Goal: Task Accomplishment & Management: Use online tool/utility

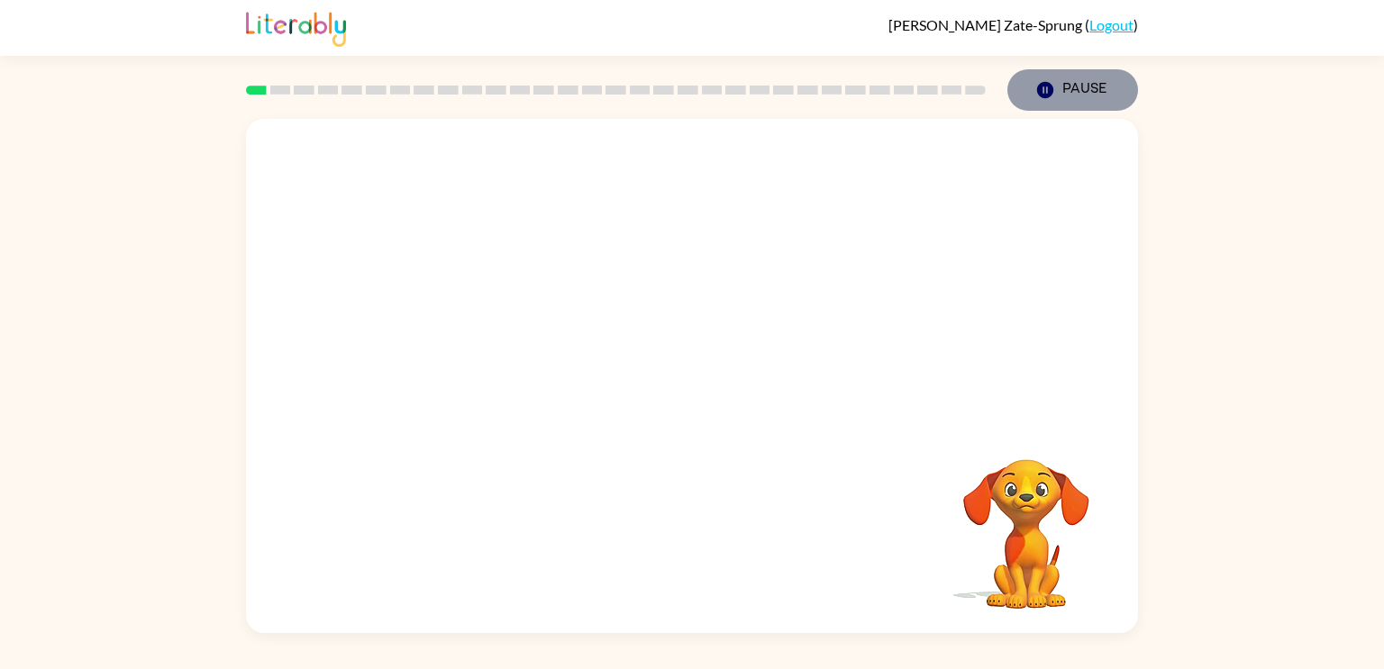
click at [1050, 86] on icon "button" at bounding box center [1045, 90] width 16 height 16
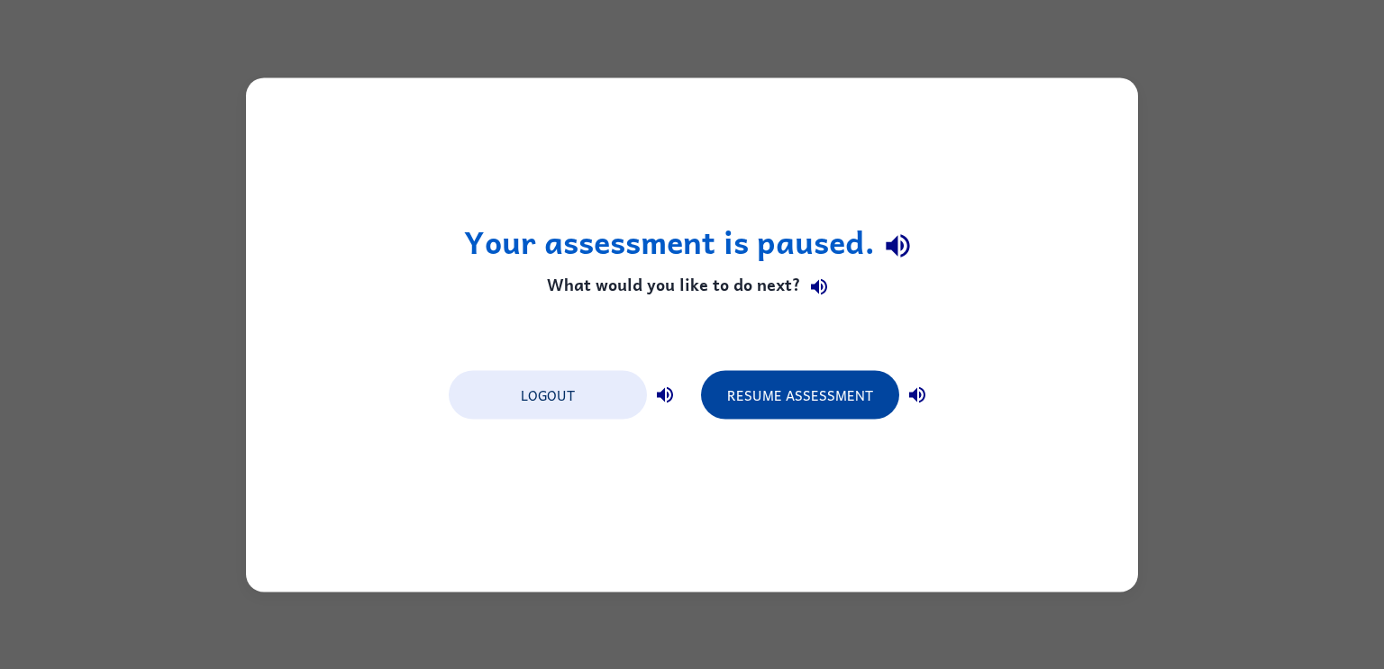
click at [783, 394] on button "Resume Assessment" at bounding box center [800, 394] width 198 height 49
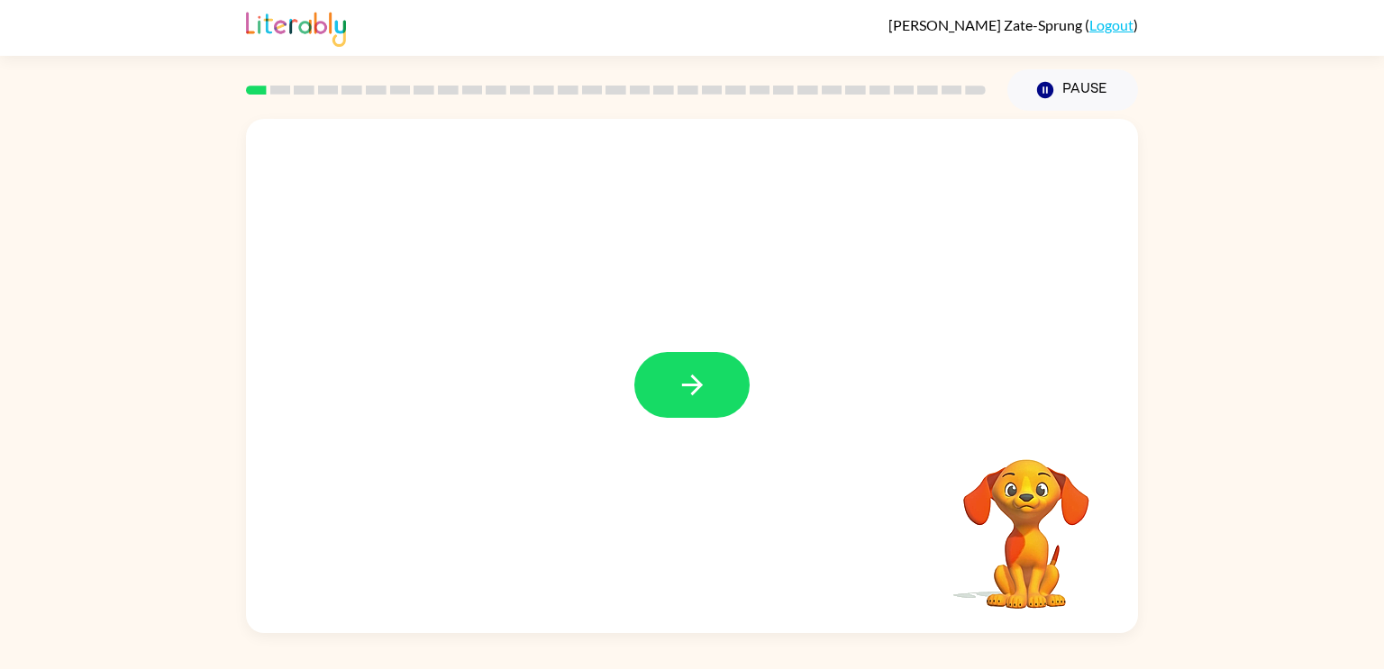
click at [685, 397] on icon "button" at bounding box center [692, 385] width 32 height 32
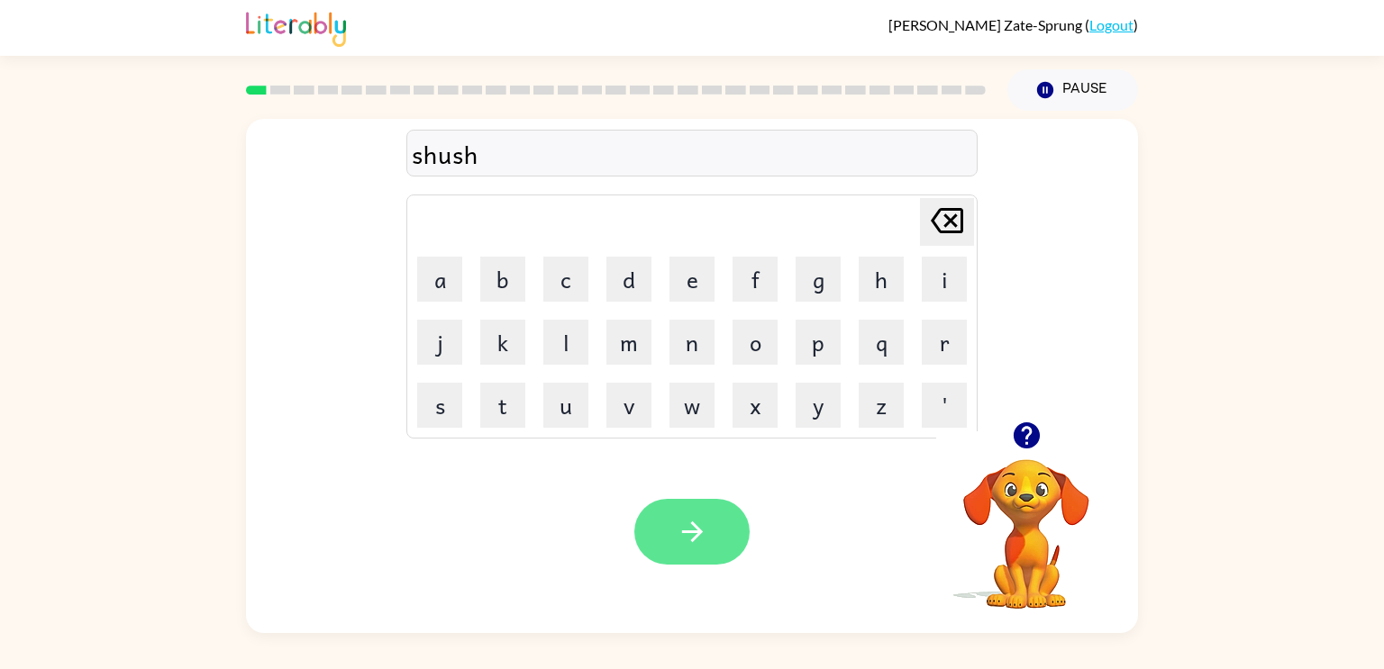
click at [682, 528] on icon "button" at bounding box center [692, 532] width 32 height 32
click at [486, 159] on div "appireces" at bounding box center [692, 154] width 560 height 38
click at [543, 158] on div "appirecesn" at bounding box center [692, 154] width 560 height 38
click at [540, 159] on div "appirecesn" at bounding box center [692, 154] width 560 height 38
click at [685, 501] on button "button" at bounding box center [691, 532] width 115 height 66
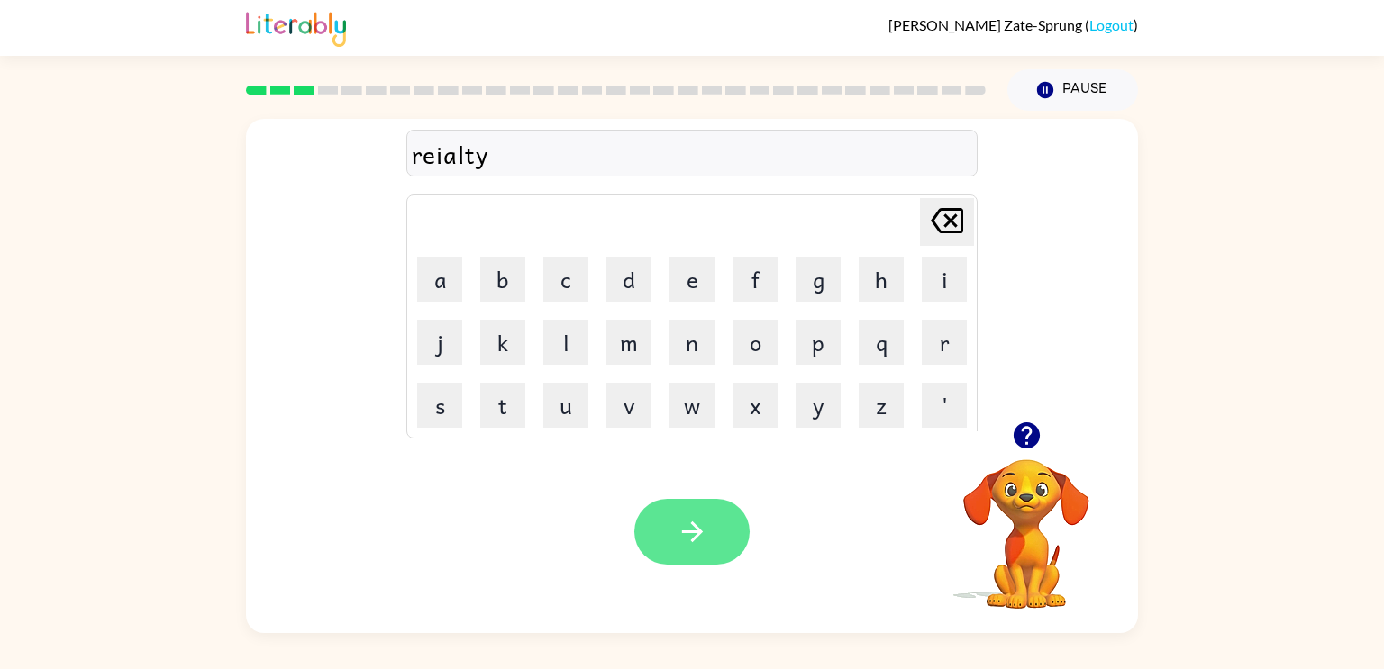
click at [700, 554] on button "button" at bounding box center [691, 532] width 115 height 66
click at [707, 531] on button "button" at bounding box center [691, 532] width 115 height 66
click at [693, 525] on icon "button" at bounding box center [691, 532] width 21 height 21
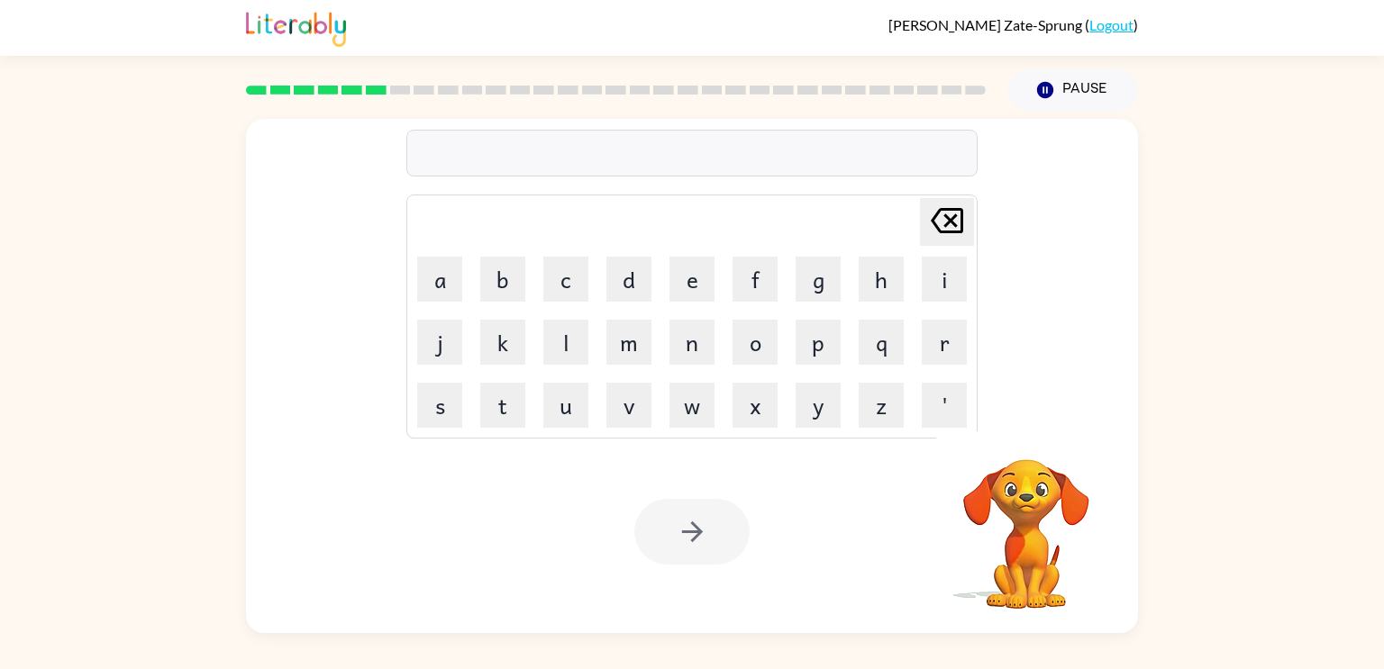
click at [574, 150] on div at bounding box center [691, 153] width 571 height 47
click at [570, 153] on div at bounding box center [691, 153] width 571 height 47
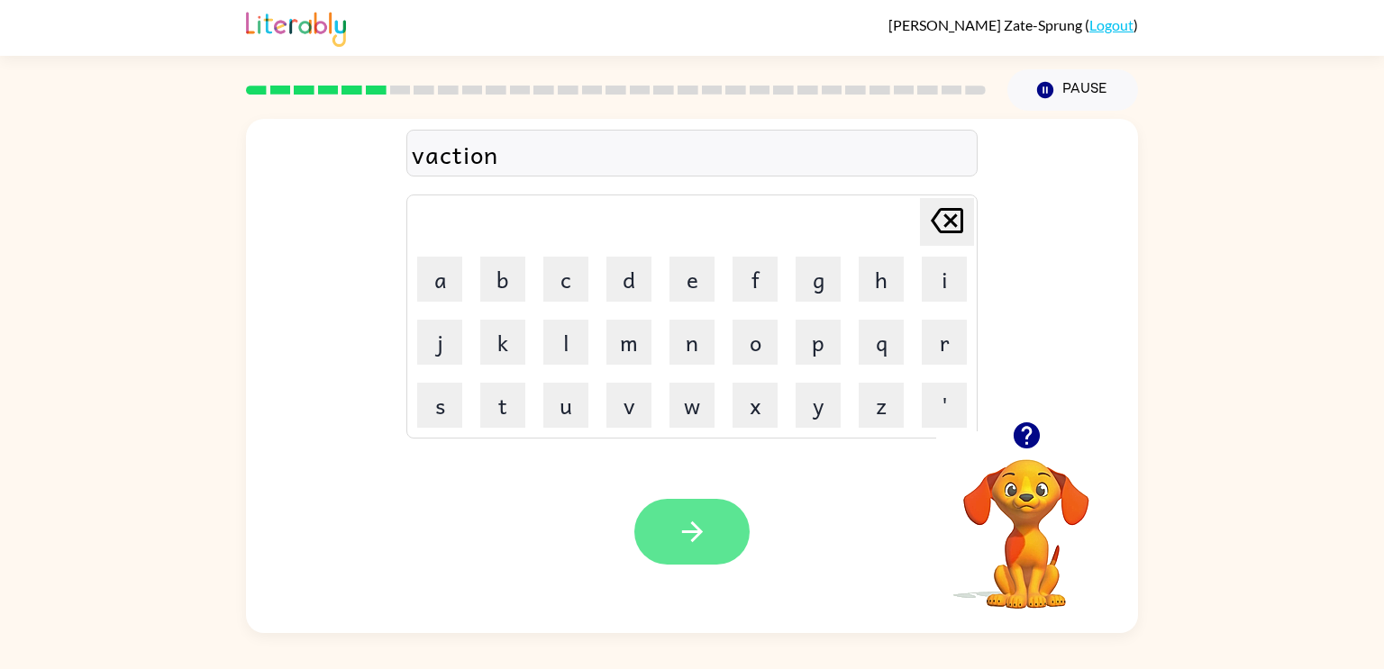
click at [689, 539] on icon "button" at bounding box center [692, 532] width 32 height 32
click at [724, 517] on button "button" at bounding box center [691, 532] width 115 height 66
click at [678, 529] on icon "button" at bounding box center [692, 532] width 32 height 32
click at [692, 497] on div "Your browser must support playing .mp4 files to use Literably. Please try using…" at bounding box center [692, 532] width 892 height 203
click at [700, 527] on icon "button" at bounding box center [692, 532] width 32 height 32
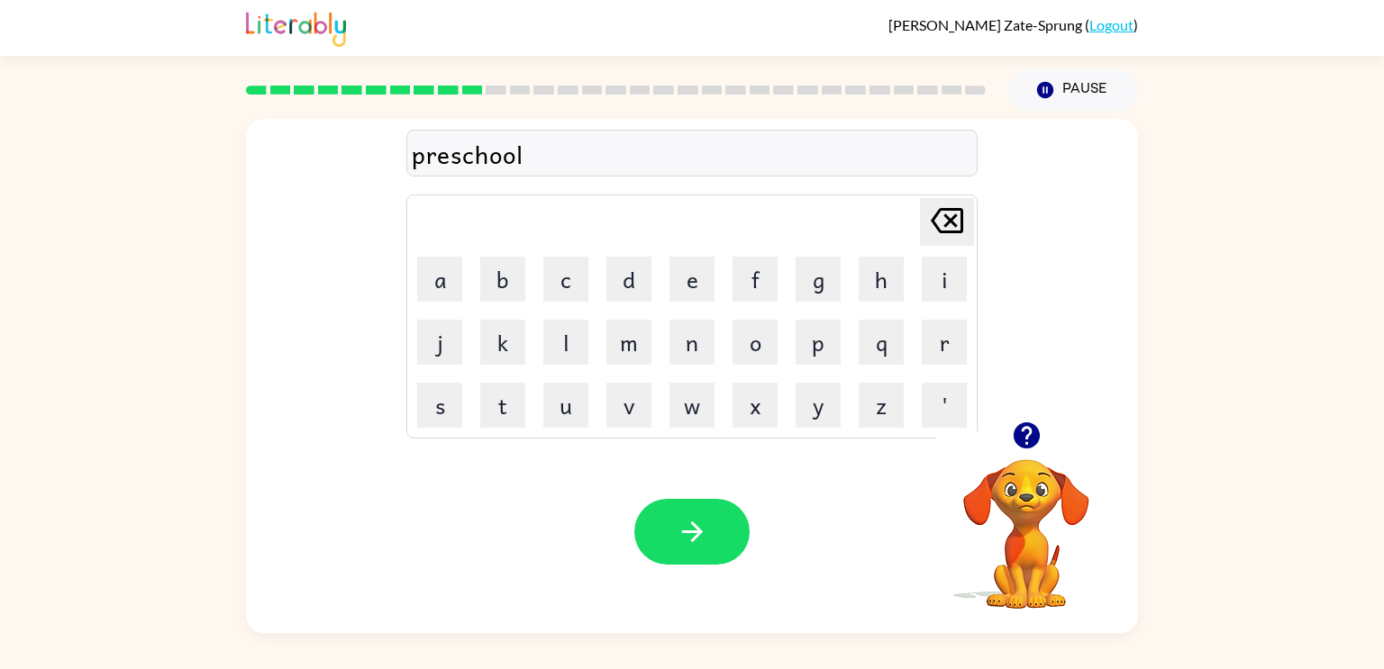
click at [451, 164] on div "preschool" at bounding box center [692, 154] width 560 height 38
click at [546, 155] on div "preschool" at bounding box center [692, 154] width 560 height 38
click at [521, 154] on div "preschool" at bounding box center [692, 154] width 560 height 38
click at [677, 500] on button "button" at bounding box center [691, 532] width 115 height 66
click at [711, 543] on button "button" at bounding box center [691, 532] width 115 height 66
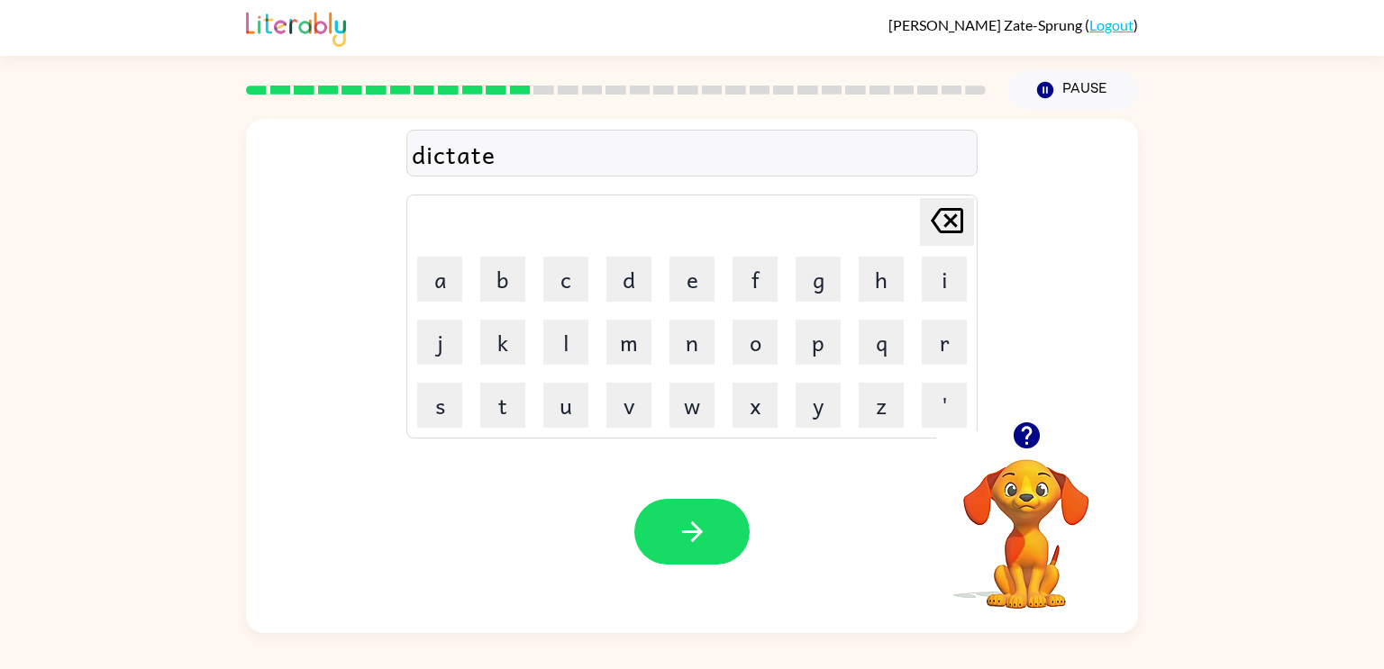
click at [526, 152] on div "dictate" at bounding box center [692, 154] width 560 height 38
click at [689, 550] on button "button" at bounding box center [691, 532] width 115 height 66
click at [667, 570] on div "Your browser must support playing .mp4 files to use Literably. Please try using…" at bounding box center [692, 532] width 892 height 203
click at [670, 562] on button "button" at bounding box center [691, 532] width 115 height 66
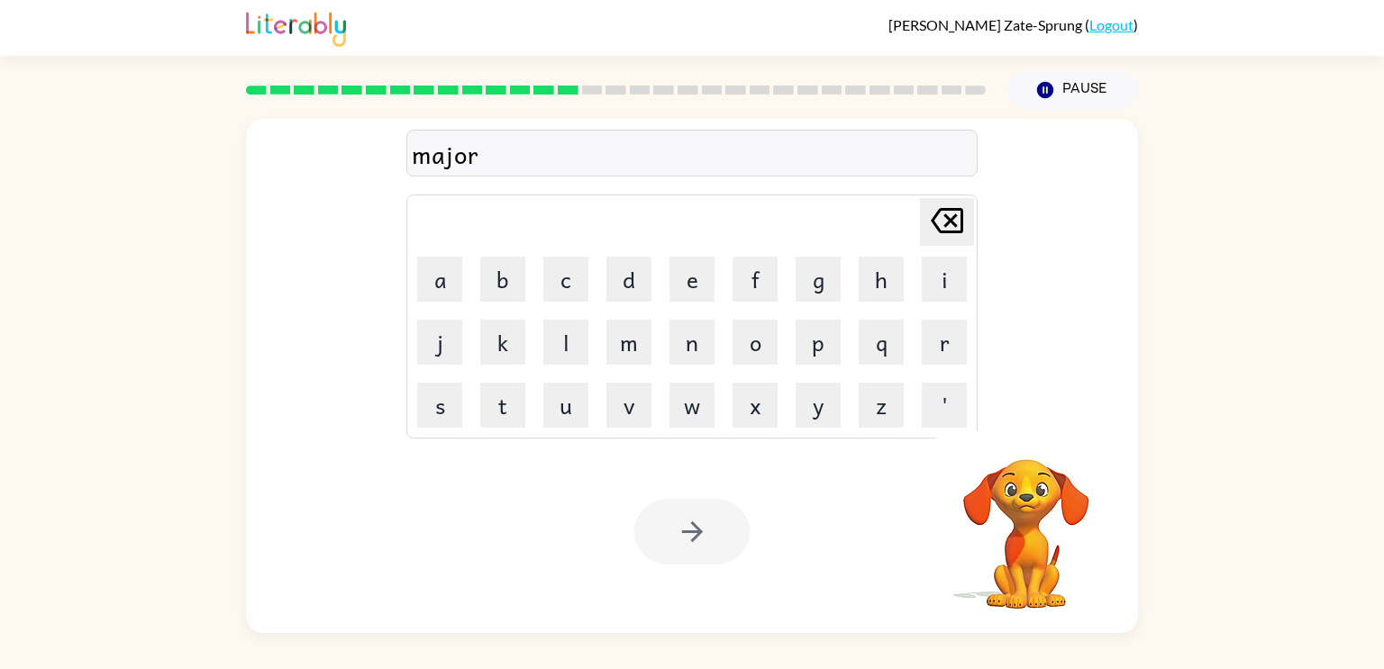
click at [690, 530] on div at bounding box center [691, 532] width 115 height 66
click at [694, 535] on div at bounding box center [691, 532] width 115 height 66
click at [694, 535] on icon "button" at bounding box center [692, 532] width 32 height 32
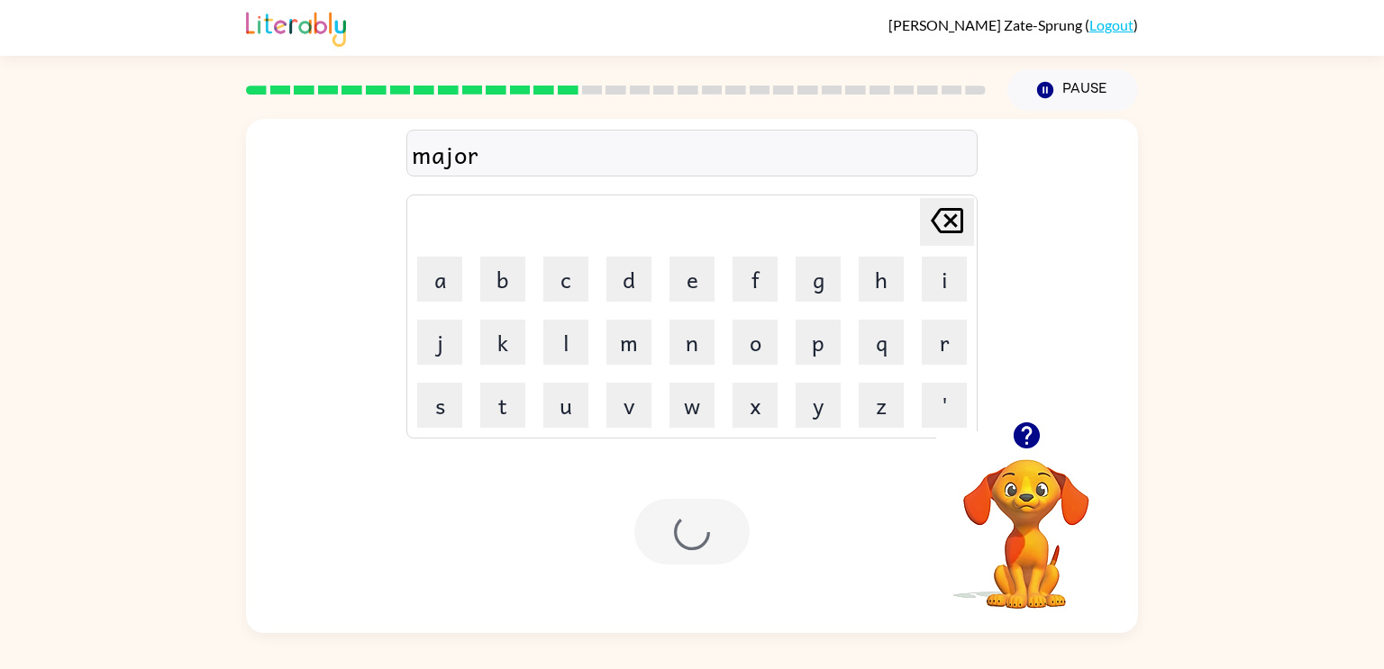
click at [694, 535] on div at bounding box center [691, 532] width 115 height 66
click at [513, 168] on div "sparck" at bounding box center [692, 154] width 560 height 38
click at [495, 161] on div "sparck" at bounding box center [692, 154] width 560 height 38
click at [734, 567] on div "Your browser must support playing .mp4 files to use Literably. Please try using…" at bounding box center [692, 532] width 892 height 203
click at [677, 496] on div "Your browser must support playing .mp4 files to use Literably. Please try using…" at bounding box center [692, 532] width 892 height 203
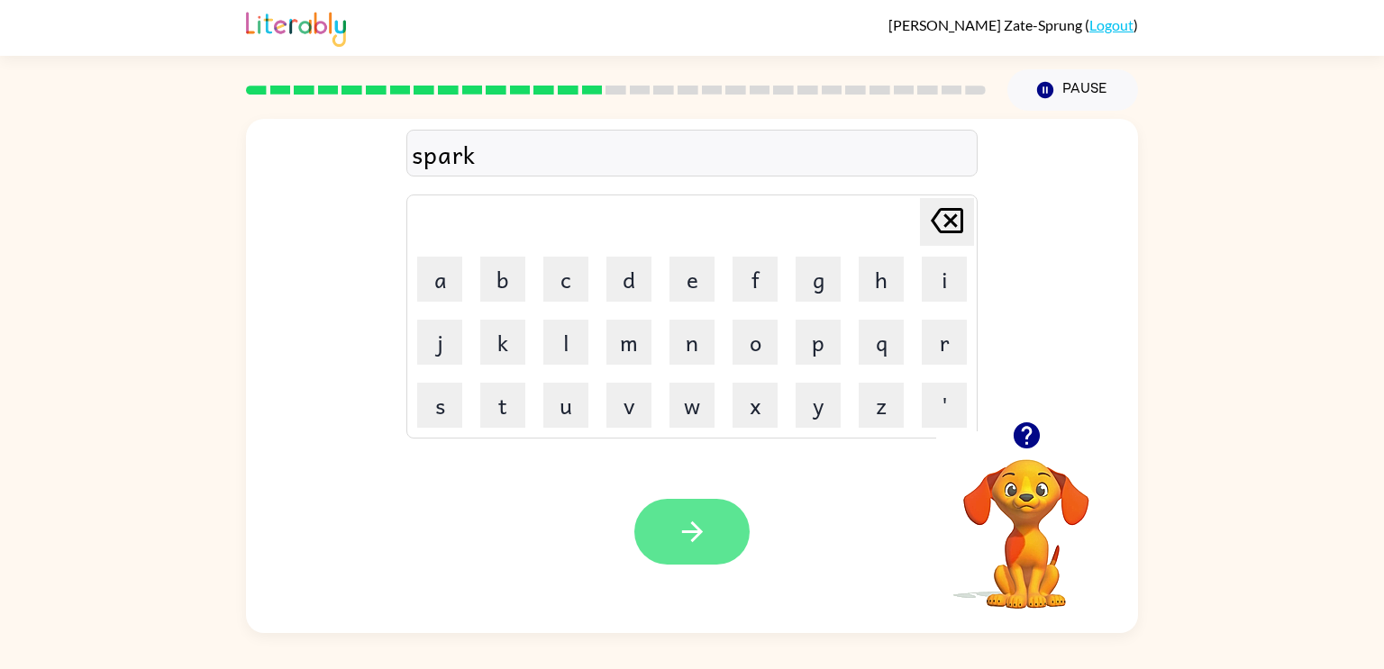
click at [680, 521] on icon "button" at bounding box center [692, 532] width 32 height 32
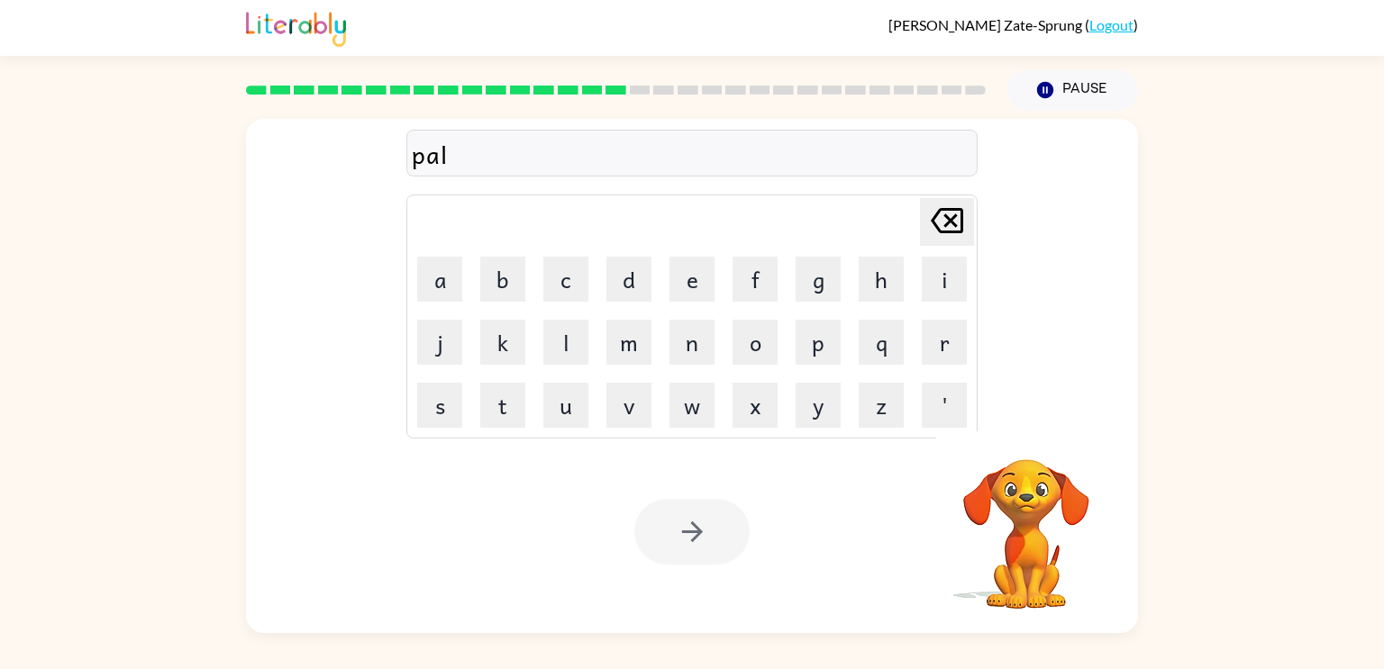
click at [680, 521] on div at bounding box center [691, 532] width 115 height 66
click at [682, 522] on div at bounding box center [691, 532] width 115 height 66
click at [683, 530] on div at bounding box center [691, 532] width 115 height 66
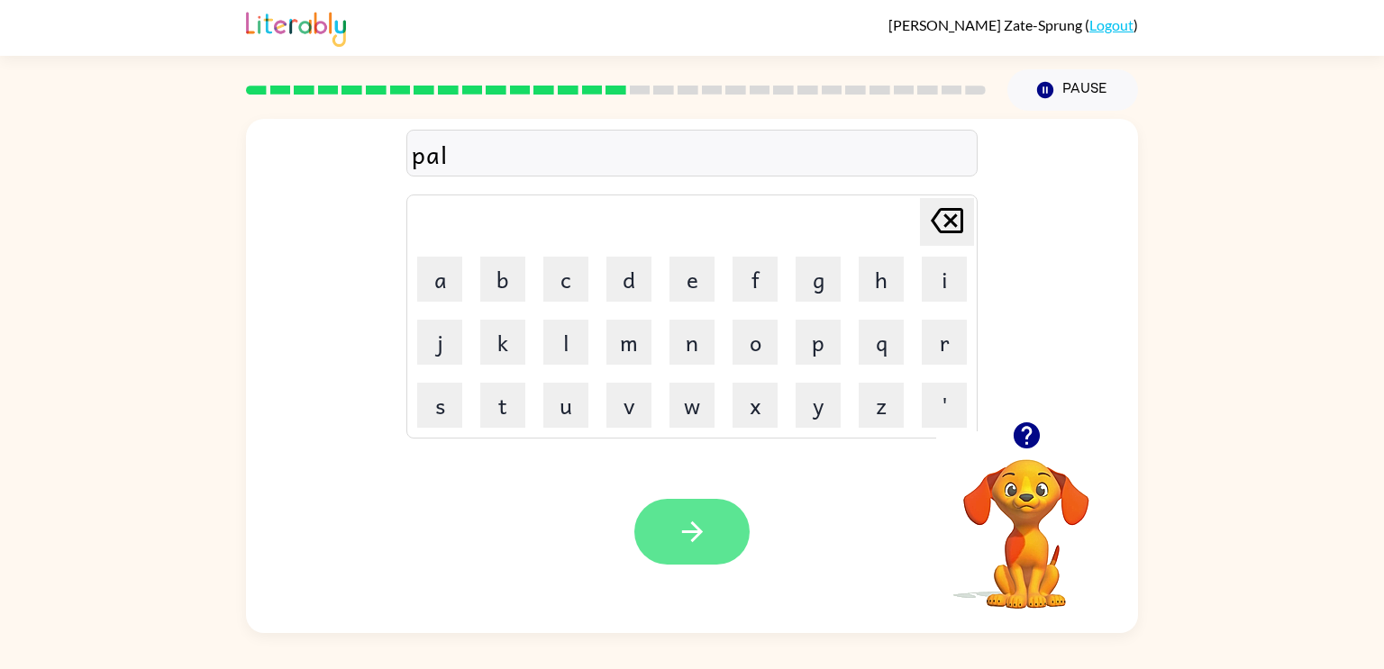
click at [685, 550] on button "button" at bounding box center [691, 532] width 115 height 66
click at [699, 544] on icon "button" at bounding box center [692, 532] width 32 height 32
click at [497, 158] on div "grumpyiest" at bounding box center [692, 154] width 560 height 38
click at [559, 158] on div "grumpyiest" at bounding box center [692, 154] width 560 height 38
click at [649, 543] on button "button" at bounding box center [691, 532] width 115 height 66
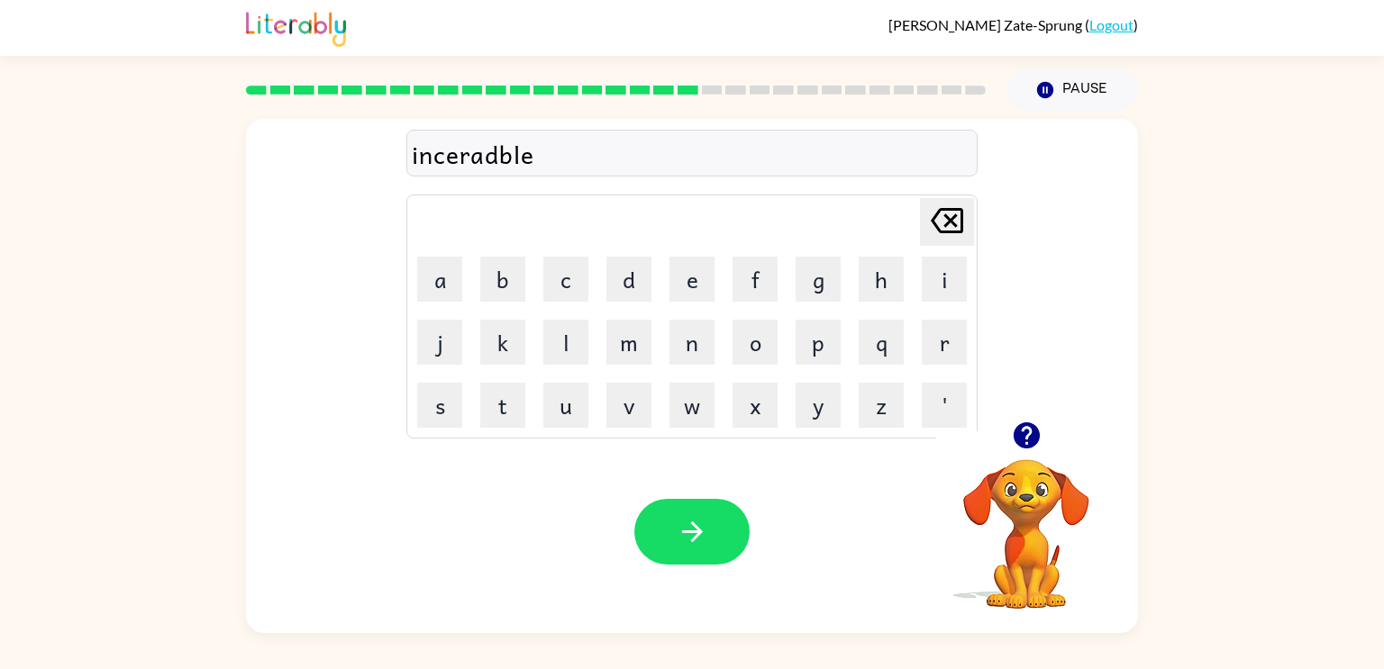
click at [594, 162] on div "inceradble" at bounding box center [692, 154] width 560 height 38
click at [692, 505] on button "button" at bounding box center [691, 532] width 115 height 66
click at [1029, 436] on icon "button" at bounding box center [1025, 435] width 26 height 26
click at [523, 157] on div "listein" at bounding box center [692, 154] width 560 height 38
click at [522, 156] on div "llilstned" at bounding box center [692, 154] width 560 height 38
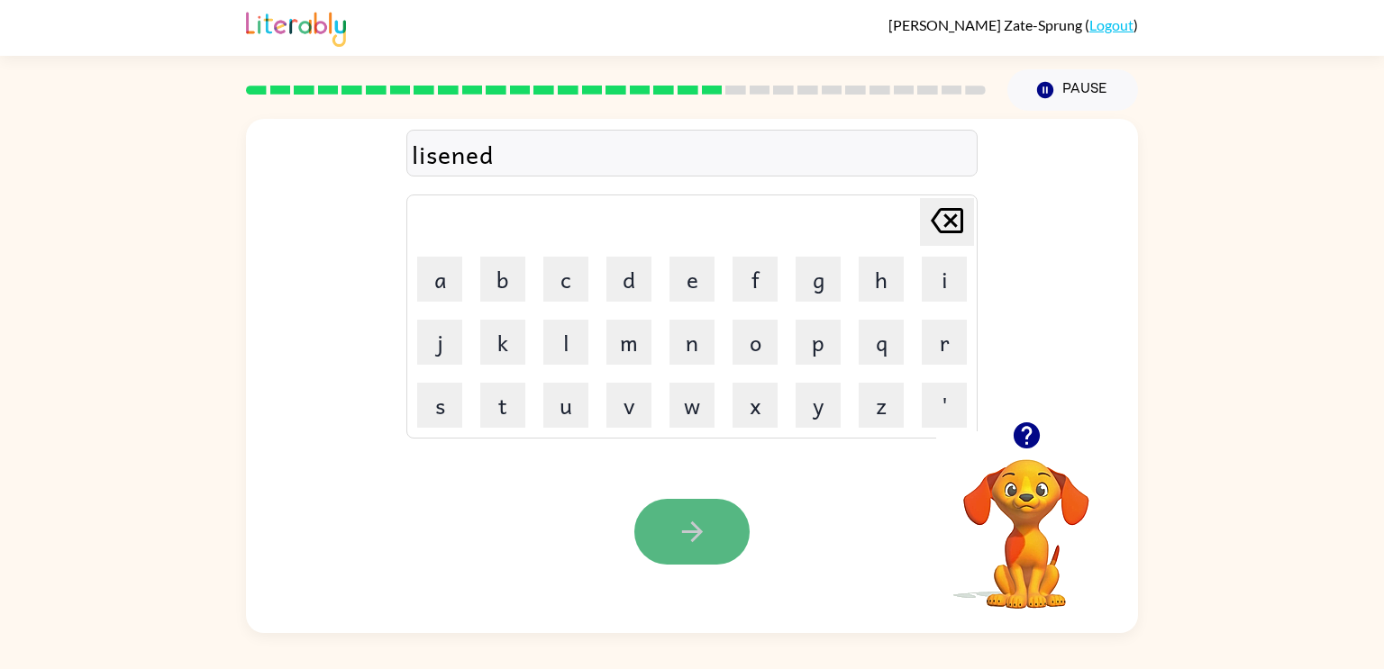
click at [708, 543] on button "button" at bounding box center [691, 532] width 115 height 66
click at [688, 526] on icon "button" at bounding box center [692, 532] width 32 height 32
click at [692, 539] on icon "button" at bounding box center [691, 532] width 21 height 21
click at [676, 544] on icon "button" at bounding box center [692, 532] width 32 height 32
click at [699, 515] on button "button" at bounding box center [691, 532] width 115 height 66
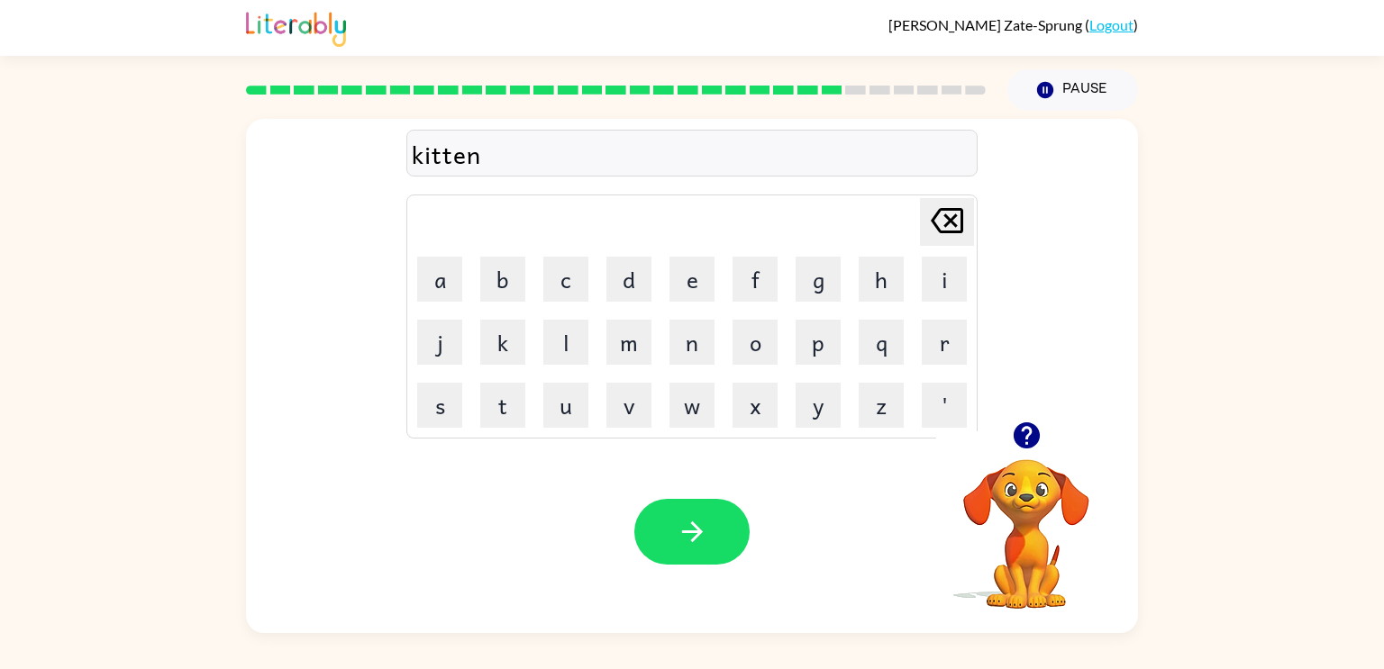
click at [688, 493] on div "Your browser must support playing .mp4 files to use Literably. Please try using…" at bounding box center [692, 532] width 892 height 203
click at [686, 519] on icon "button" at bounding box center [692, 532] width 32 height 32
click at [701, 518] on icon "button" at bounding box center [692, 532] width 32 height 32
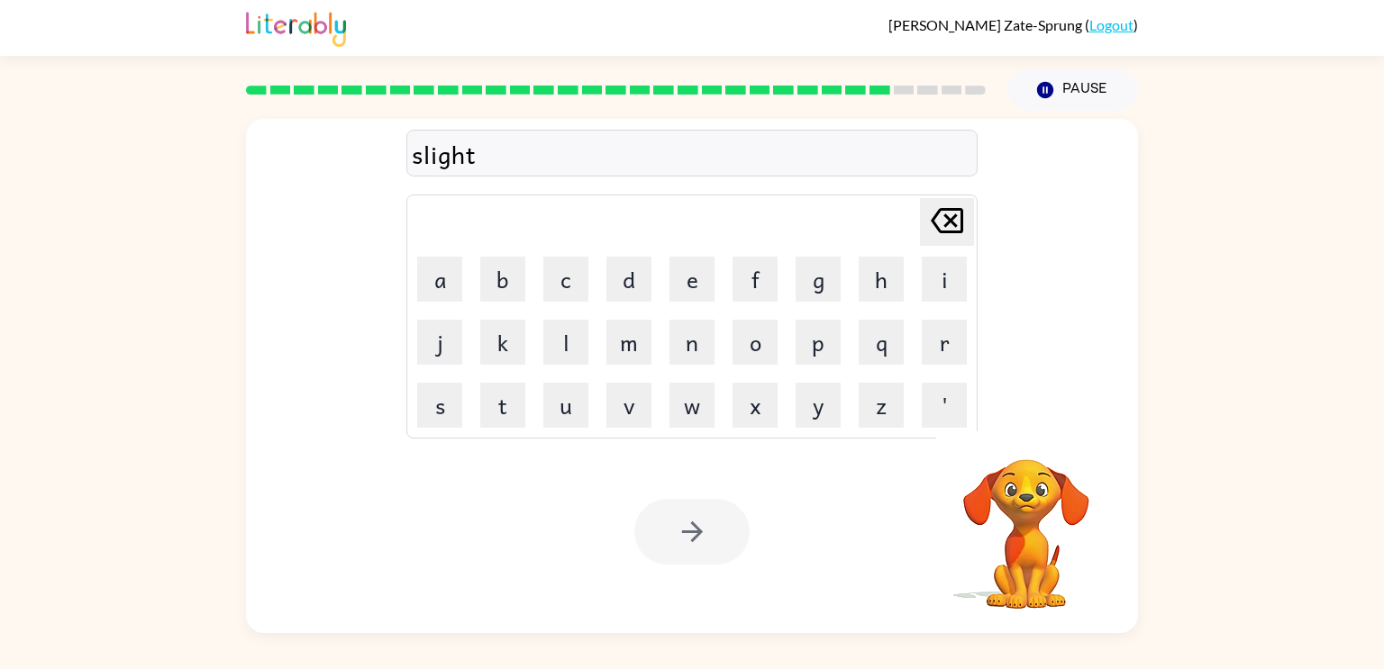
click at [693, 531] on div at bounding box center [691, 532] width 115 height 66
click at [692, 531] on icon "button" at bounding box center [692, 532] width 32 height 32
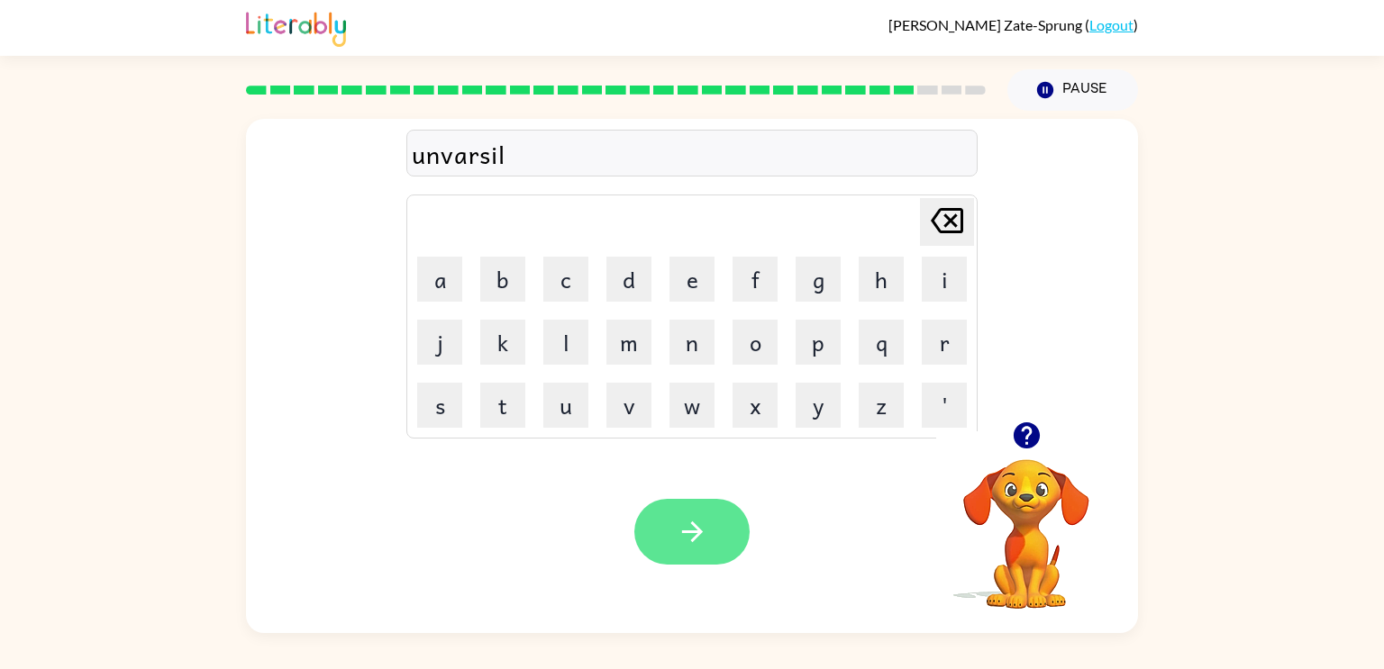
click at [705, 540] on icon "button" at bounding box center [692, 532] width 32 height 32
click at [685, 537] on icon "button" at bounding box center [692, 532] width 32 height 32
click at [522, 168] on div "incantor" at bounding box center [692, 154] width 560 height 38
click at [522, 169] on div "incantor" at bounding box center [692, 154] width 560 height 38
click at [693, 540] on icon "button" at bounding box center [691, 532] width 21 height 21
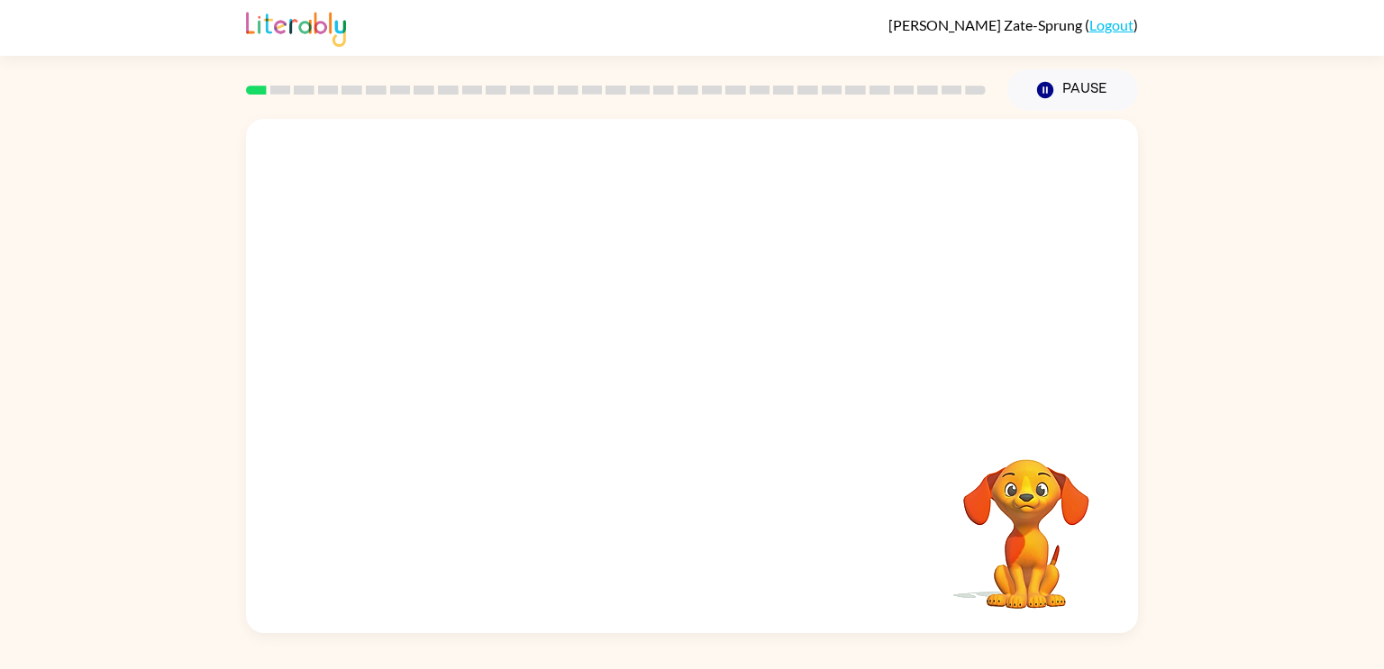
click at [479, 349] on video "Your browser must support playing .mp4 files to use Literably. Please try using…" at bounding box center [692, 270] width 892 height 303
click at [480, 334] on video "Your browser must support playing .mp4 files to use Literably. Please try using…" at bounding box center [692, 270] width 892 height 303
click at [489, 340] on video "Your browser must support playing .mp4 files to use Literably. Please try using…" at bounding box center [692, 270] width 892 height 303
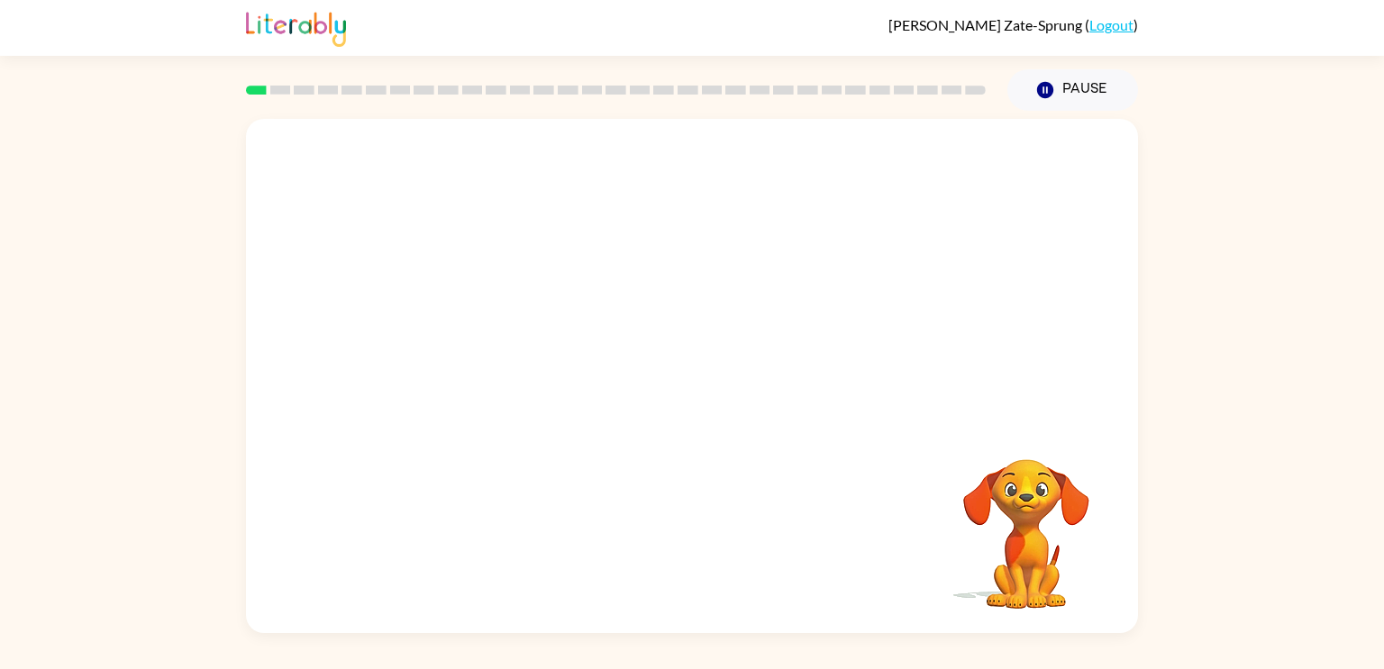
click at [486, 340] on video "Your browser must support playing .mp4 files to use Literably. Please try using…" at bounding box center [692, 270] width 892 height 303
click at [479, 342] on video "Your browser must support playing .mp4 files to use Literably. Please try using…" at bounding box center [692, 270] width 892 height 303
click at [478, 342] on video "Your browser must support playing .mp4 files to use Literably. Please try using…" at bounding box center [692, 270] width 892 height 303
click at [477, 342] on video "Your browser must support playing .mp4 files to use Literably. Please try using…" at bounding box center [692, 270] width 892 height 303
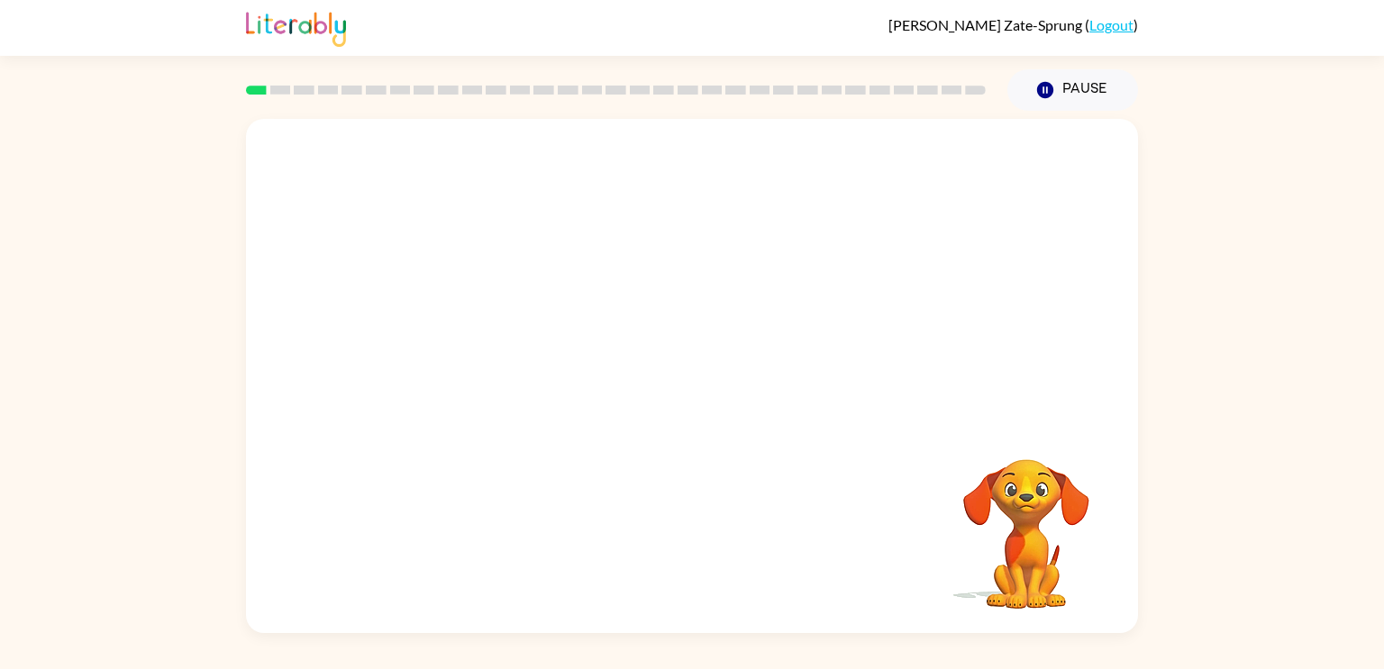
click at [477, 342] on video "Your browser must support playing .mp4 files to use Literably. Please try using…" at bounding box center [692, 270] width 892 height 303
click at [471, 333] on video "Your browser must support playing .mp4 files to use Literably. Please try using…" at bounding box center [692, 270] width 892 height 303
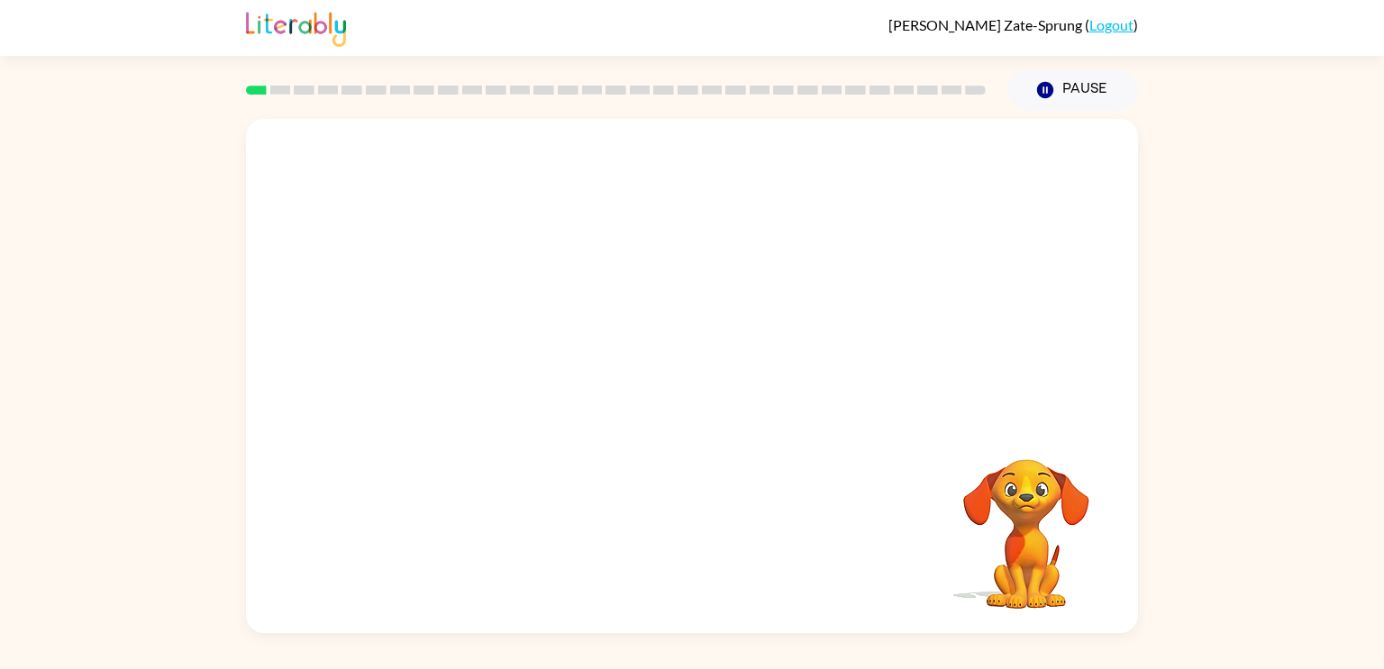
click at [471, 333] on video "Your browser must support playing .mp4 files to use Literably. Please try using…" at bounding box center [692, 270] width 892 height 303
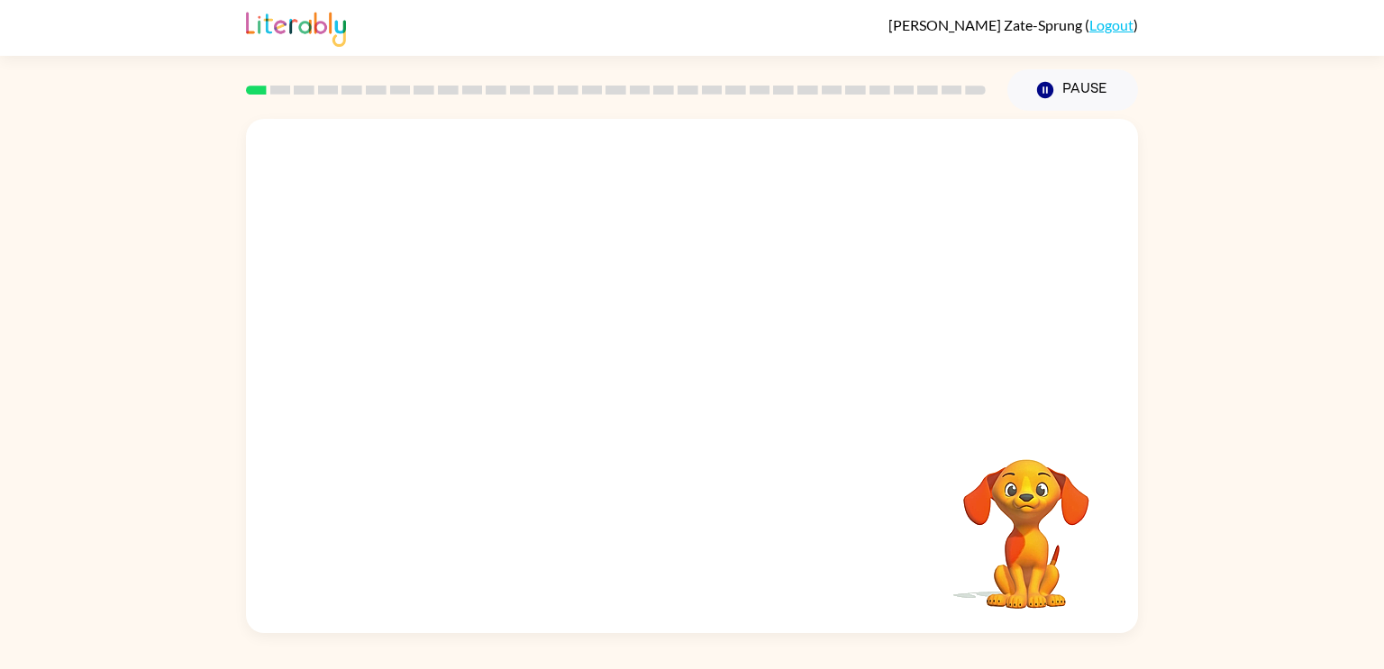
click at [476, 331] on video "Your browser must support playing .mp4 files to use Literably. Please try using…" at bounding box center [692, 270] width 892 height 303
click at [469, 319] on video "Your browser must support playing .mp4 files to use Literably. Please try using…" at bounding box center [692, 270] width 892 height 303
click at [700, 391] on icon "button" at bounding box center [692, 385] width 32 height 32
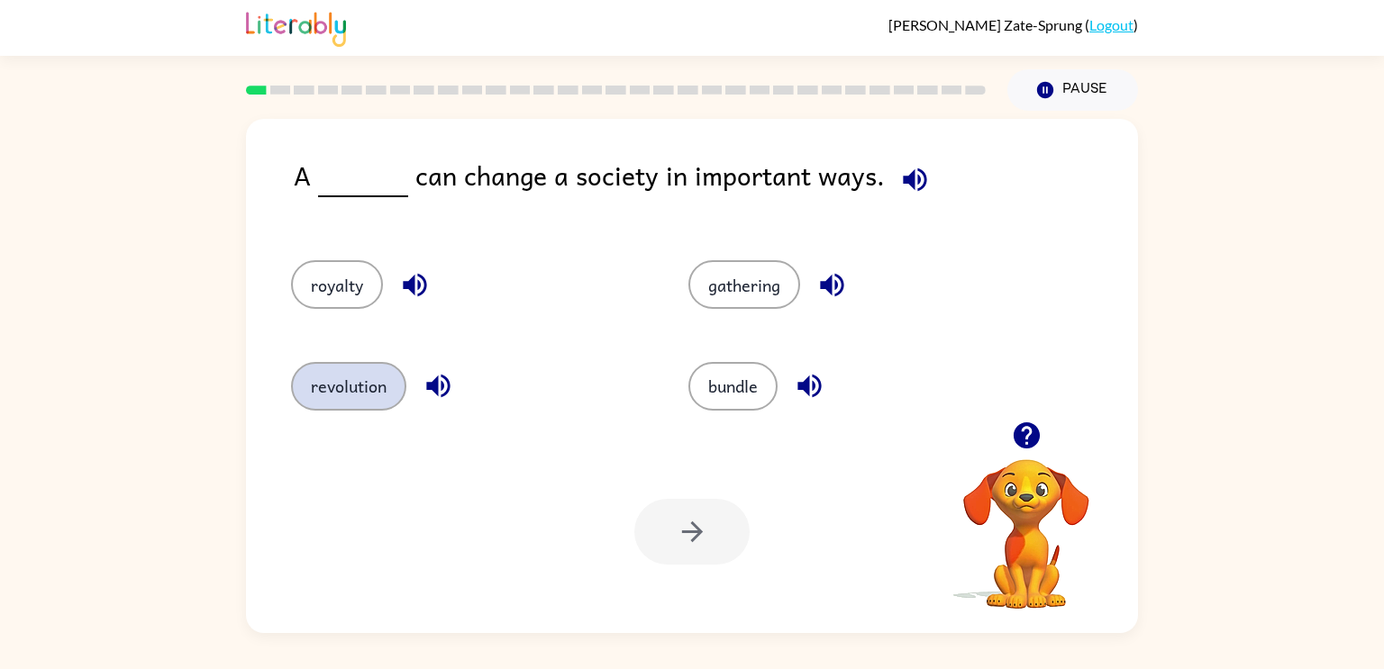
click at [354, 391] on button "revolution" at bounding box center [348, 386] width 115 height 49
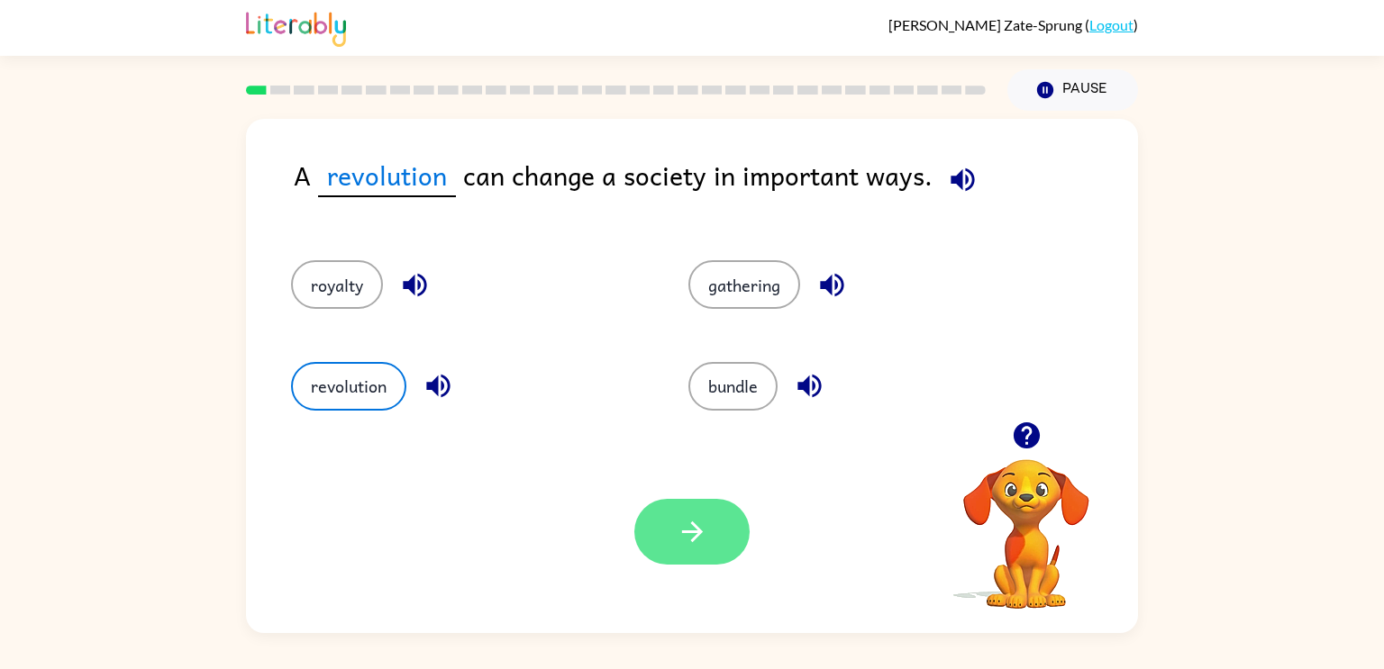
click at [683, 534] on icon "button" at bounding box center [692, 532] width 32 height 32
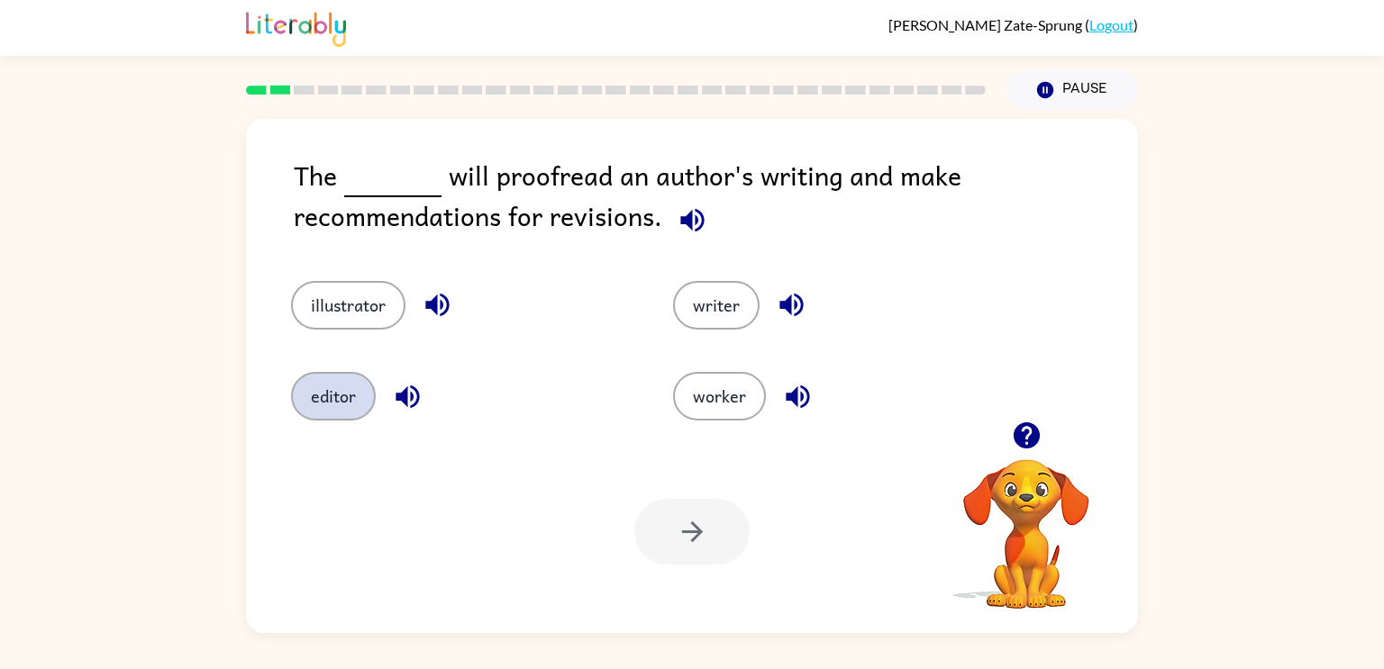
click at [349, 382] on button "editor" at bounding box center [333, 396] width 85 height 49
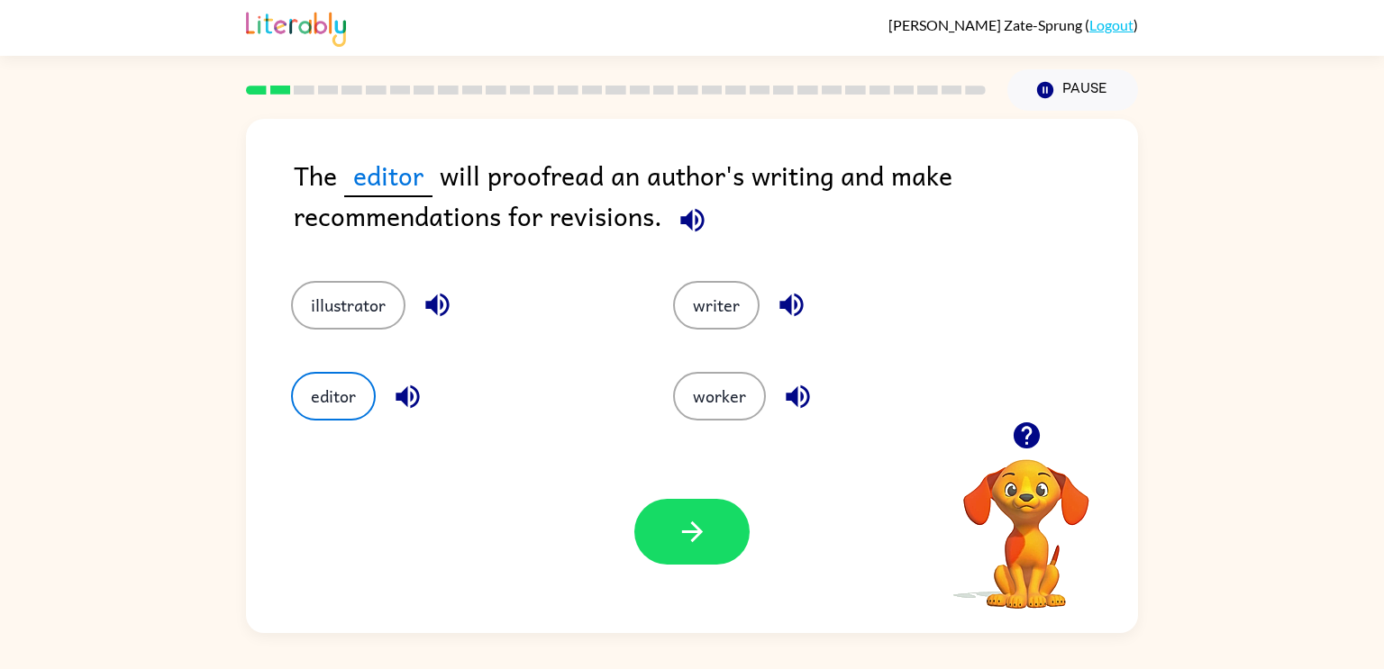
click at [693, 233] on icon "button" at bounding box center [692, 220] width 32 height 32
click at [688, 551] on button "button" at bounding box center [691, 532] width 115 height 66
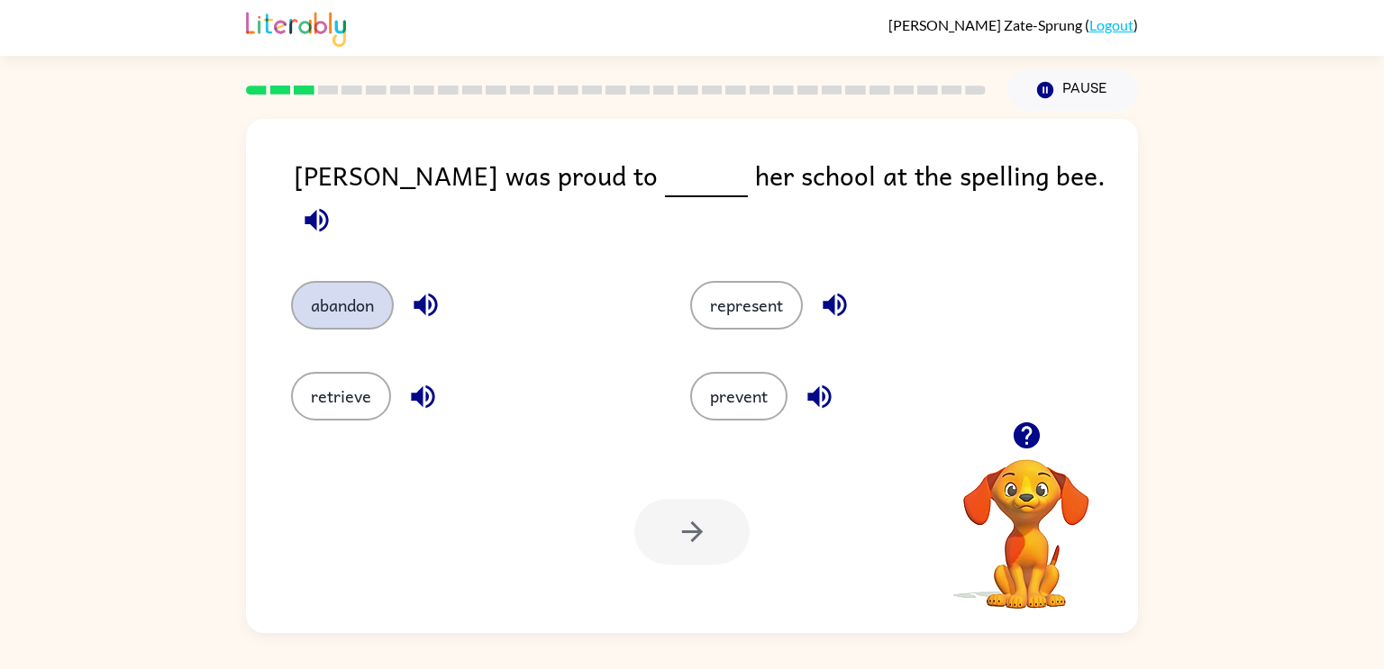
click at [352, 288] on button "abandon" at bounding box center [342, 305] width 103 height 49
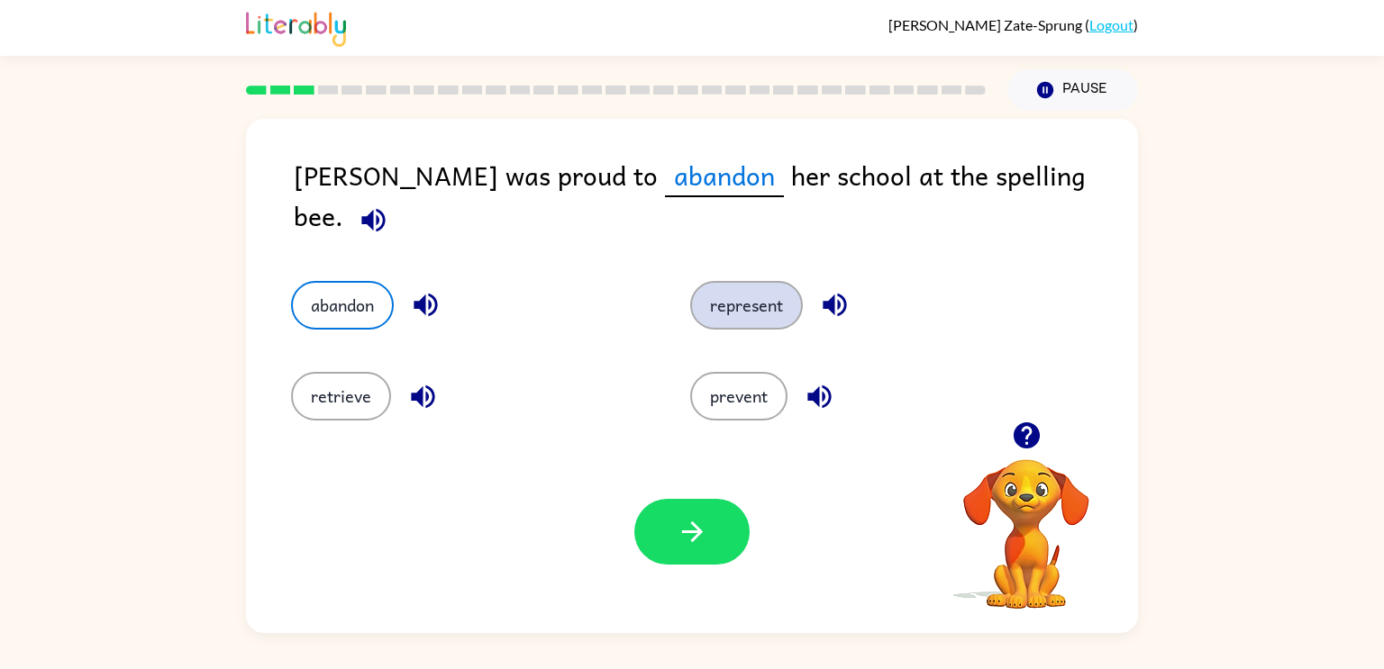
click at [754, 281] on button "represent" at bounding box center [746, 305] width 113 height 49
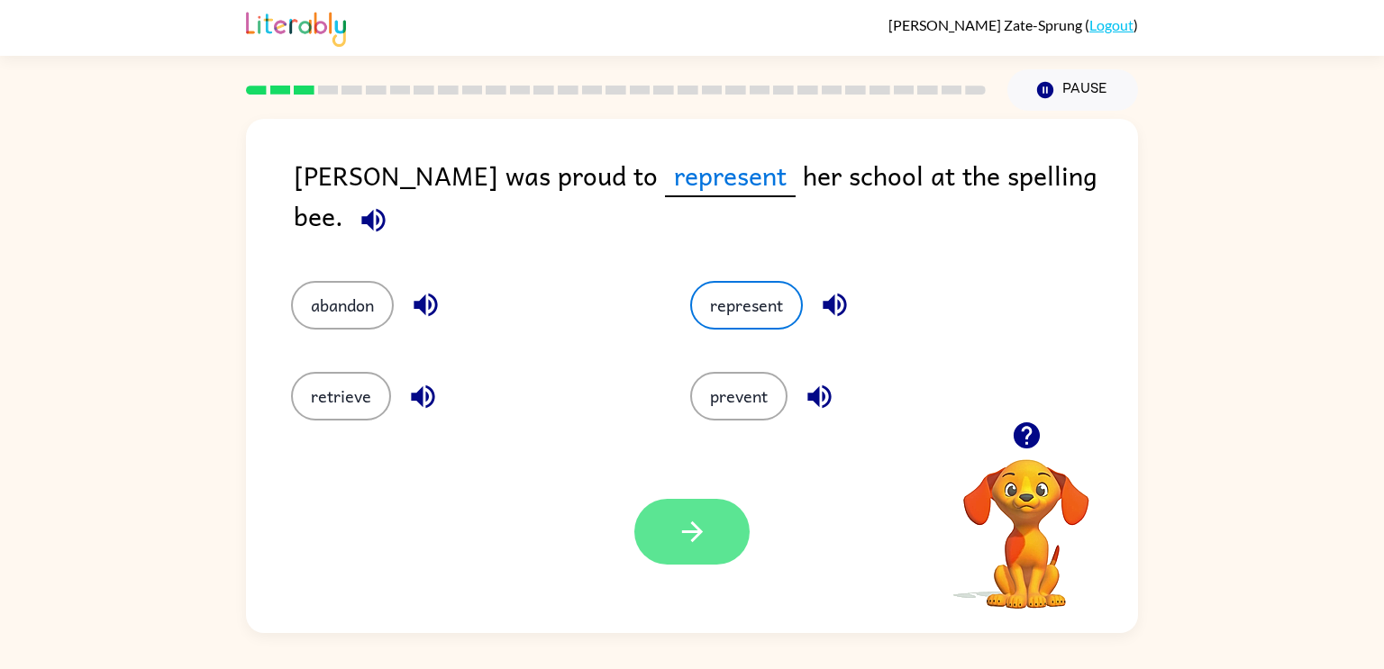
click at [676, 545] on icon "button" at bounding box center [692, 532] width 32 height 32
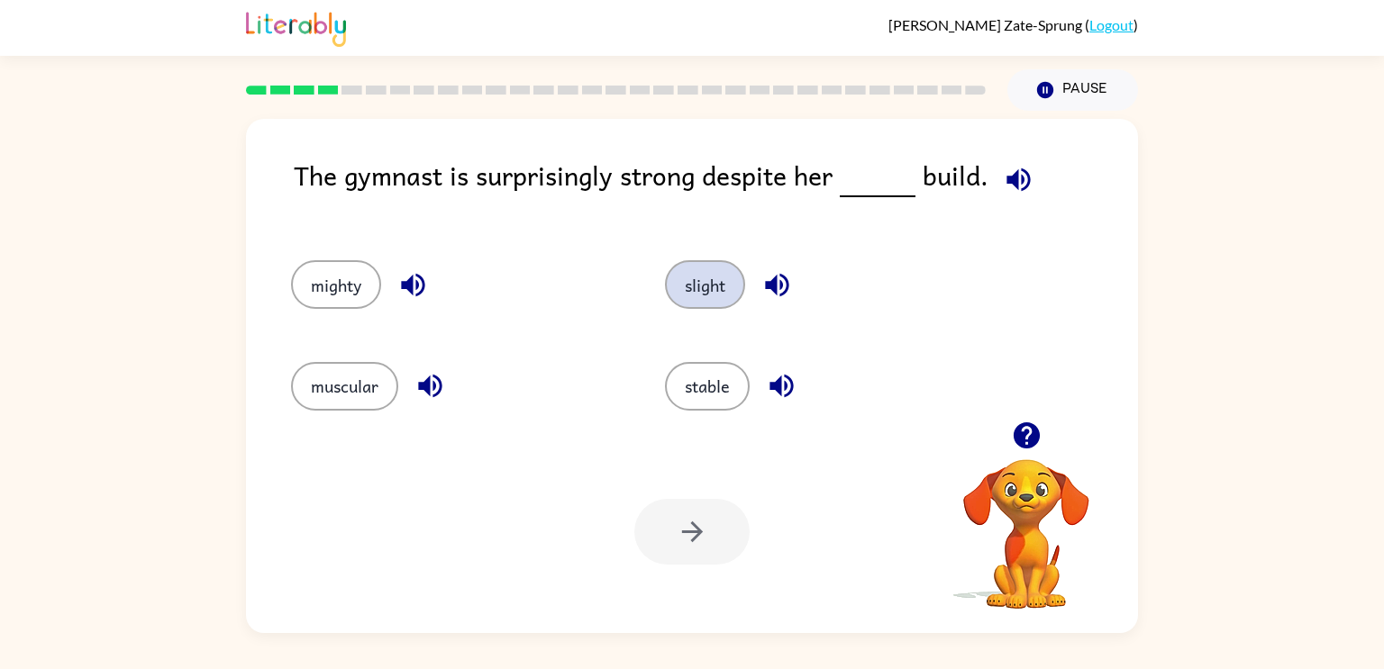
click at [708, 305] on button "slight" at bounding box center [705, 284] width 80 height 49
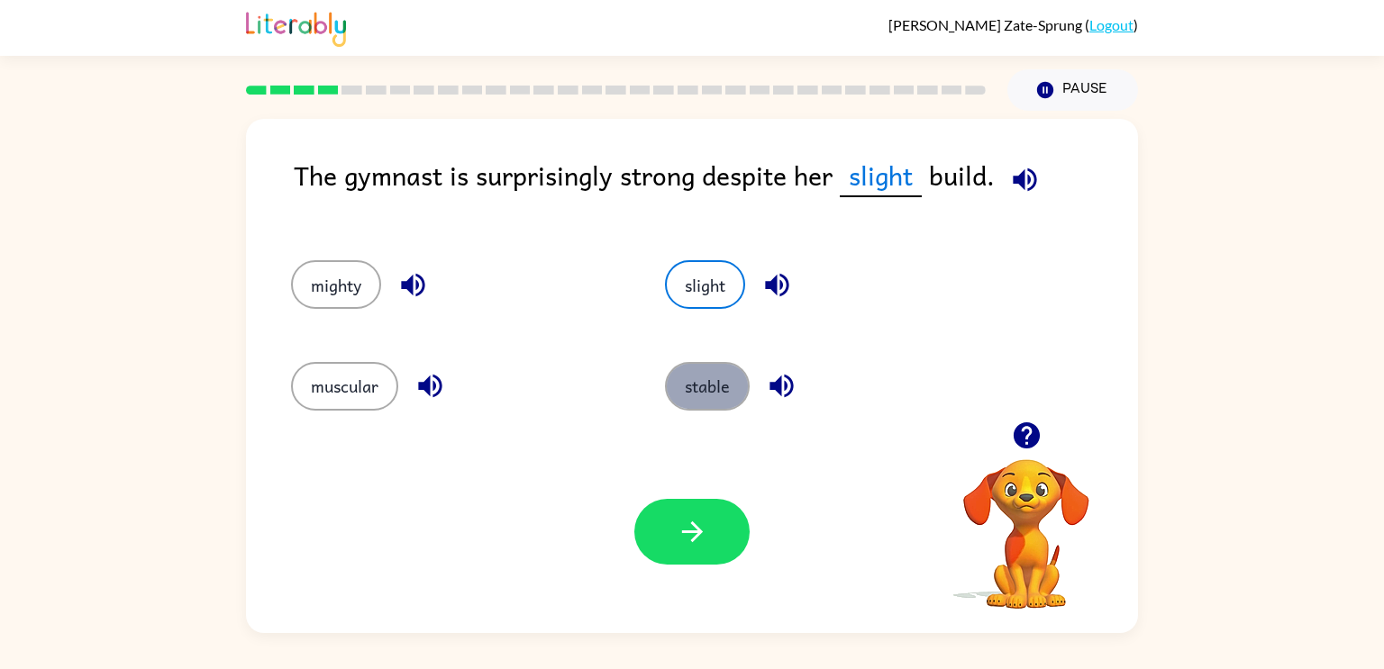
click at [726, 380] on button "stable" at bounding box center [707, 386] width 85 height 49
click at [701, 292] on button "slight" at bounding box center [705, 284] width 80 height 49
click at [679, 560] on button "button" at bounding box center [691, 532] width 115 height 66
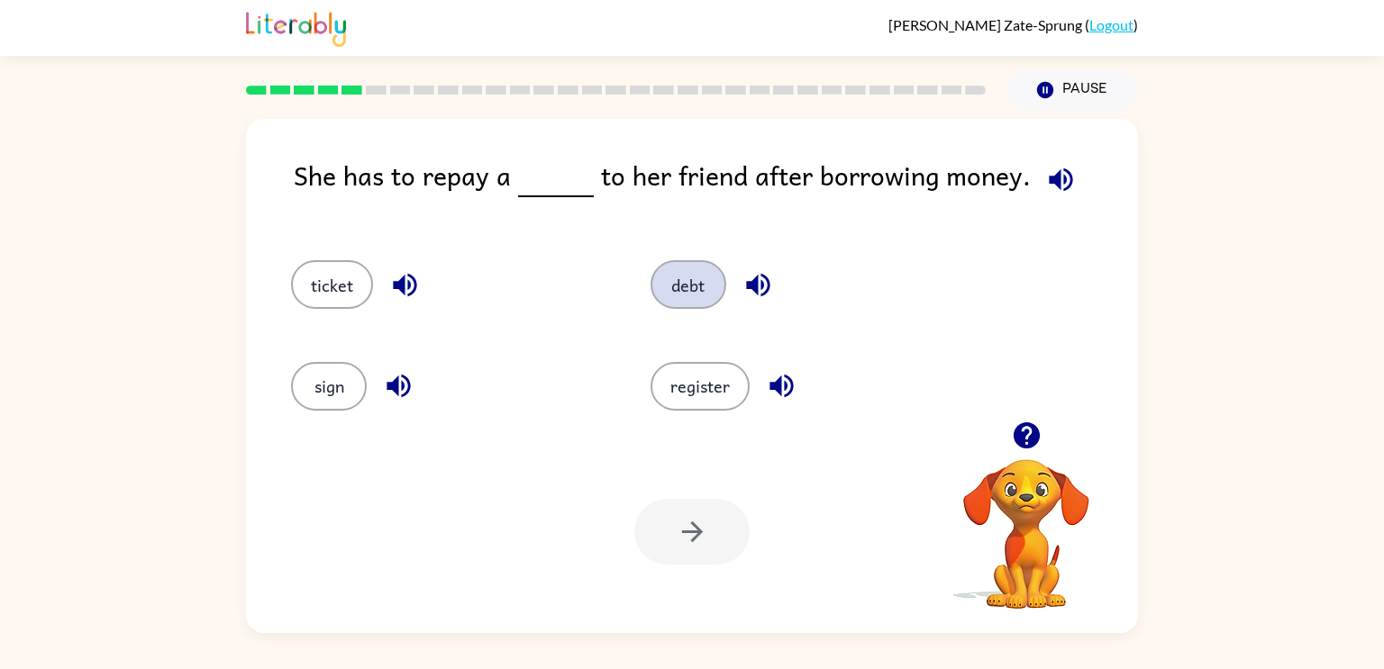
click at [675, 282] on button "debt" at bounding box center [688, 284] width 76 height 49
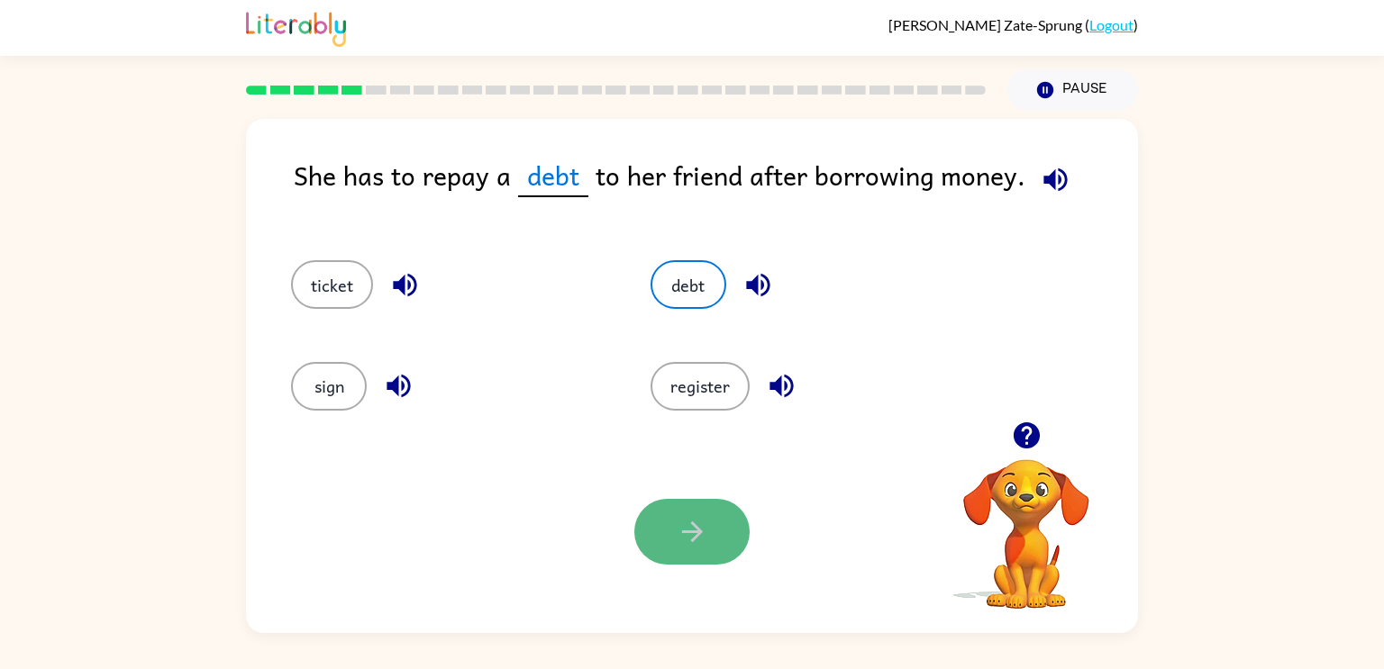
click at [721, 541] on button "button" at bounding box center [691, 532] width 115 height 66
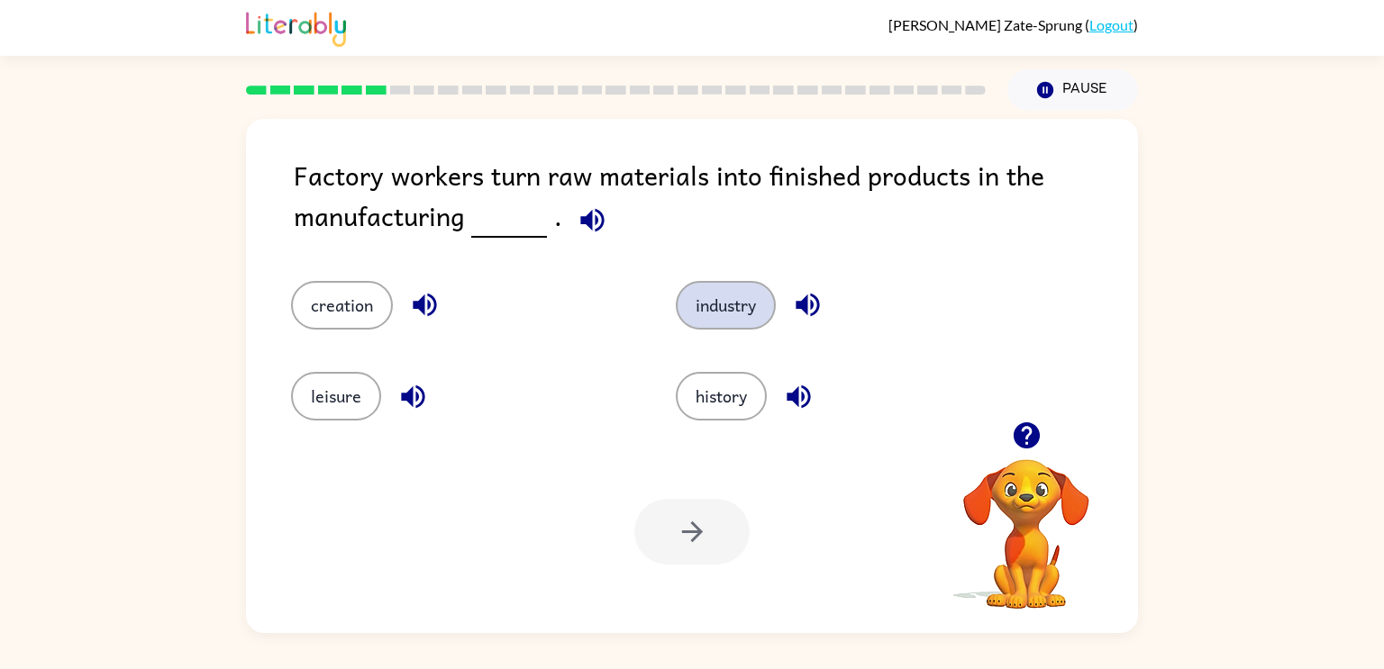
click at [724, 313] on button "industry" at bounding box center [726, 305] width 100 height 49
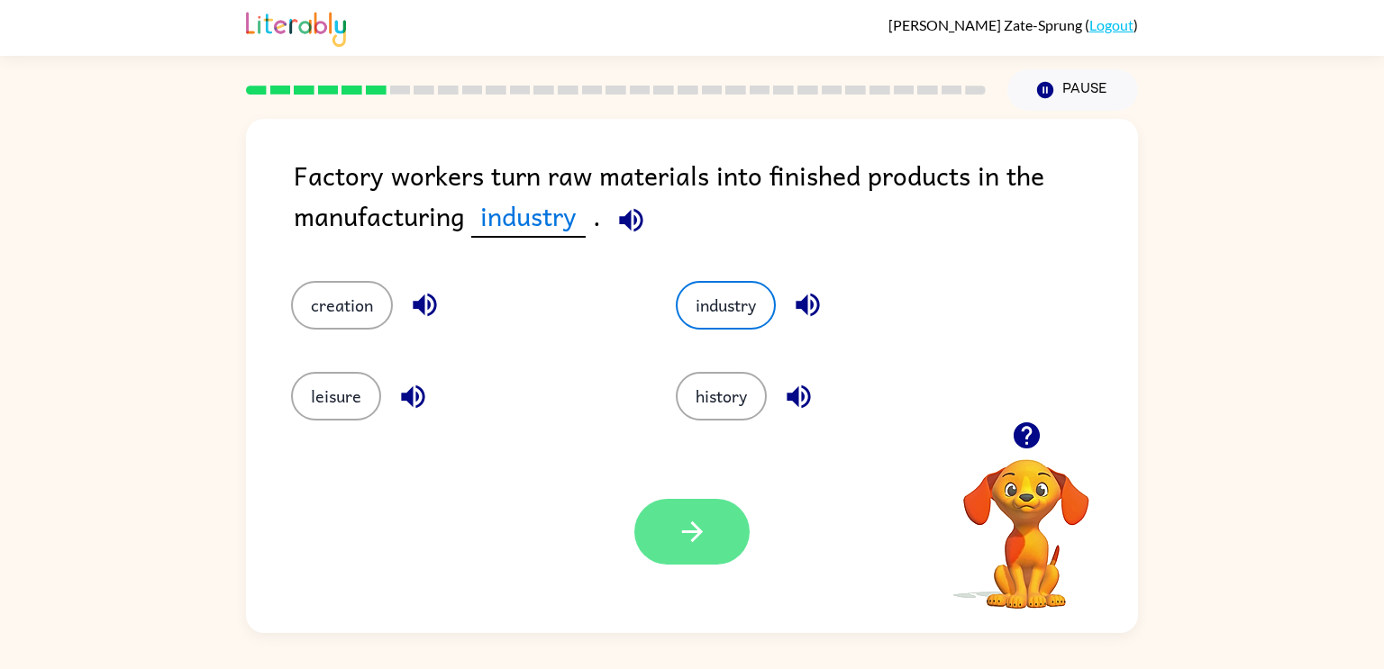
click at [700, 548] on button "button" at bounding box center [691, 532] width 115 height 66
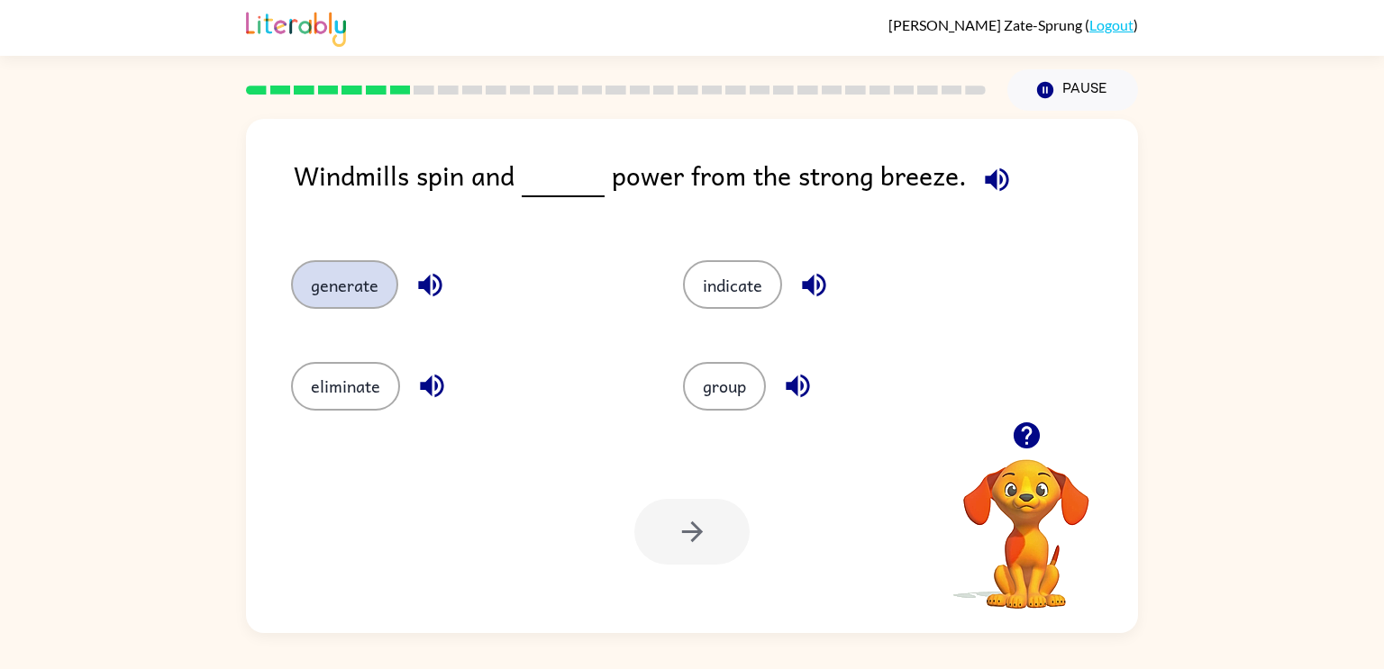
click at [385, 284] on button "generate" at bounding box center [344, 284] width 107 height 49
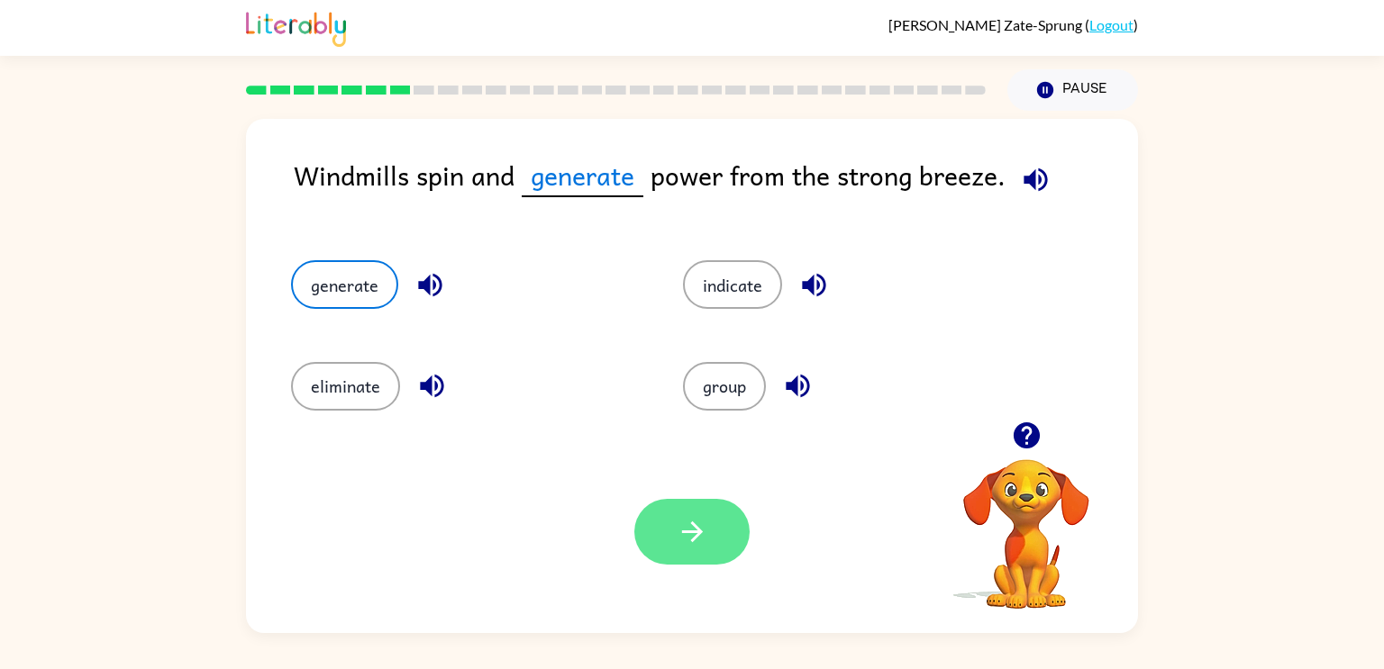
click at [706, 528] on icon "button" at bounding box center [692, 532] width 32 height 32
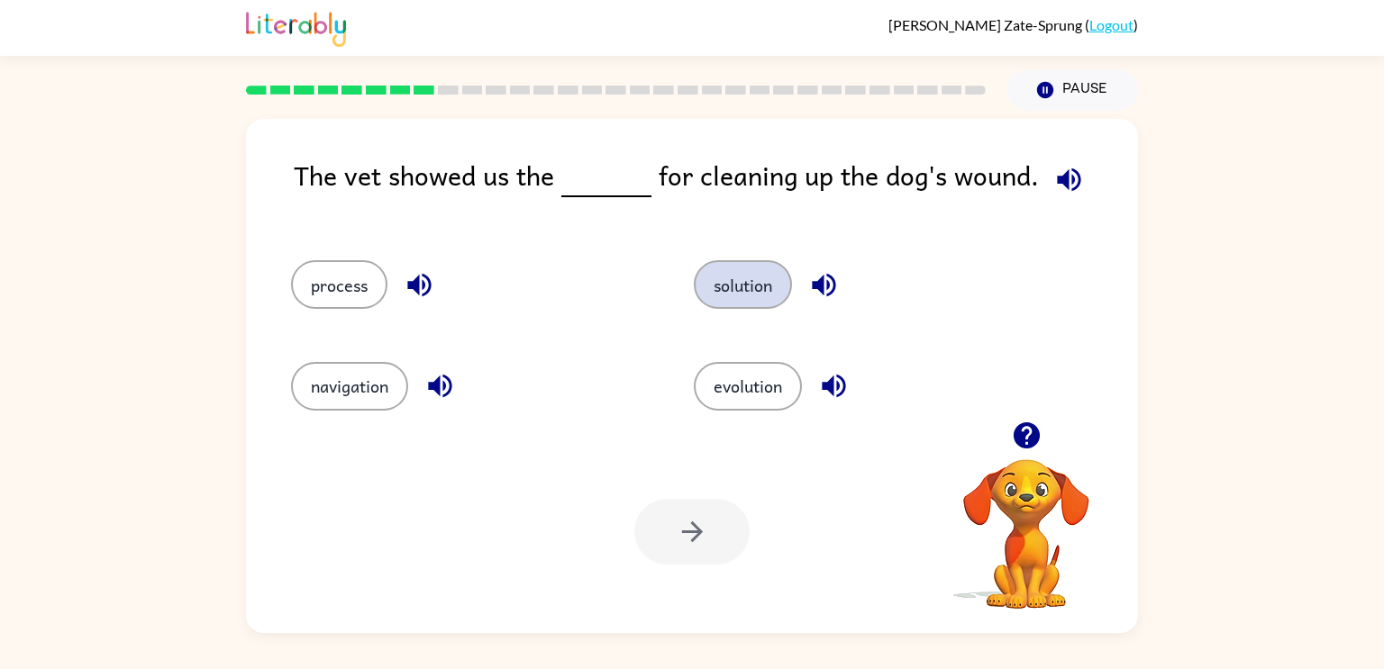
click at [749, 268] on button "solution" at bounding box center [743, 284] width 98 height 49
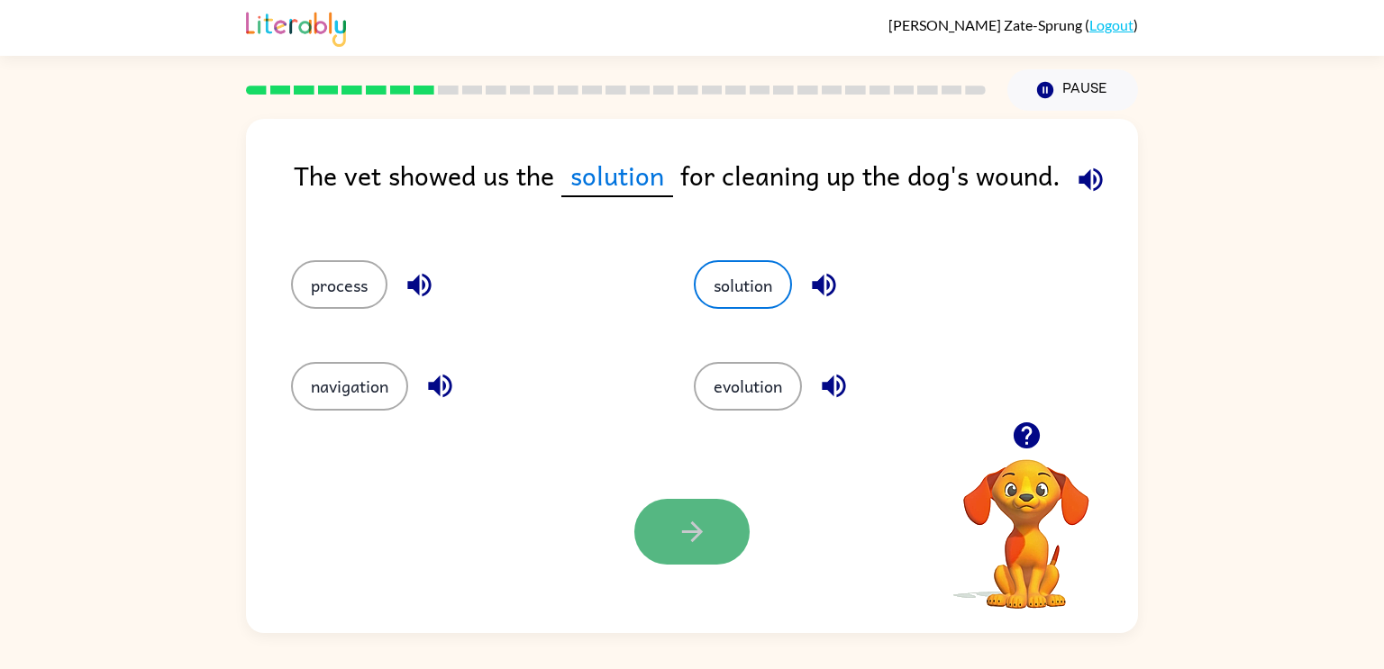
click at [666, 549] on button "button" at bounding box center [691, 532] width 115 height 66
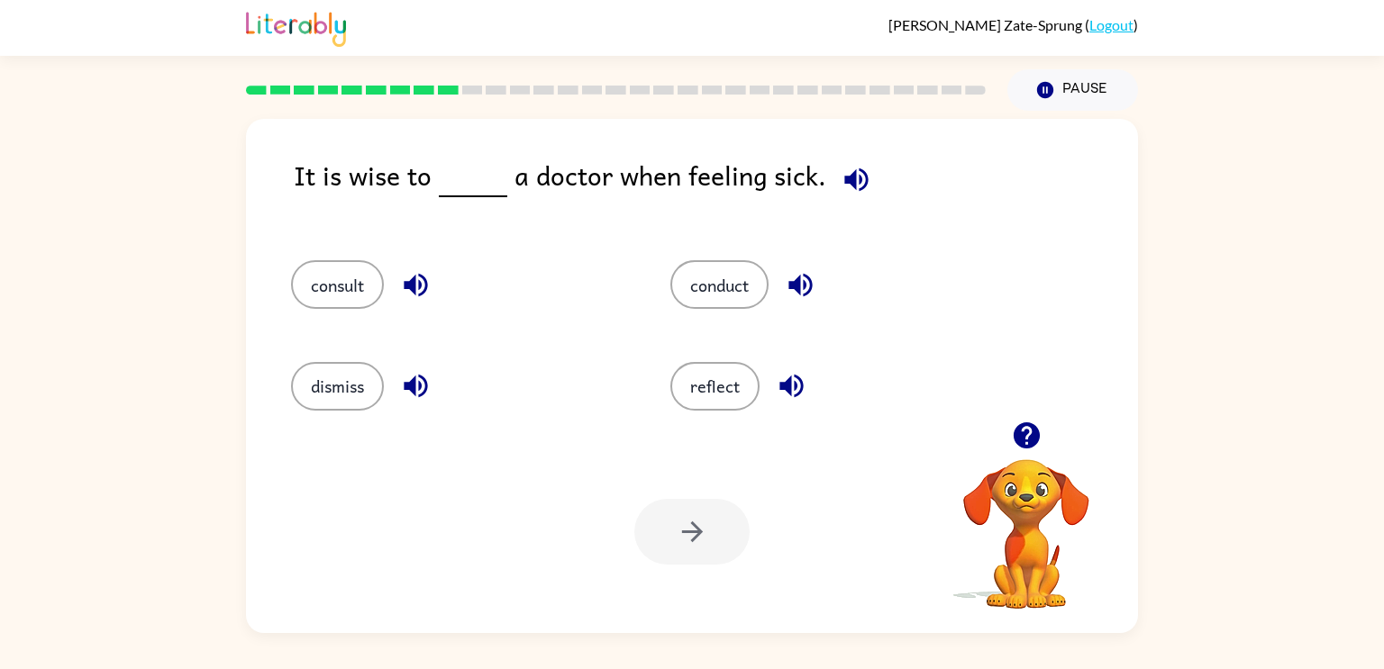
click at [432, 283] on button "button" at bounding box center [416, 285] width 46 height 46
click at [737, 288] on button "conduct" at bounding box center [719, 284] width 98 height 49
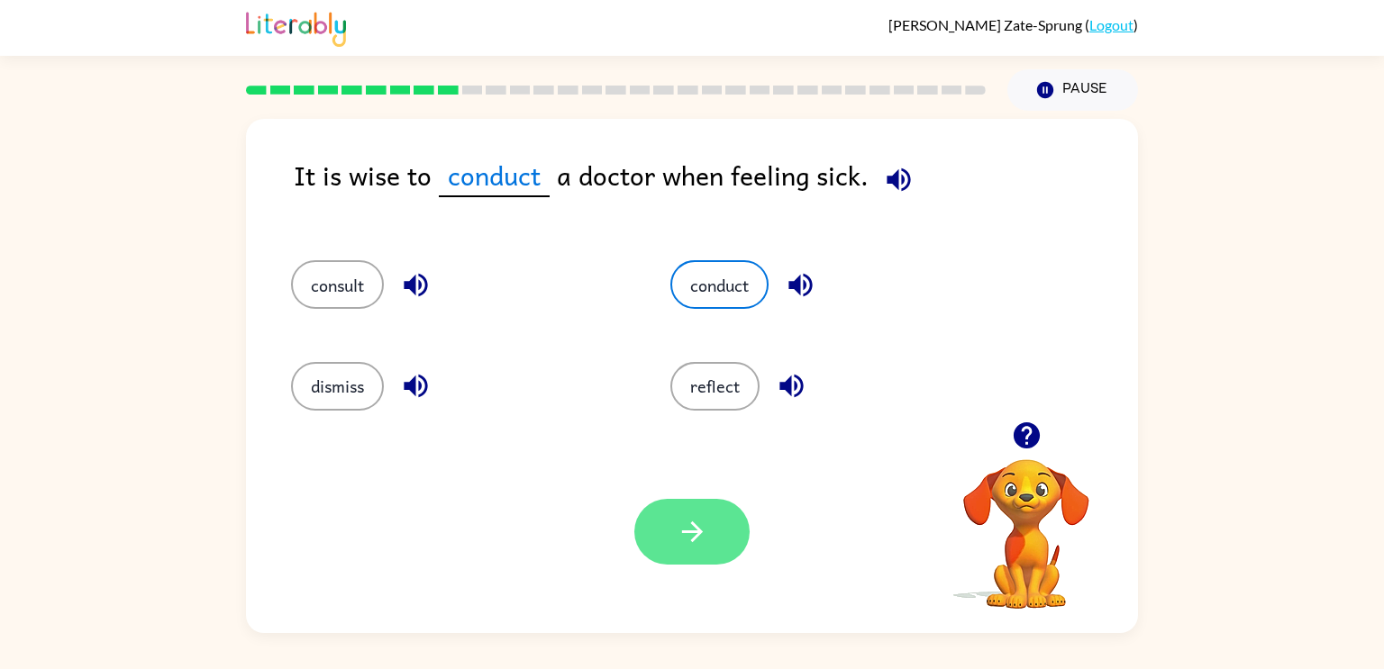
click at [723, 527] on button "button" at bounding box center [691, 532] width 115 height 66
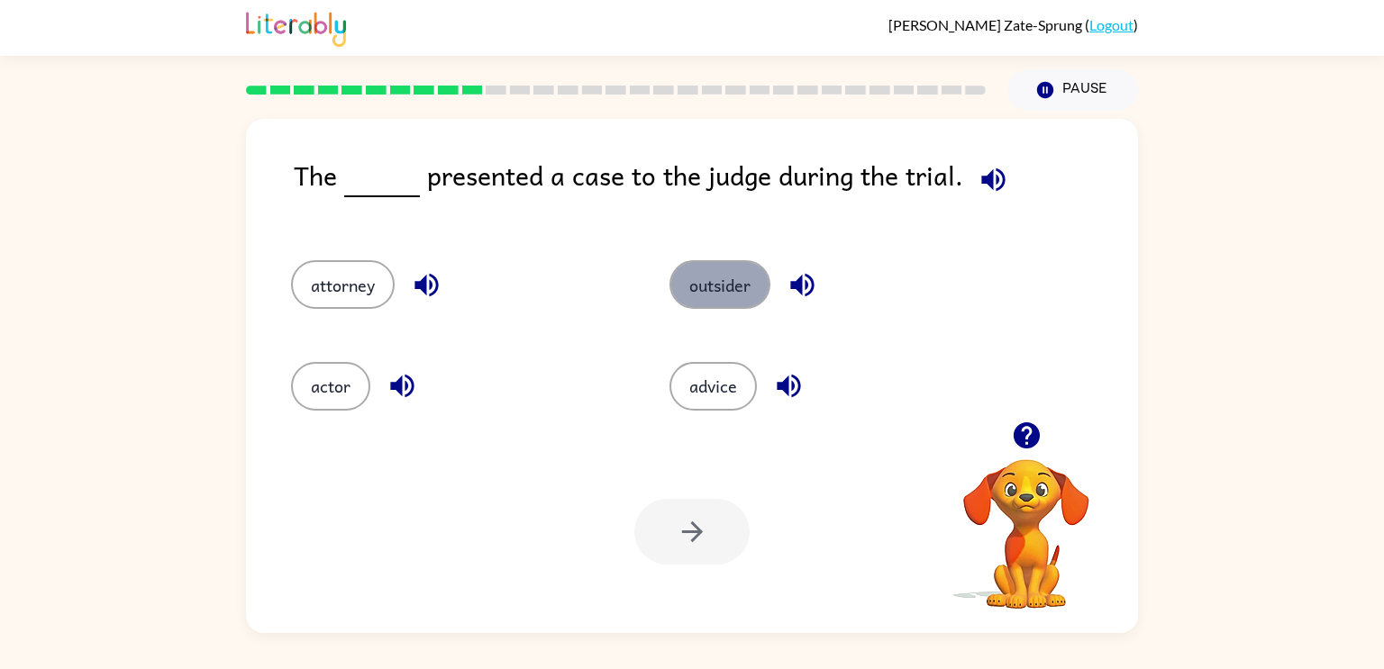
click at [722, 304] on button "outsider" at bounding box center [719, 284] width 101 height 49
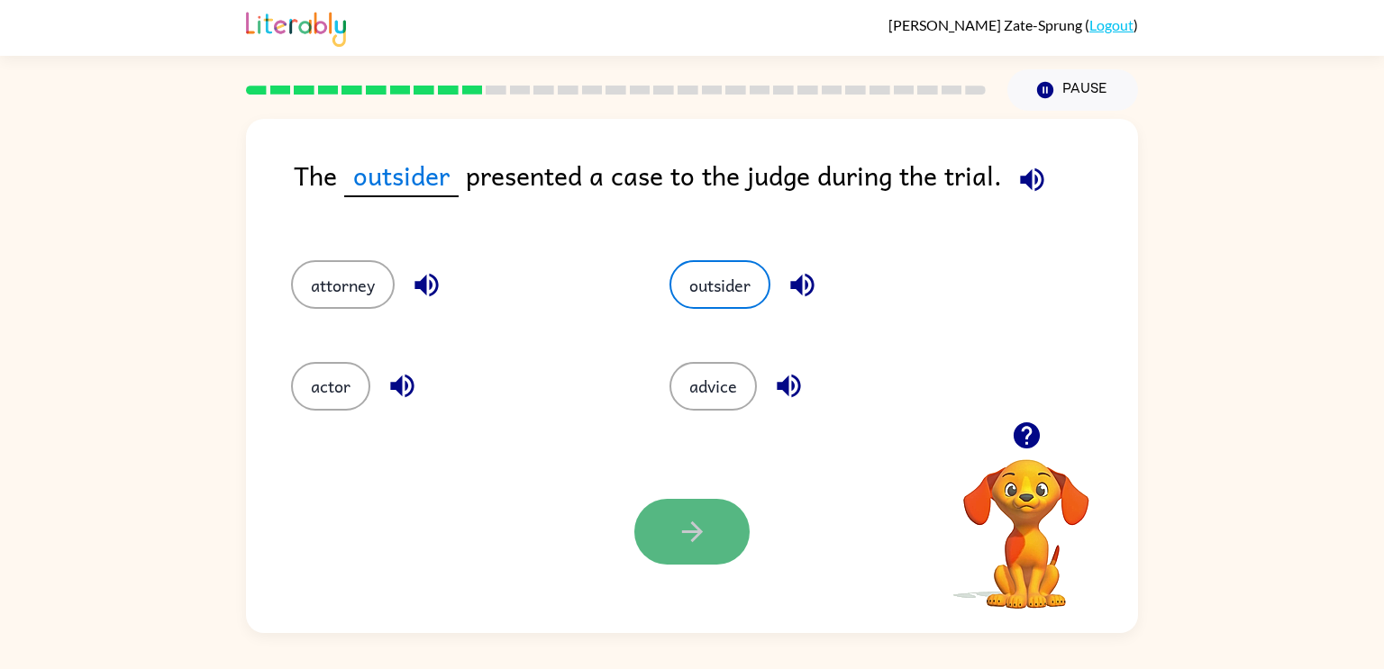
click at [695, 519] on icon "button" at bounding box center [692, 532] width 32 height 32
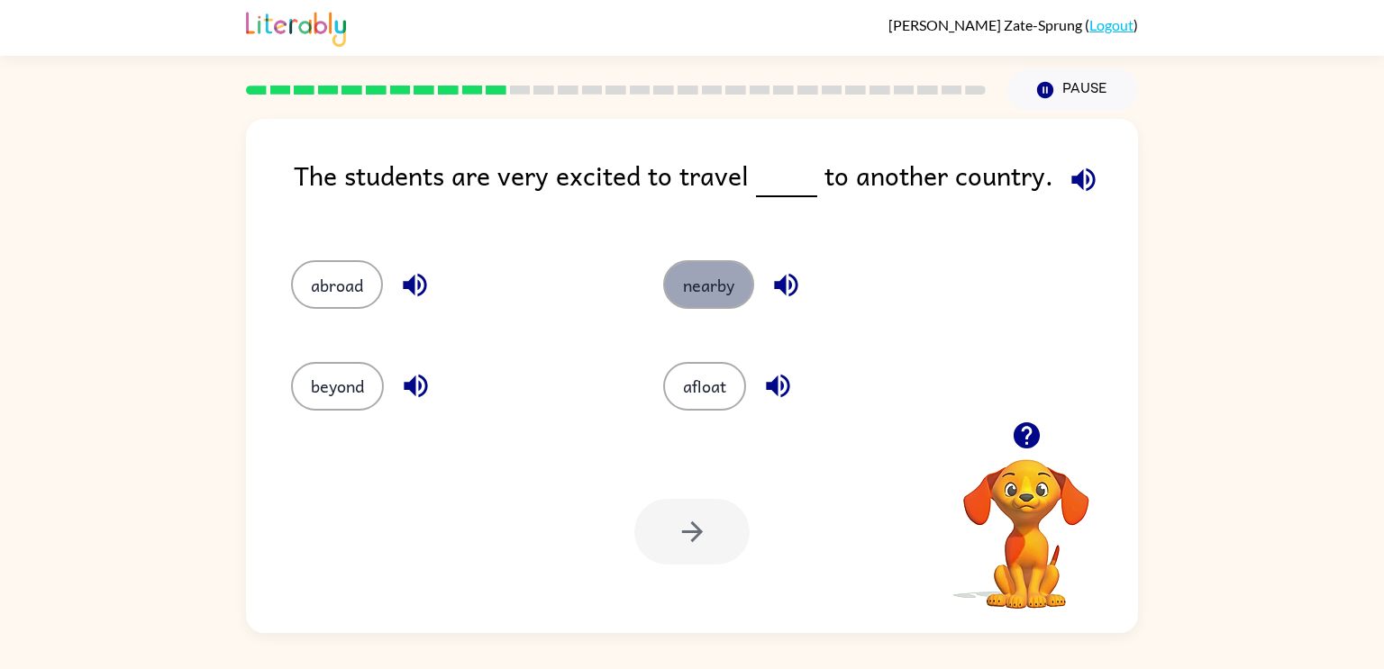
click at [716, 301] on button "nearby" at bounding box center [708, 284] width 91 height 49
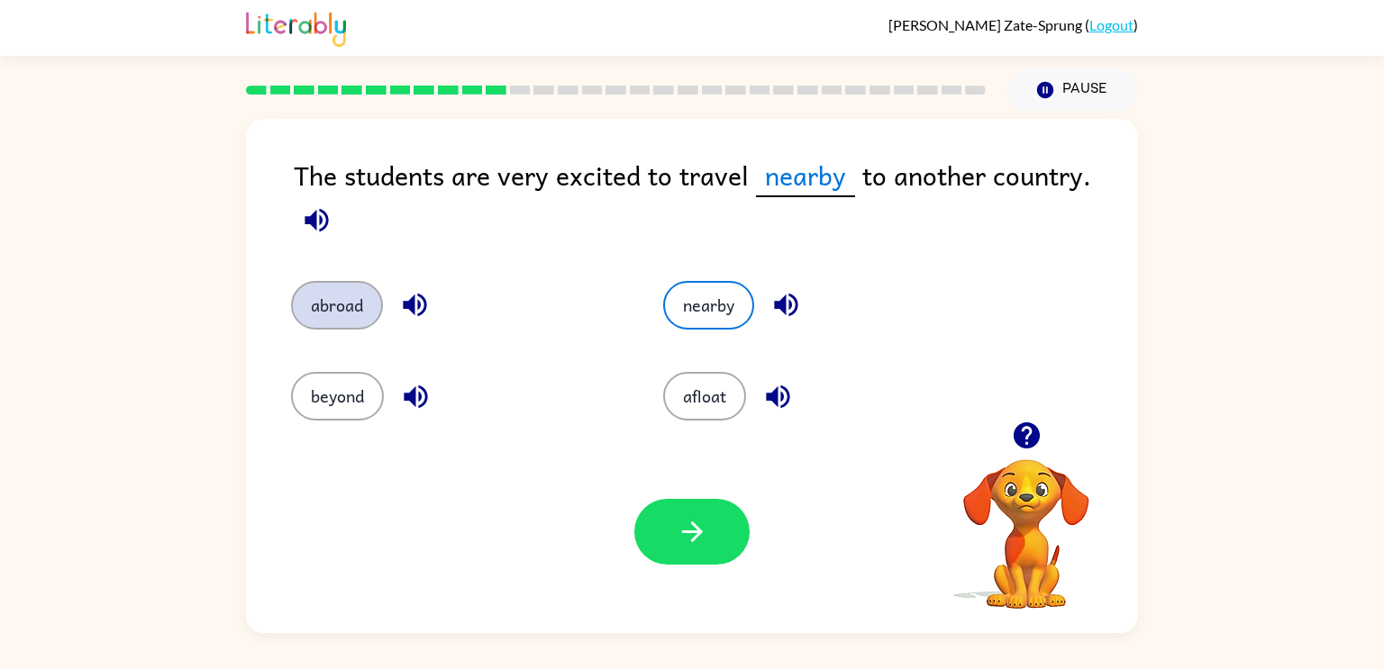
click at [366, 311] on button "abroad" at bounding box center [337, 305] width 92 height 49
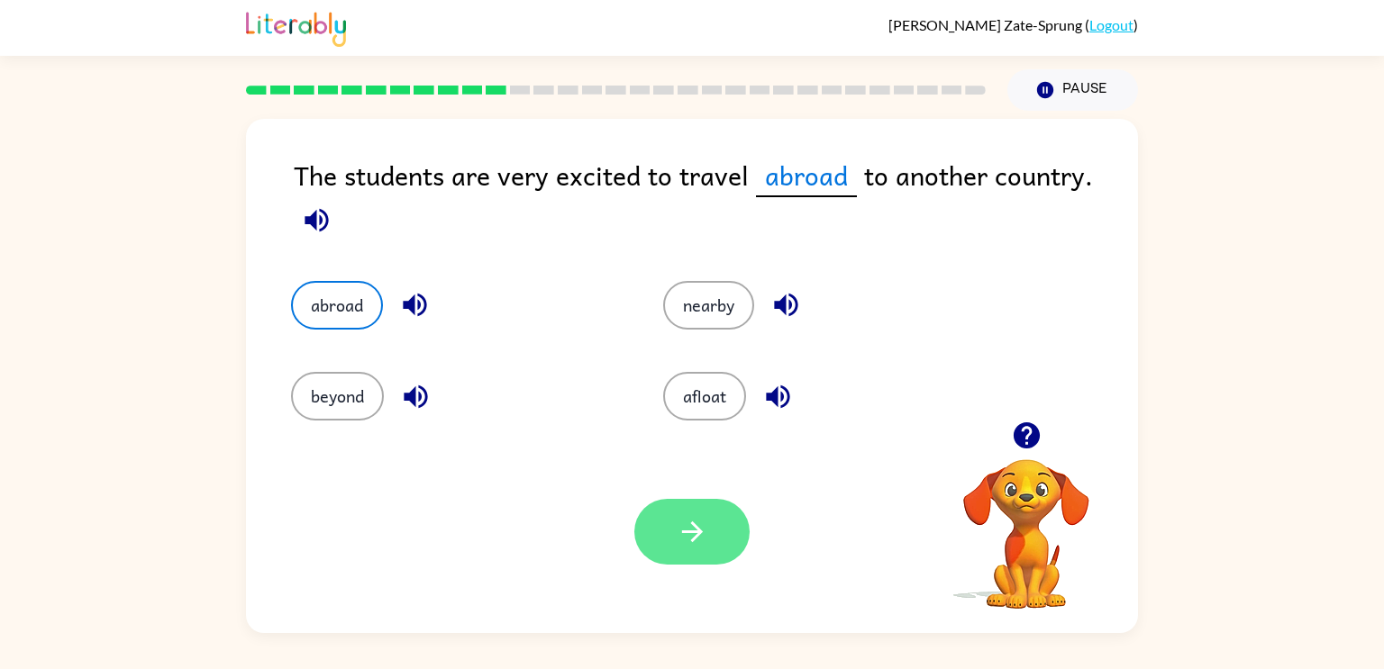
click at [694, 530] on icon "button" at bounding box center [692, 532] width 32 height 32
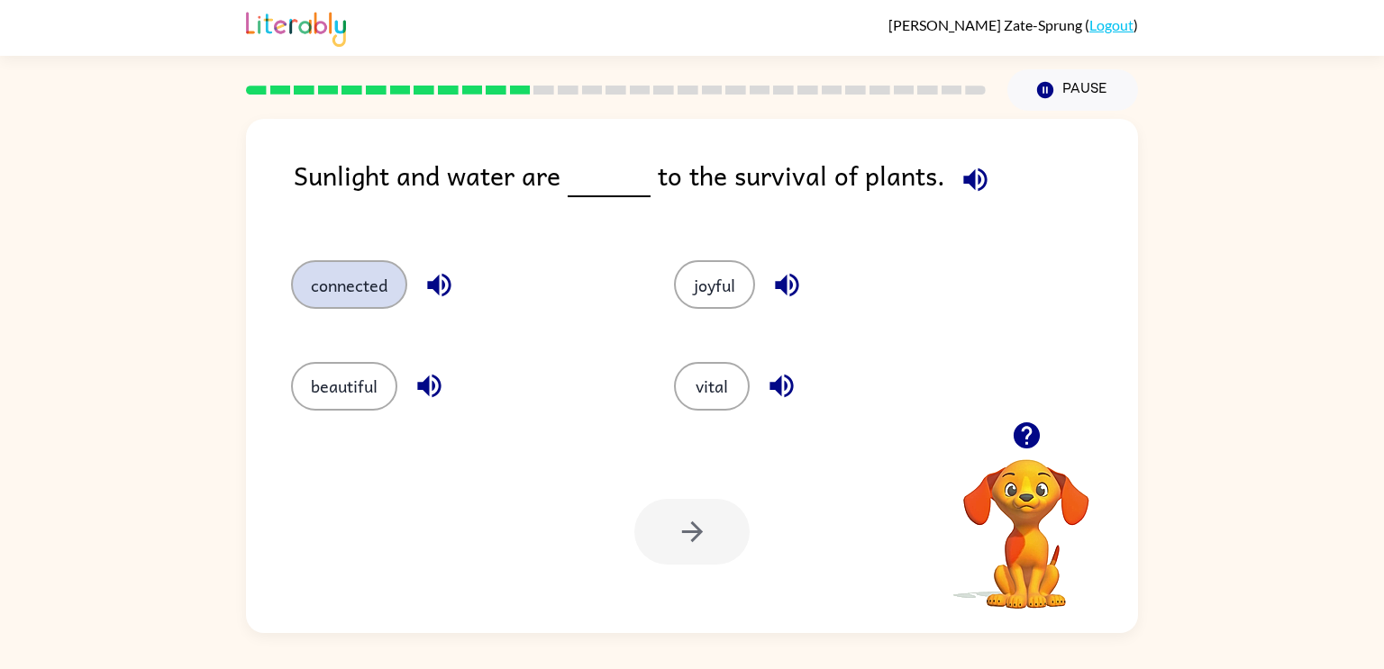
click at [336, 288] on button "connected" at bounding box center [349, 284] width 116 height 49
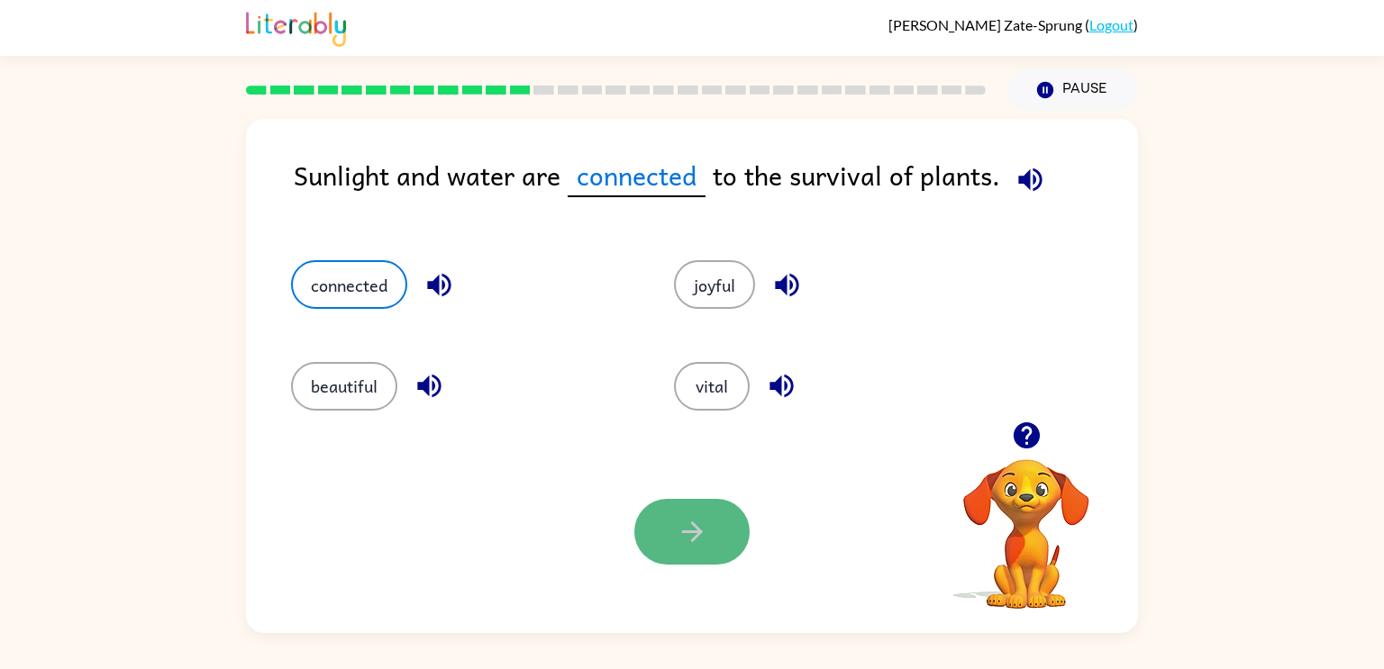
click at [693, 540] on icon "button" at bounding box center [691, 532] width 21 height 21
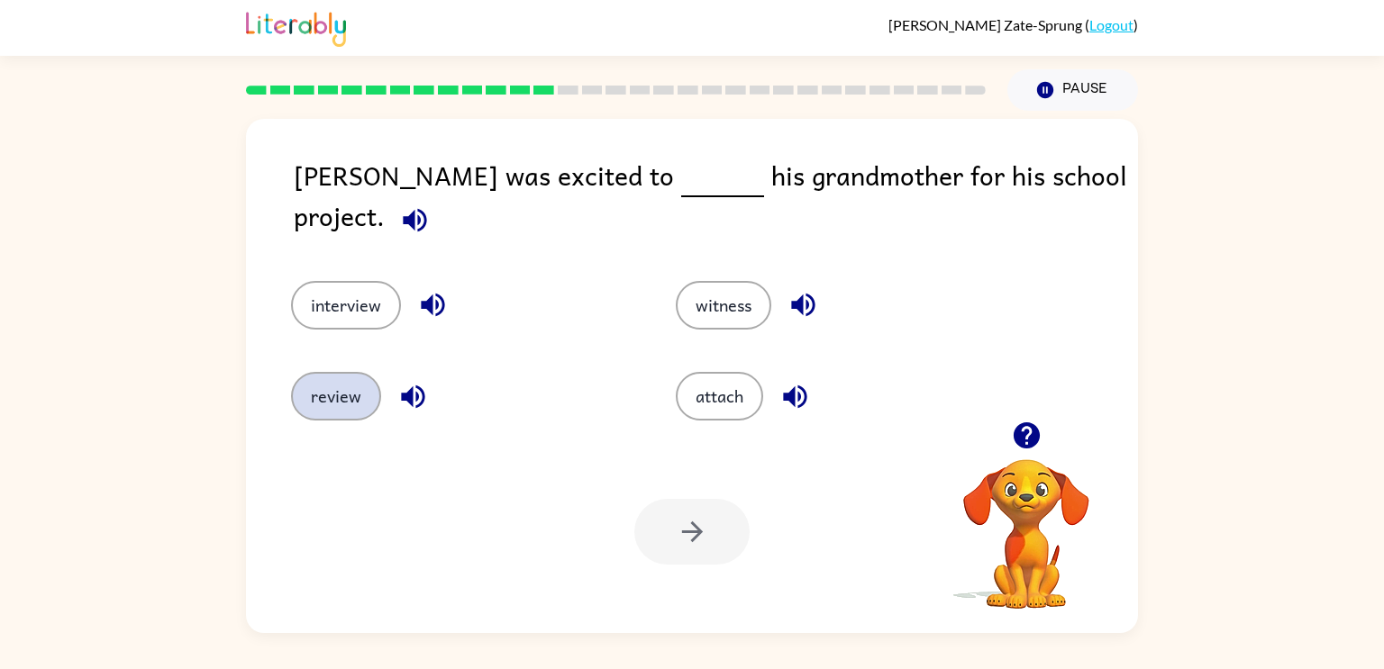
click at [340, 402] on button "review" at bounding box center [336, 396] width 90 height 49
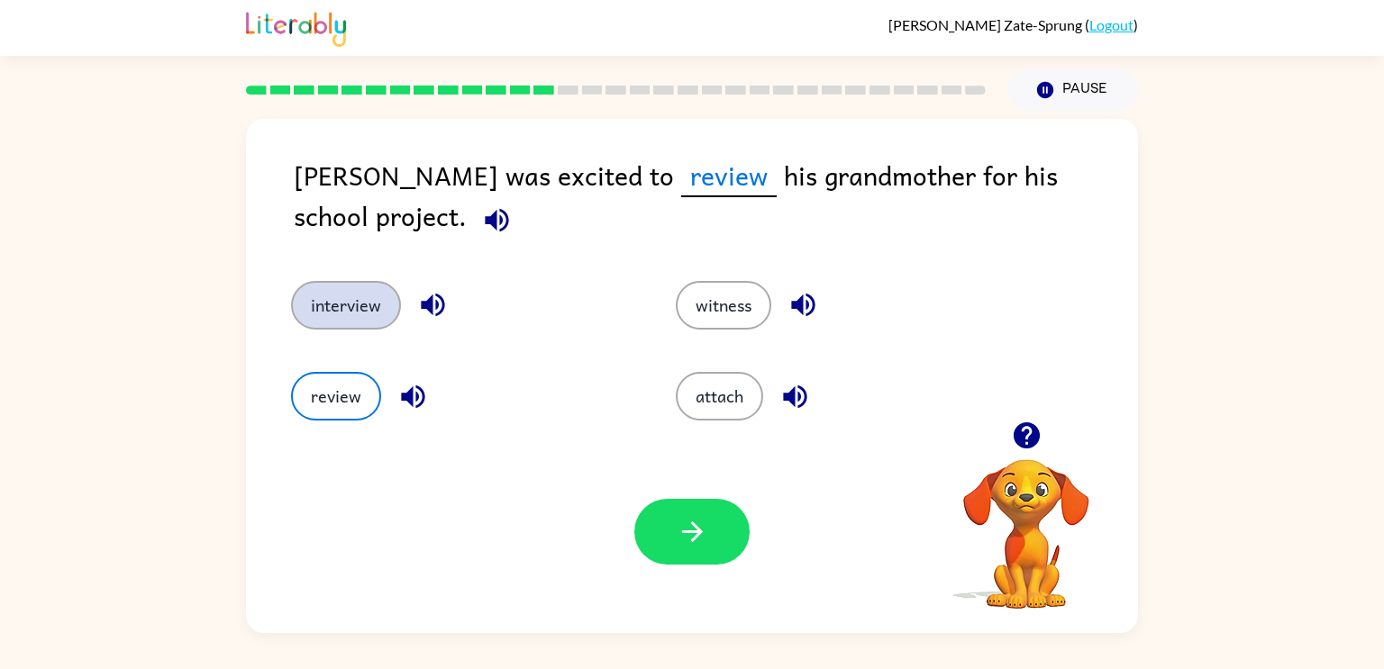
click at [316, 309] on button "interview" at bounding box center [346, 305] width 110 height 49
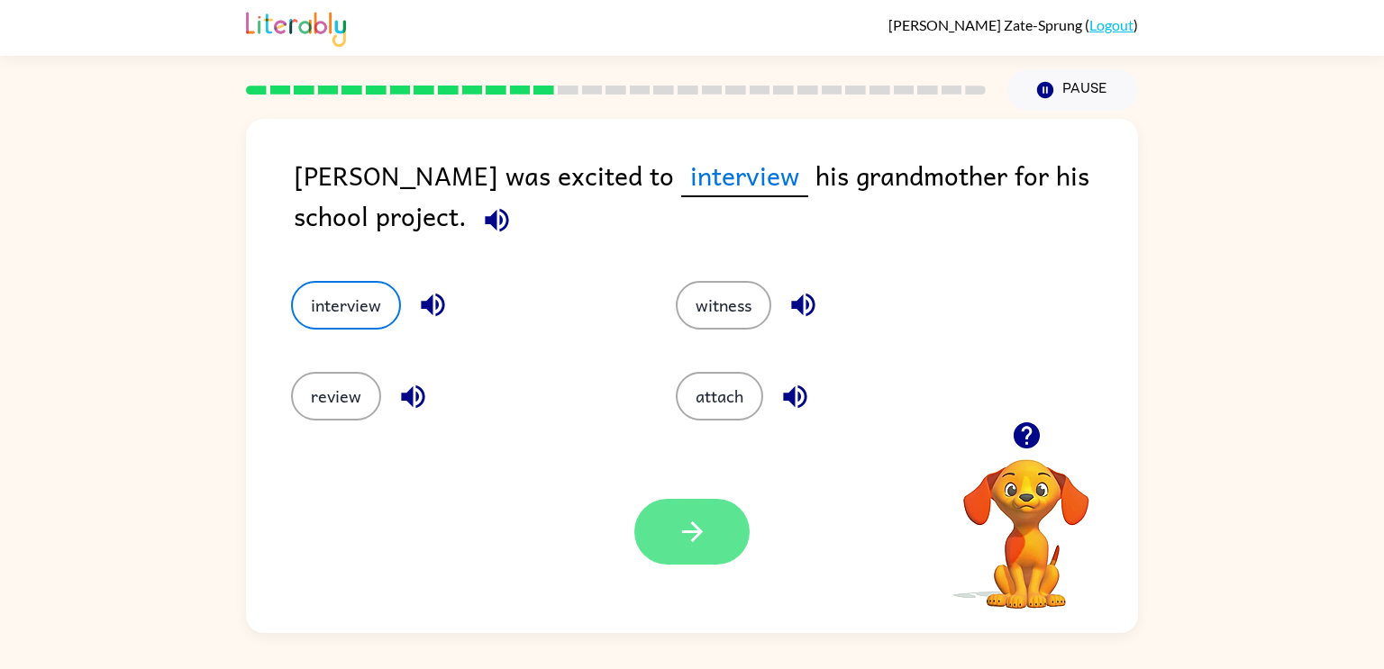
click at [709, 554] on button "button" at bounding box center [691, 532] width 115 height 66
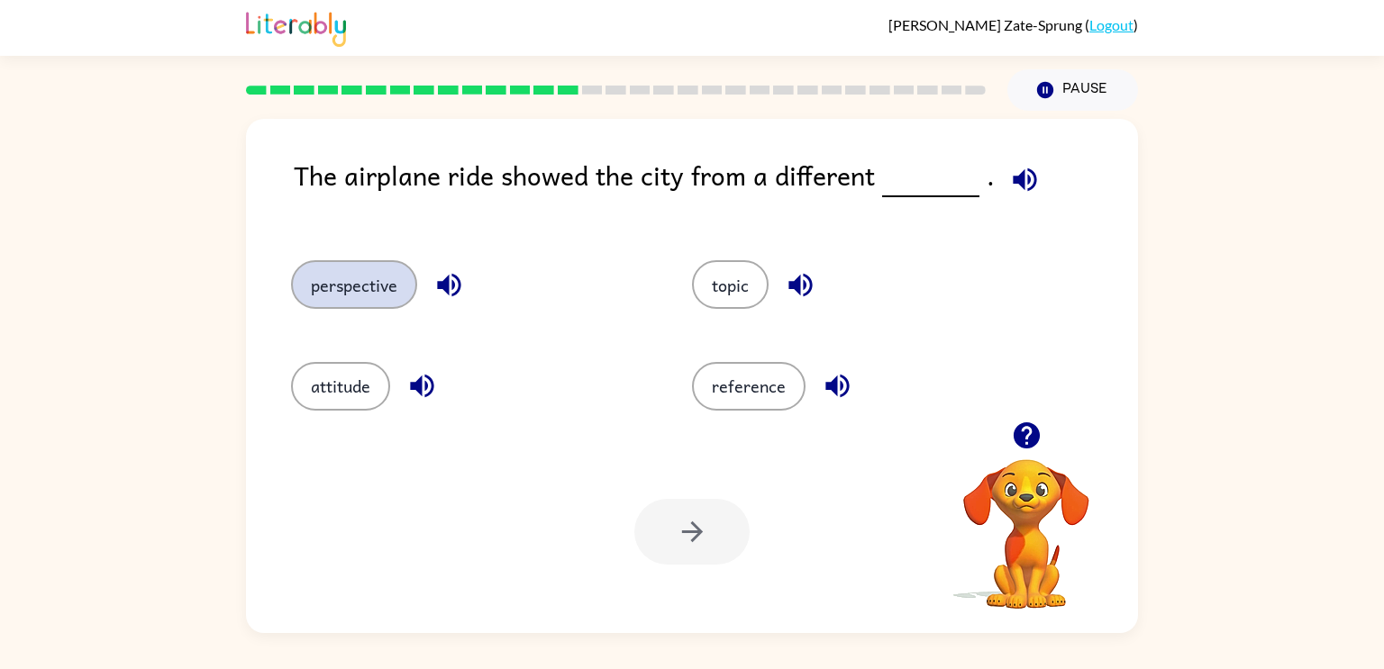
click at [361, 286] on button "perspective" at bounding box center [354, 284] width 126 height 49
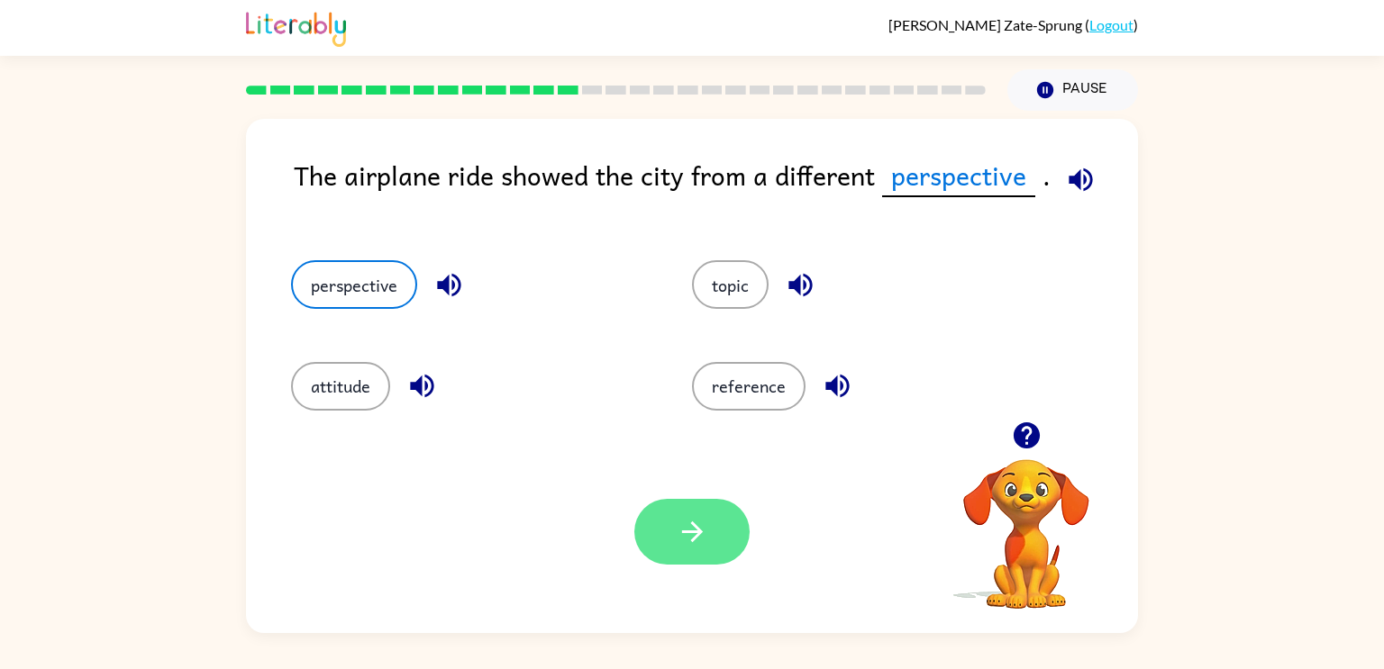
click at [679, 544] on icon "button" at bounding box center [692, 532] width 32 height 32
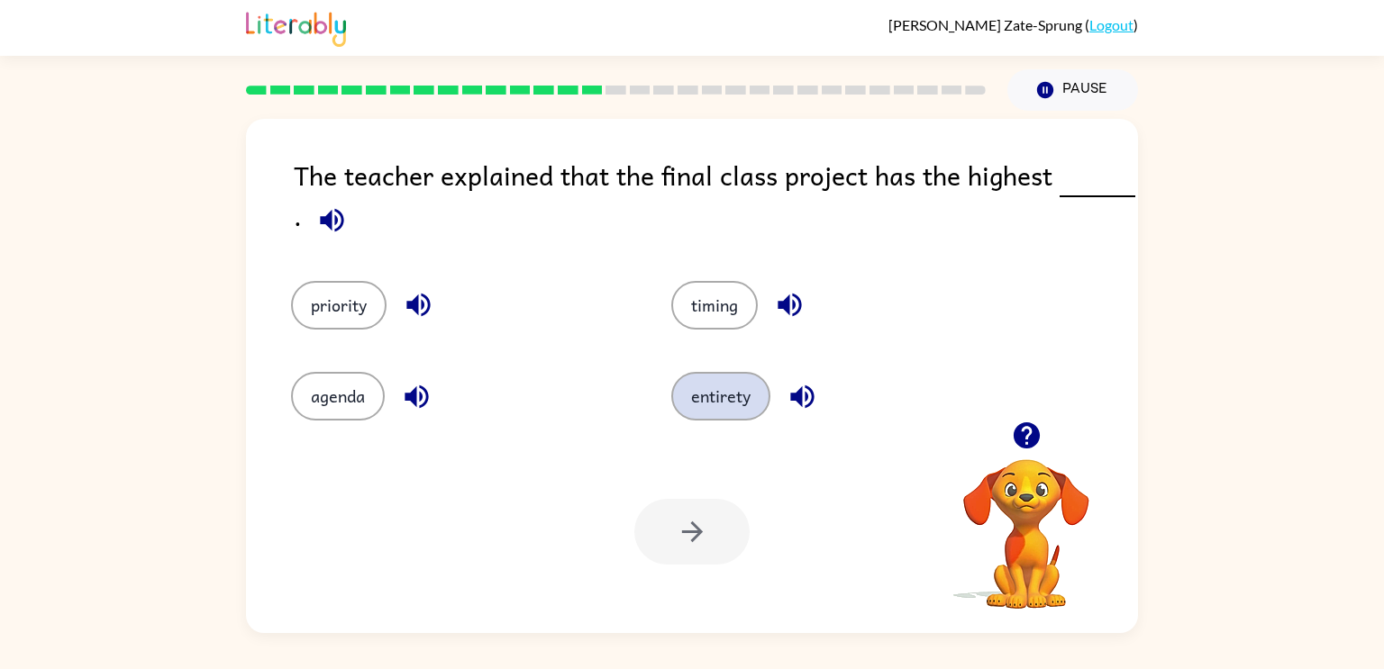
click at [697, 405] on button "entirety" at bounding box center [720, 396] width 99 height 49
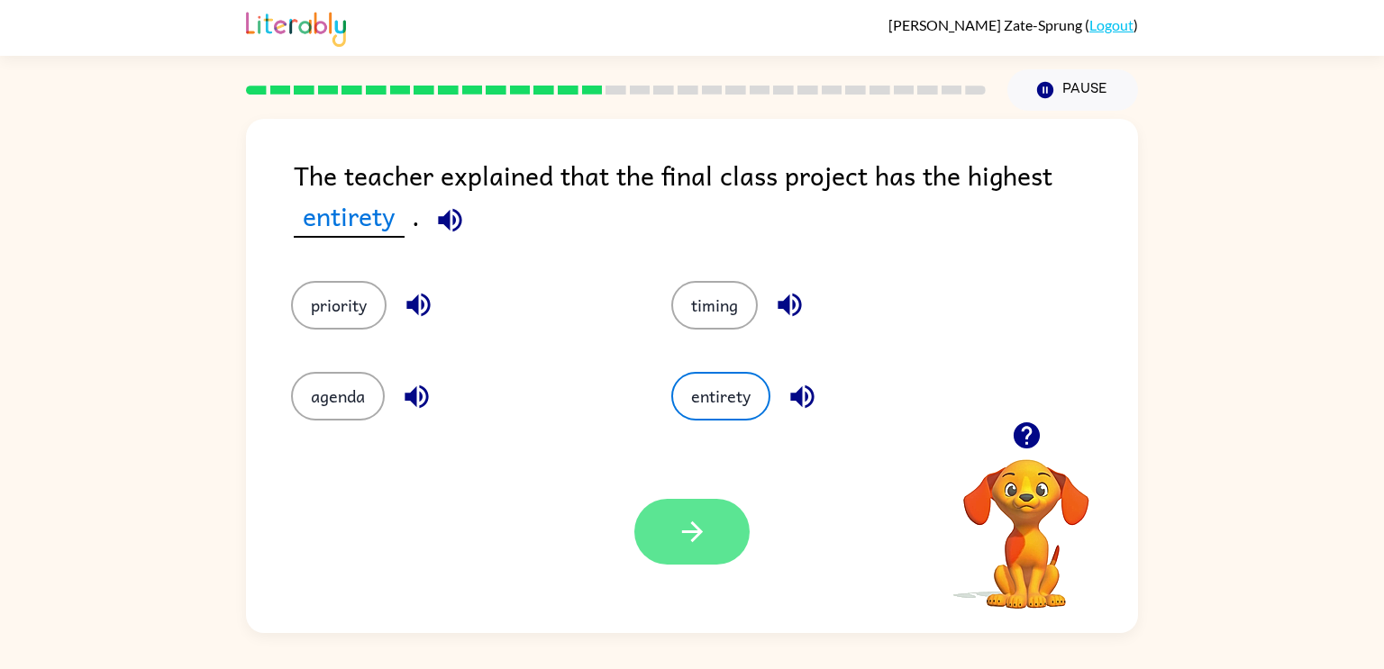
click at [712, 510] on button "button" at bounding box center [691, 532] width 115 height 66
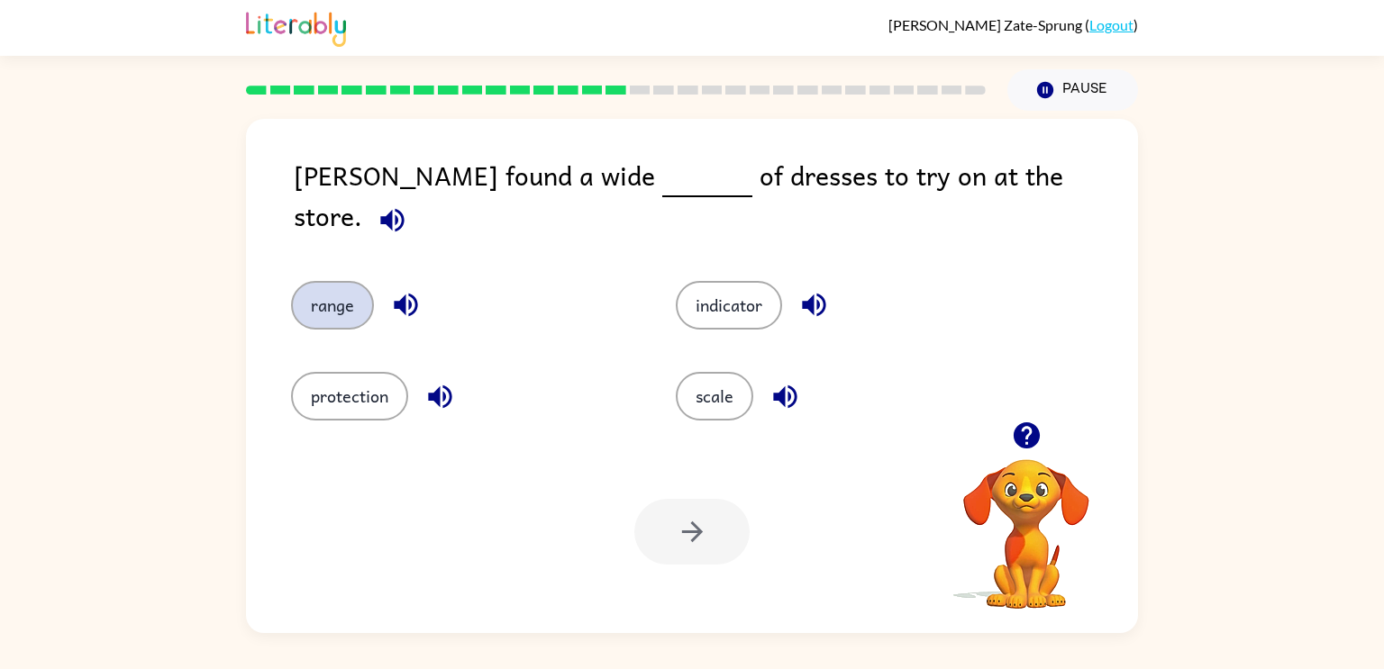
click at [342, 291] on button "range" at bounding box center [332, 305] width 83 height 49
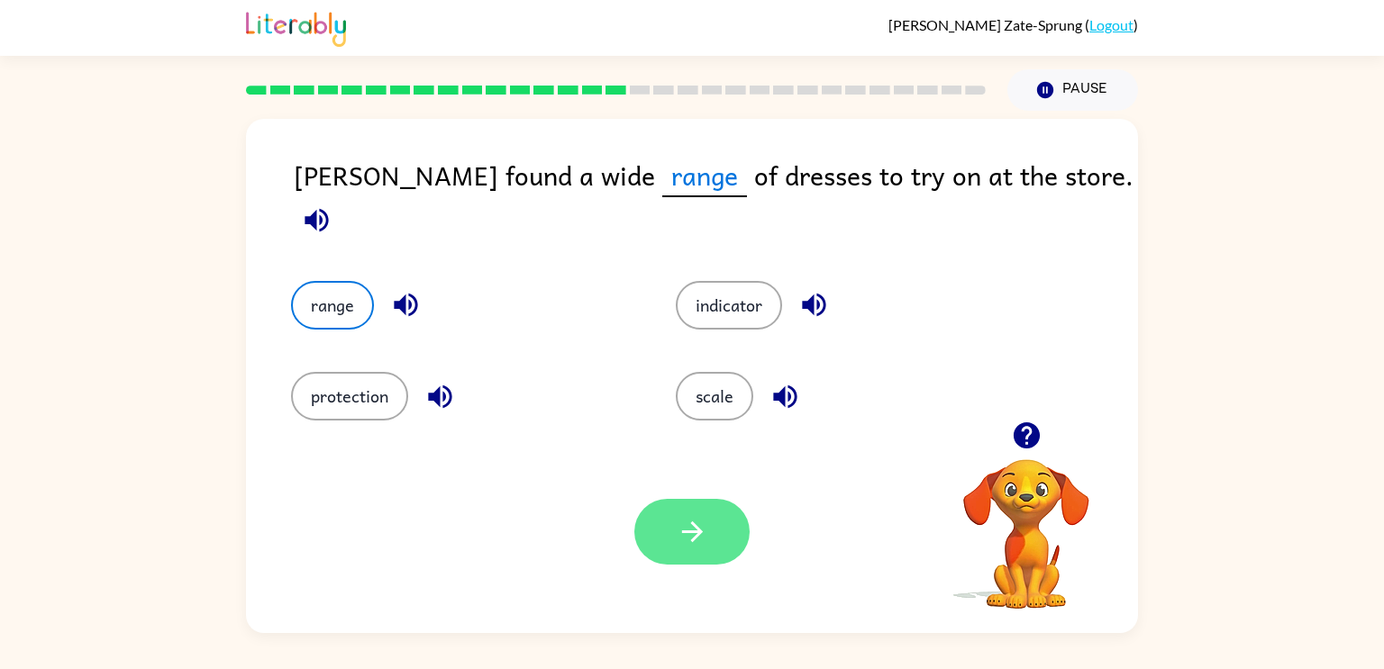
click at [741, 549] on button "button" at bounding box center [691, 532] width 115 height 66
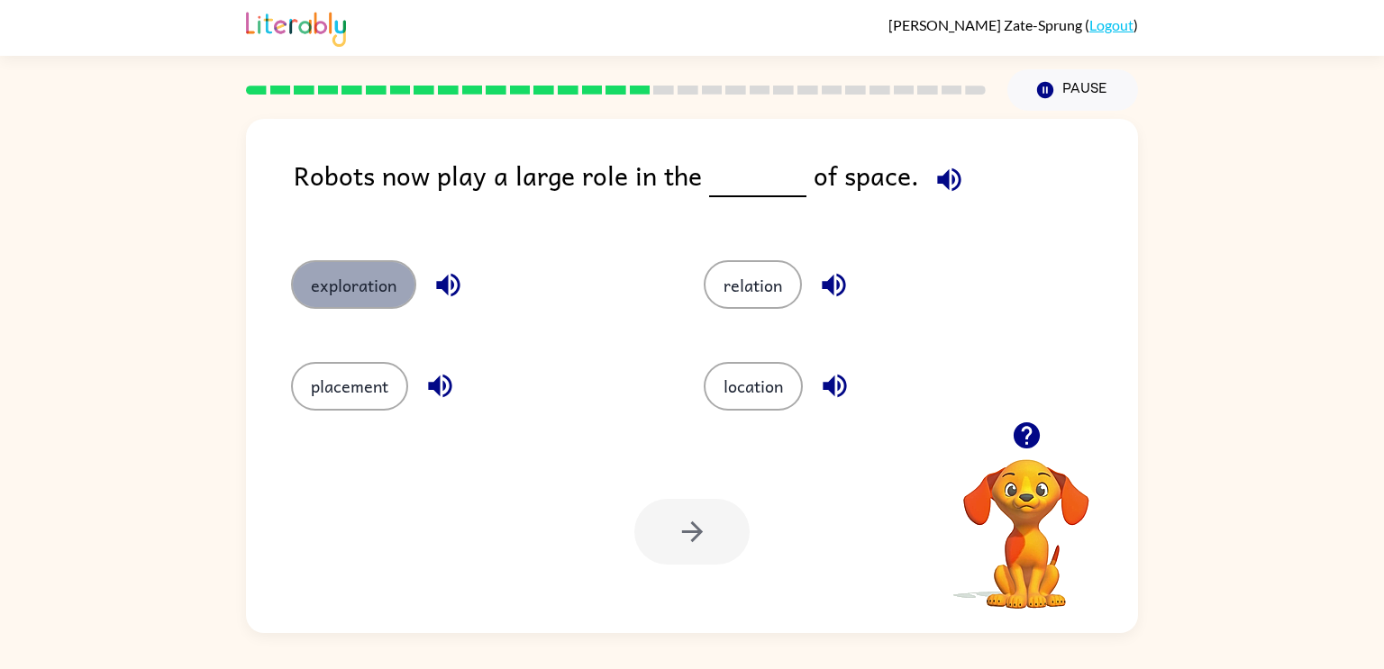
click at [339, 308] on button "exploration" at bounding box center [353, 284] width 125 height 49
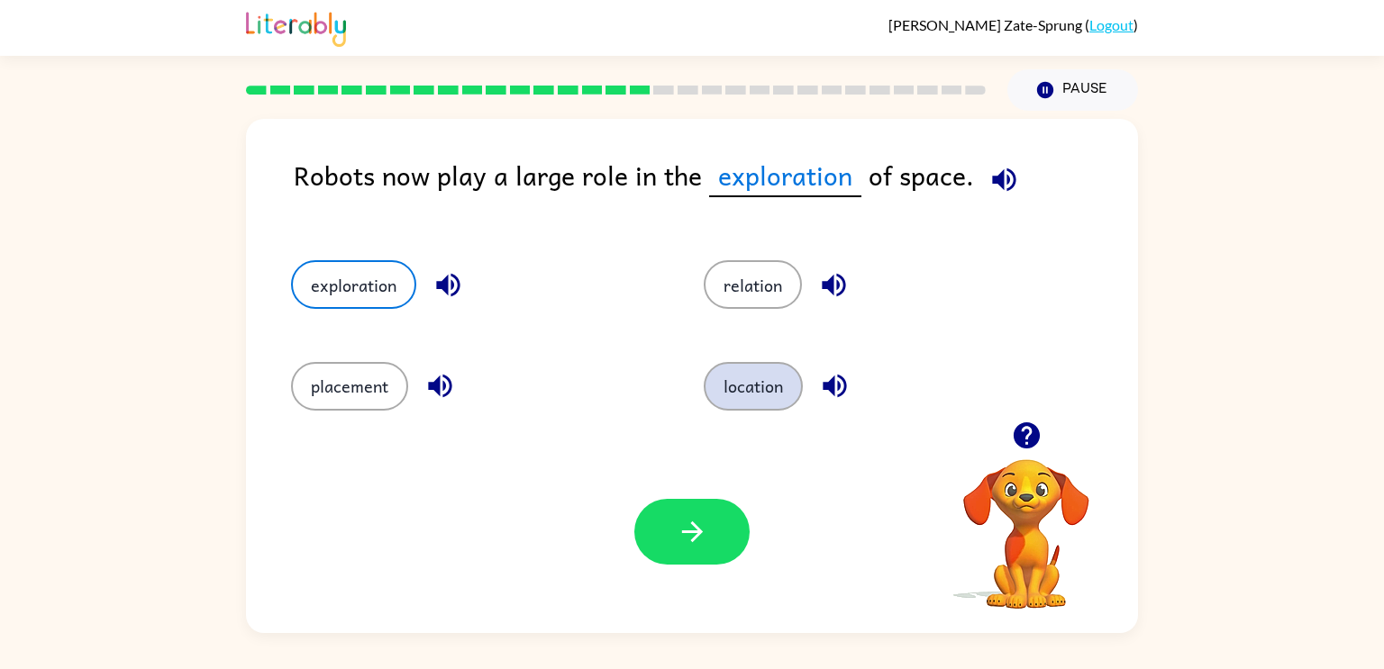
click at [742, 395] on button "location" at bounding box center [753, 386] width 99 height 49
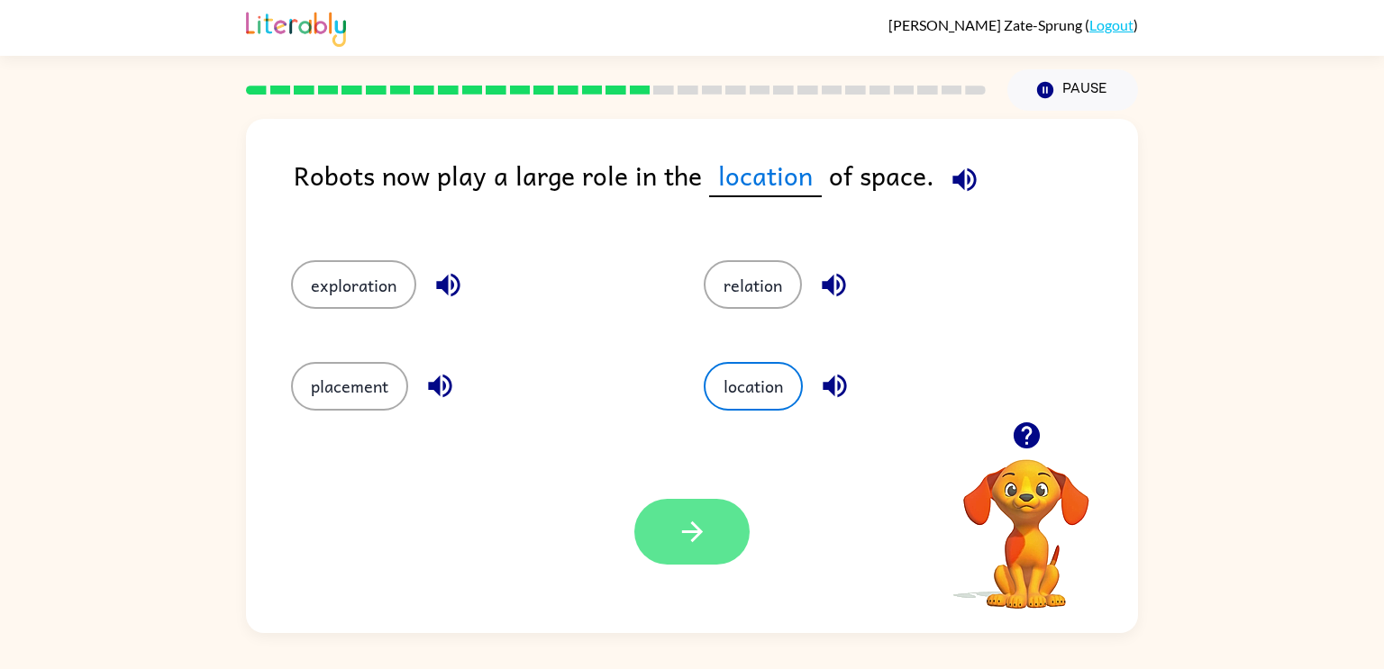
click at [657, 526] on button "button" at bounding box center [691, 532] width 115 height 66
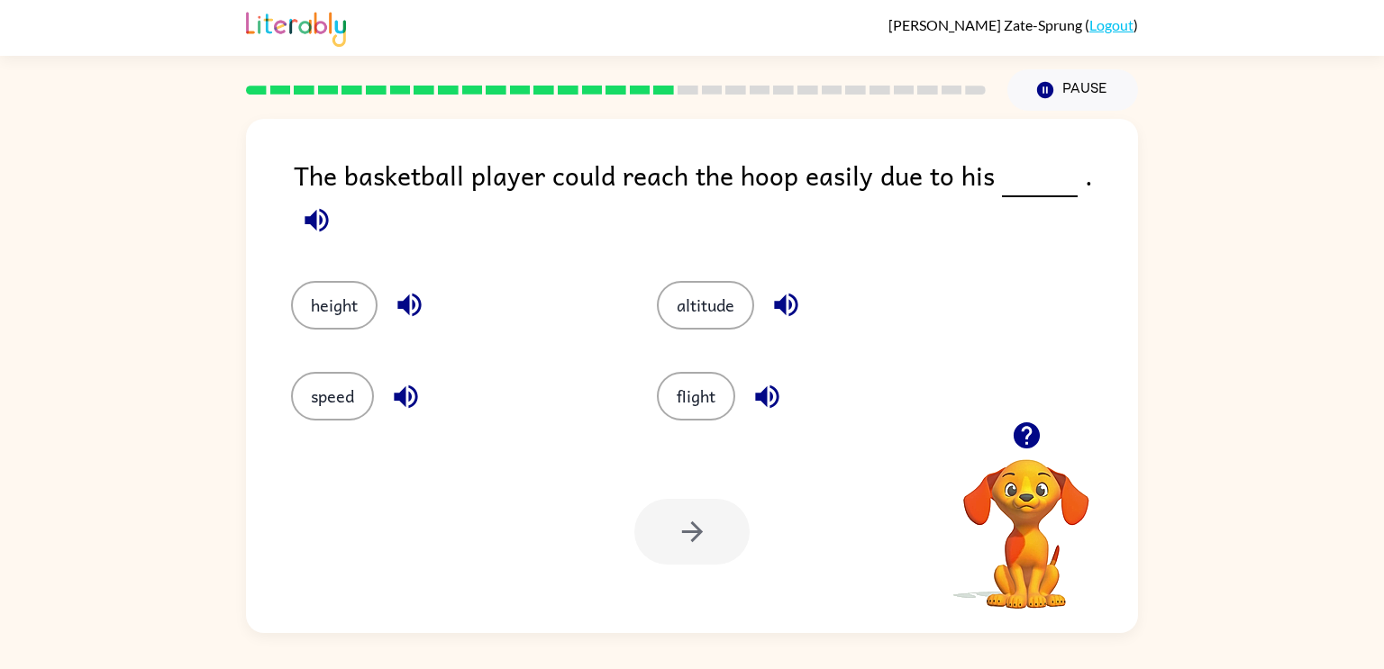
click at [376, 281] on div "height" at bounding box center [453, 305] width 324 height 49
click at [328, 282] on button "height" at bounding box center [334, 305] width 86 height 49
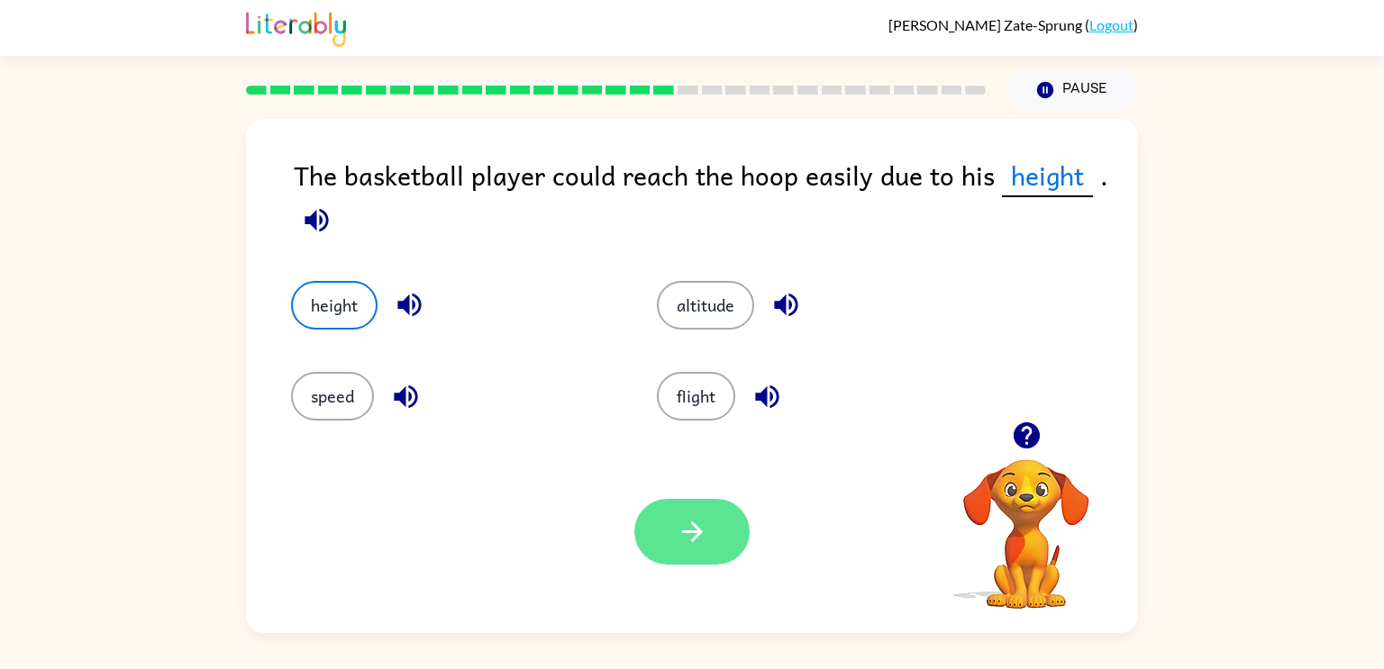
click at [697, 533] on icon "button" at bounding box center [691, 532] width 21 height 21
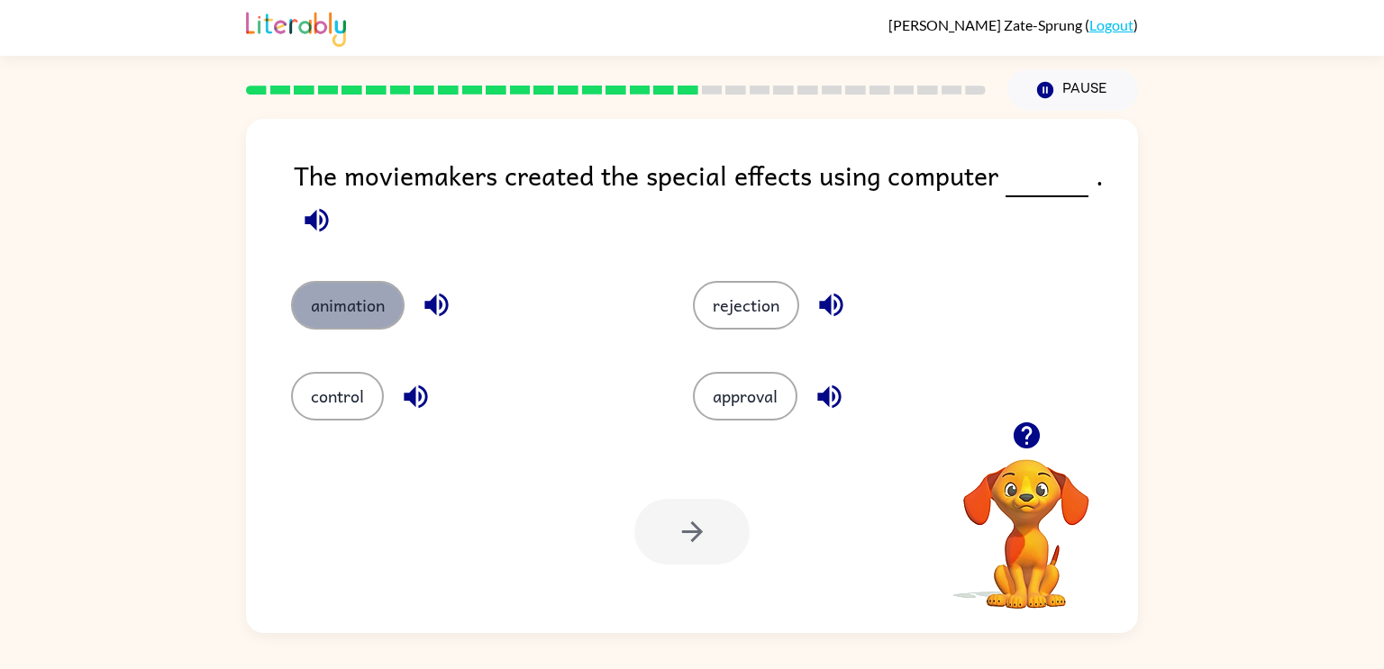
click at [346, 304] on button "animation" at bounding box center [347, 305] width 113 height 49
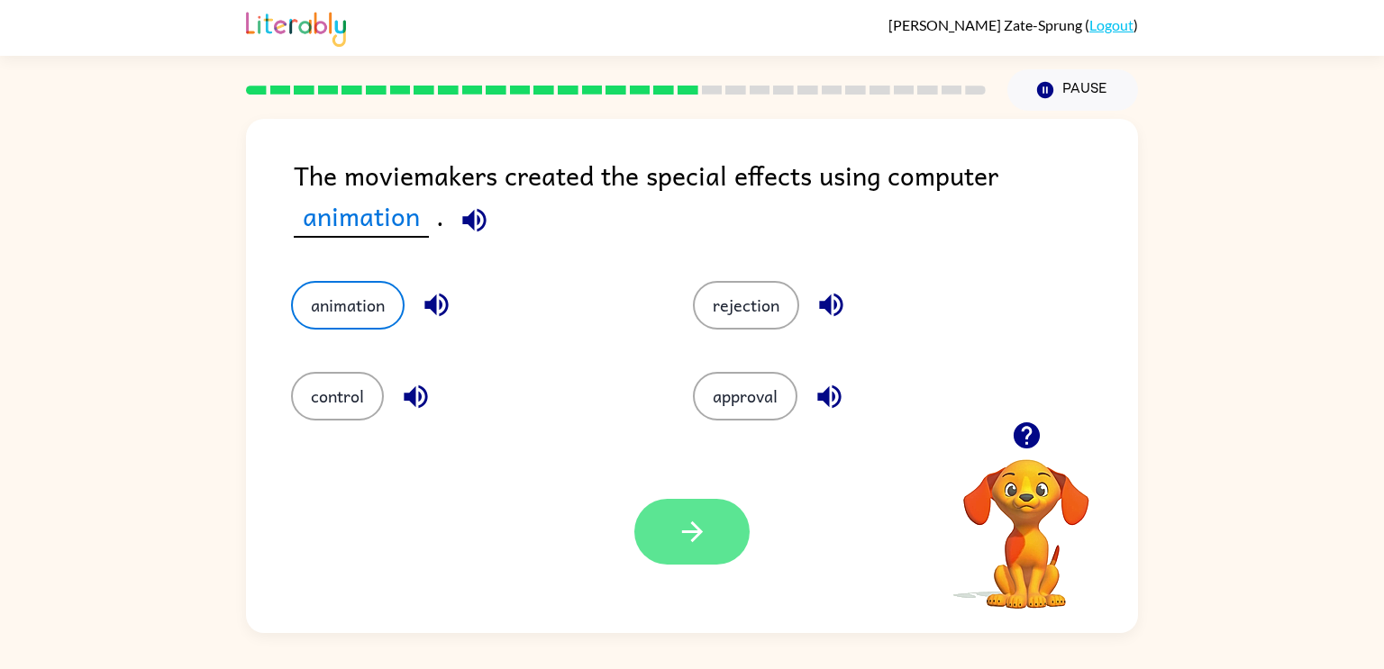
click at [693, 539] on icon "button" at bounding box center [691, 532] width 21 height 21
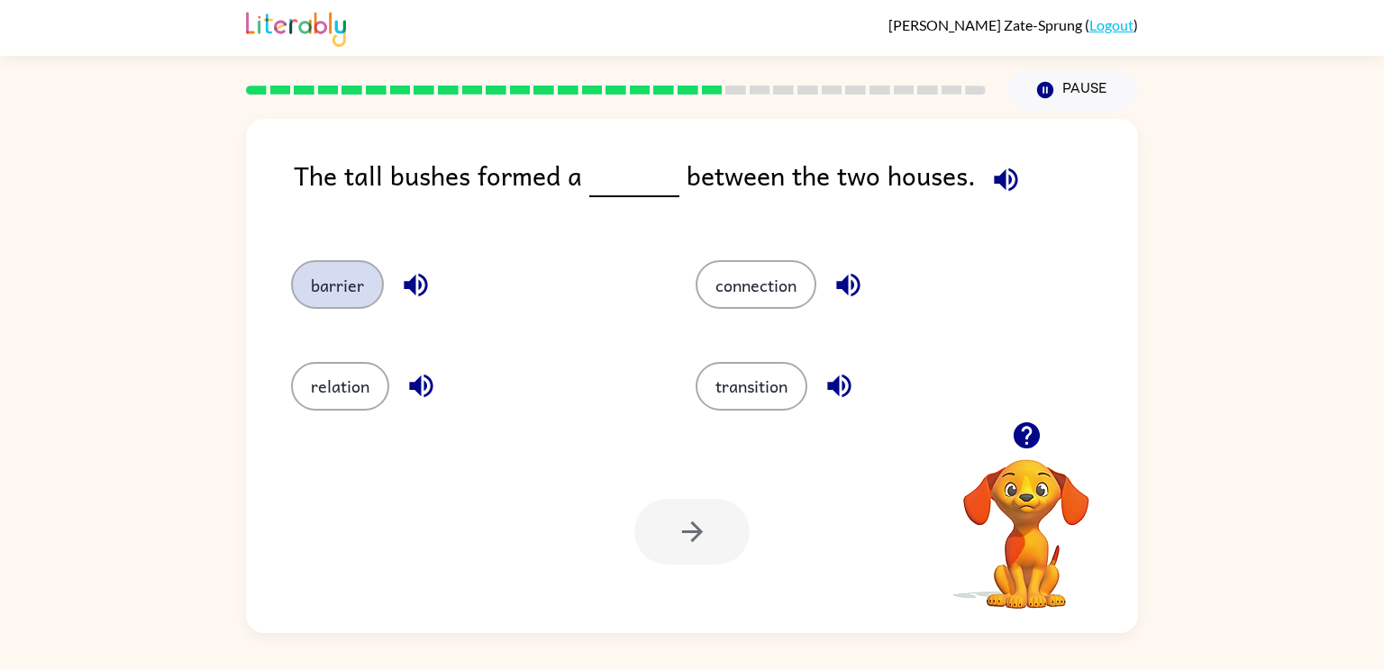
click at [353, 295] on button "barrier" at bounding box center [337, 284] width 93 height 49
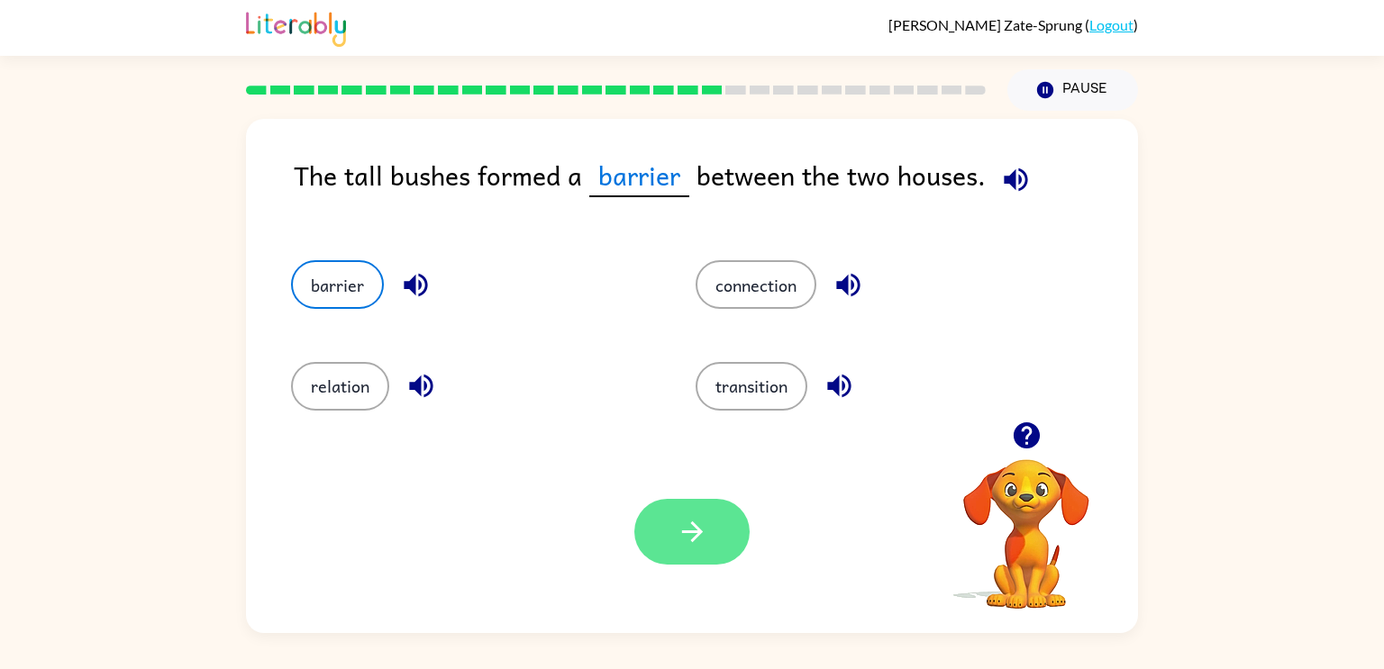
click at [671, 552] on button "button" at bounding box center [691, 532] width 115 height 66
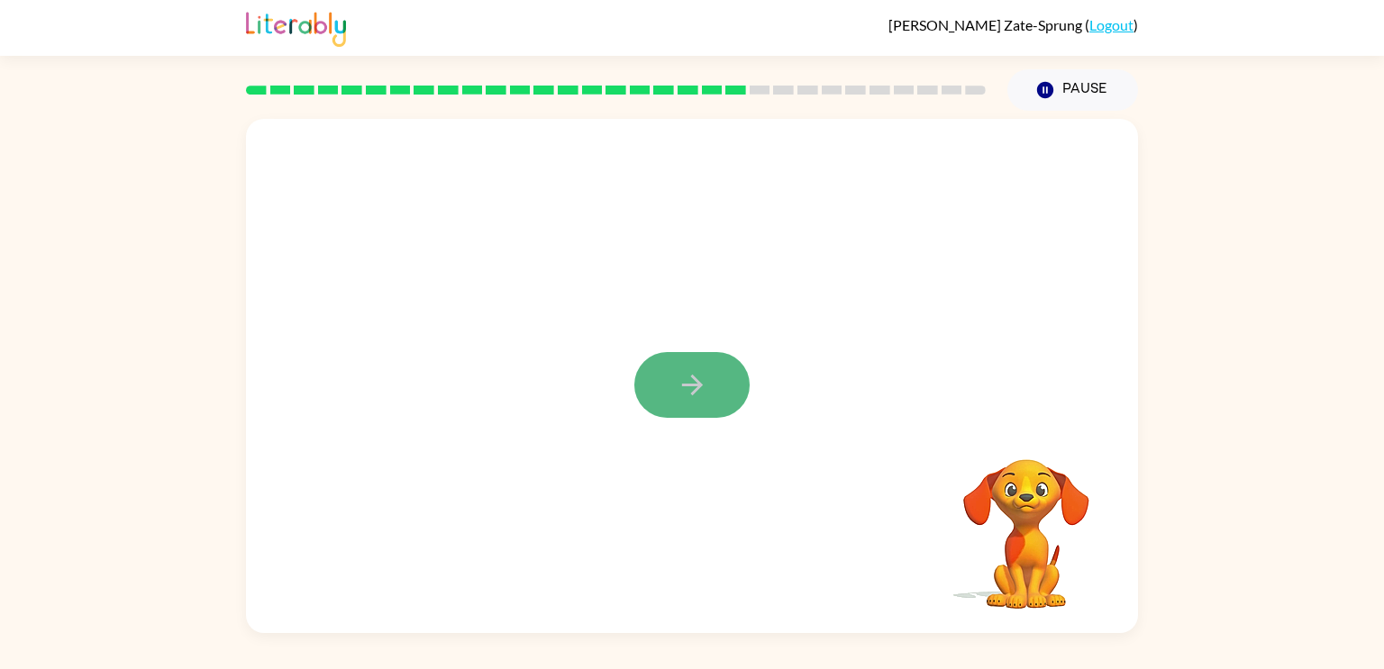
click at [721, 390] on button "button" at bounding box center [691, 385] width 115 height 66
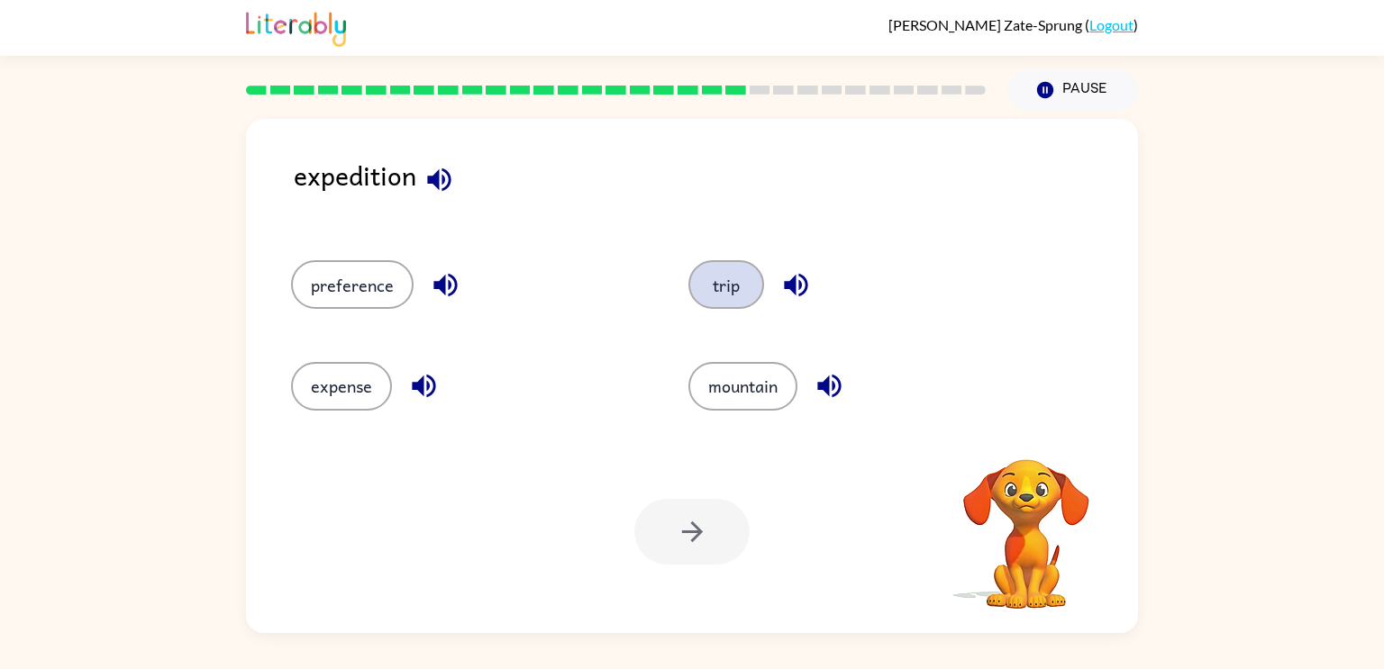
click at [756, 285] on button "trip" at bounding box center [726, 284] width 76 height 49
click at [704, 529] on icon "button" at bounding box center [692, 532] width 32 height 32
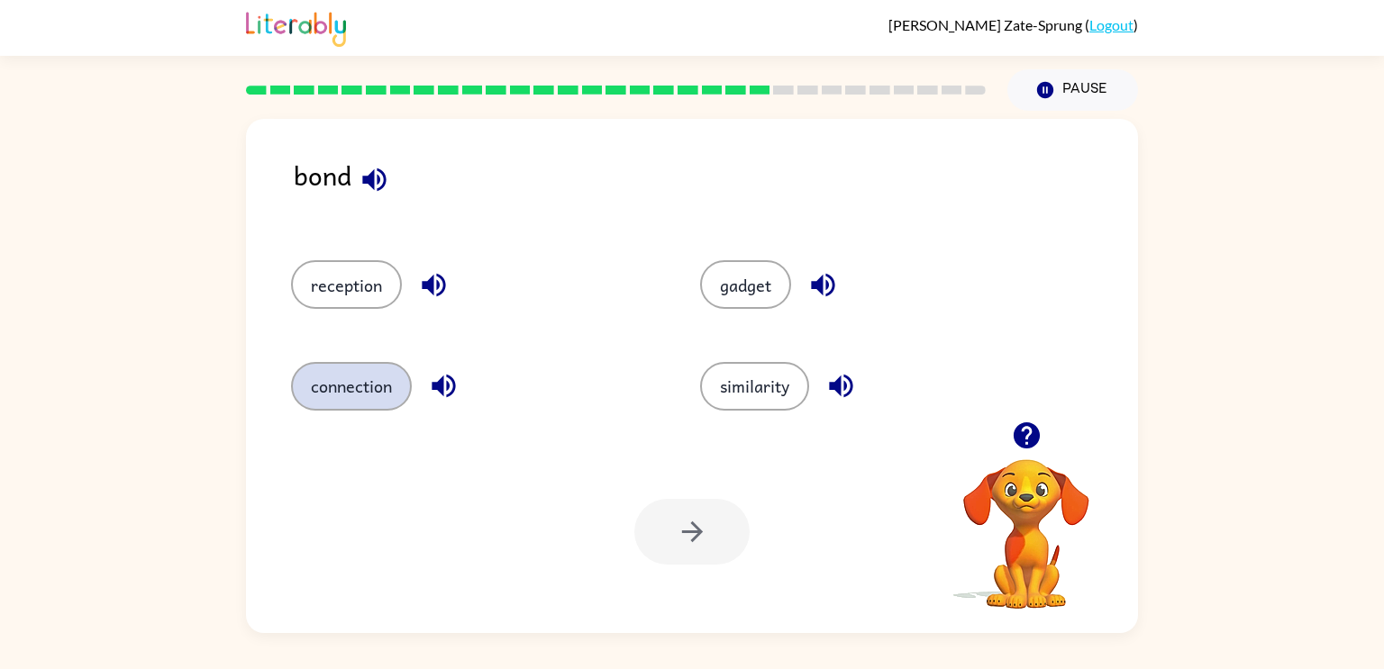
click at [352, 400] on button "connection" at bounding box center [351, 386] width 121 height 49
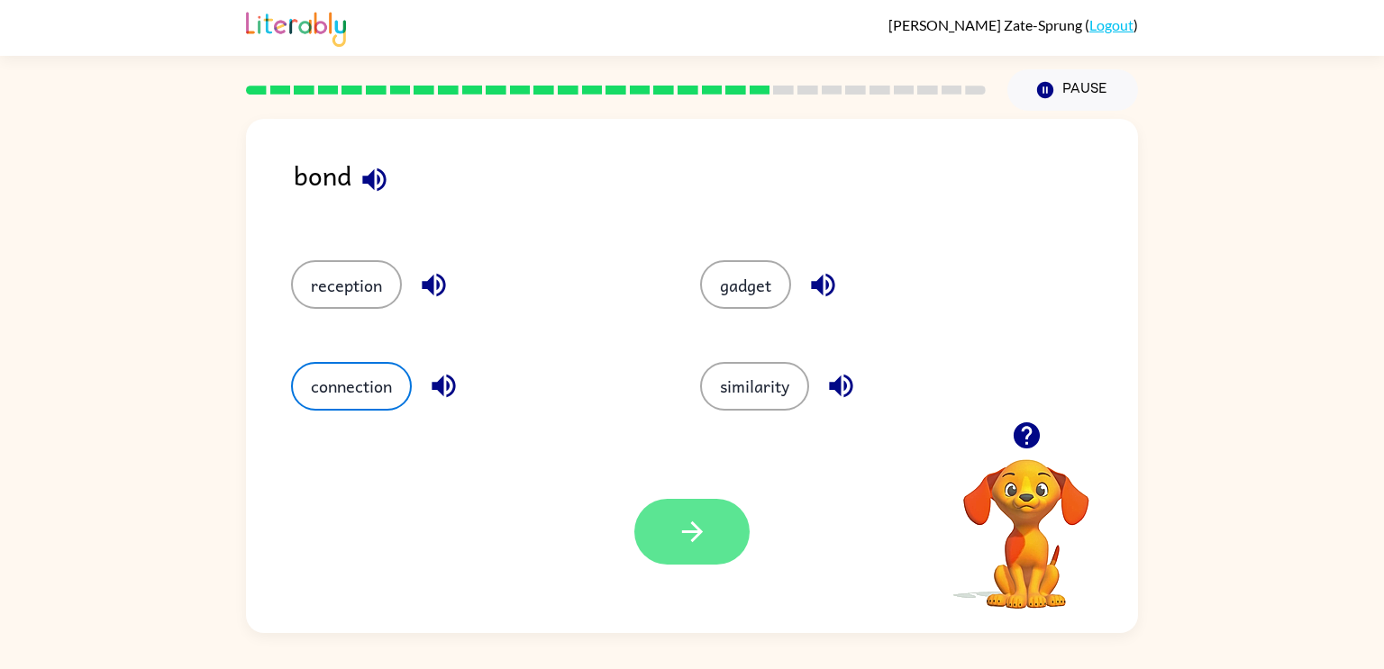
click at [684, 506] on button "button" at bounding box center [691, 532] width 115 height 66
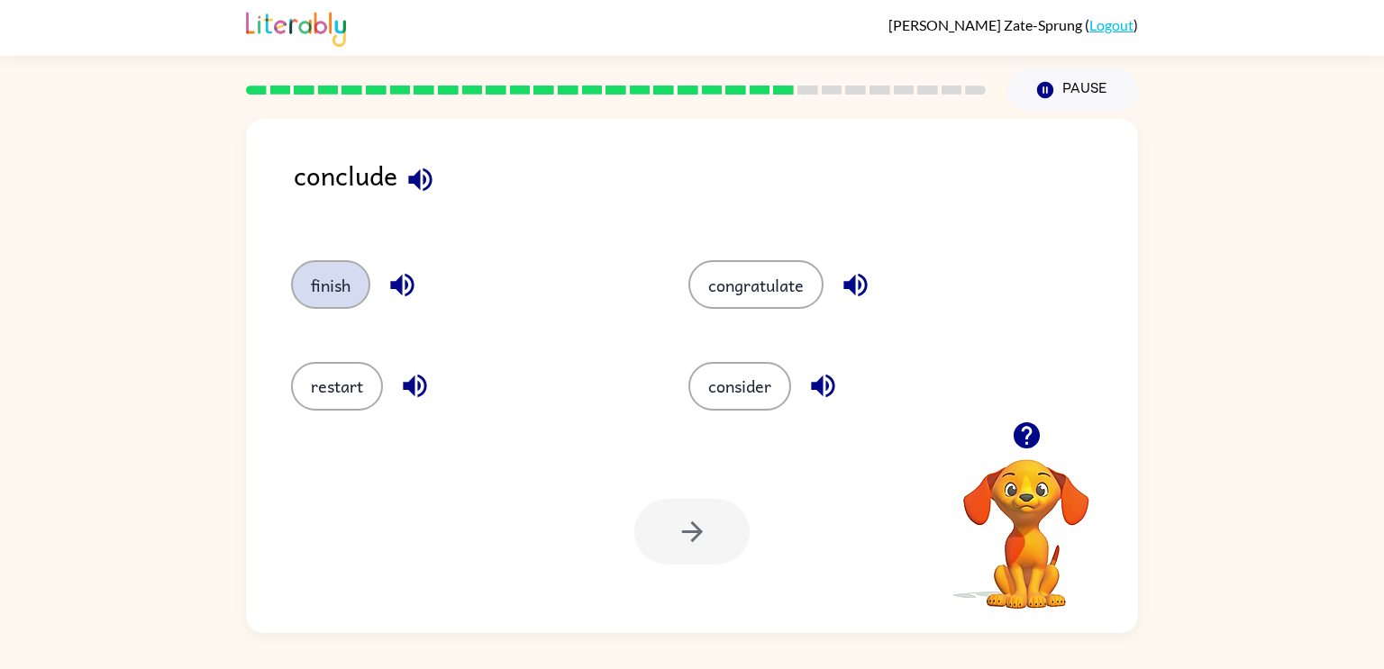
click at [343, 286] on button "finish" at bounding box center [330, 284] width 79 height 49
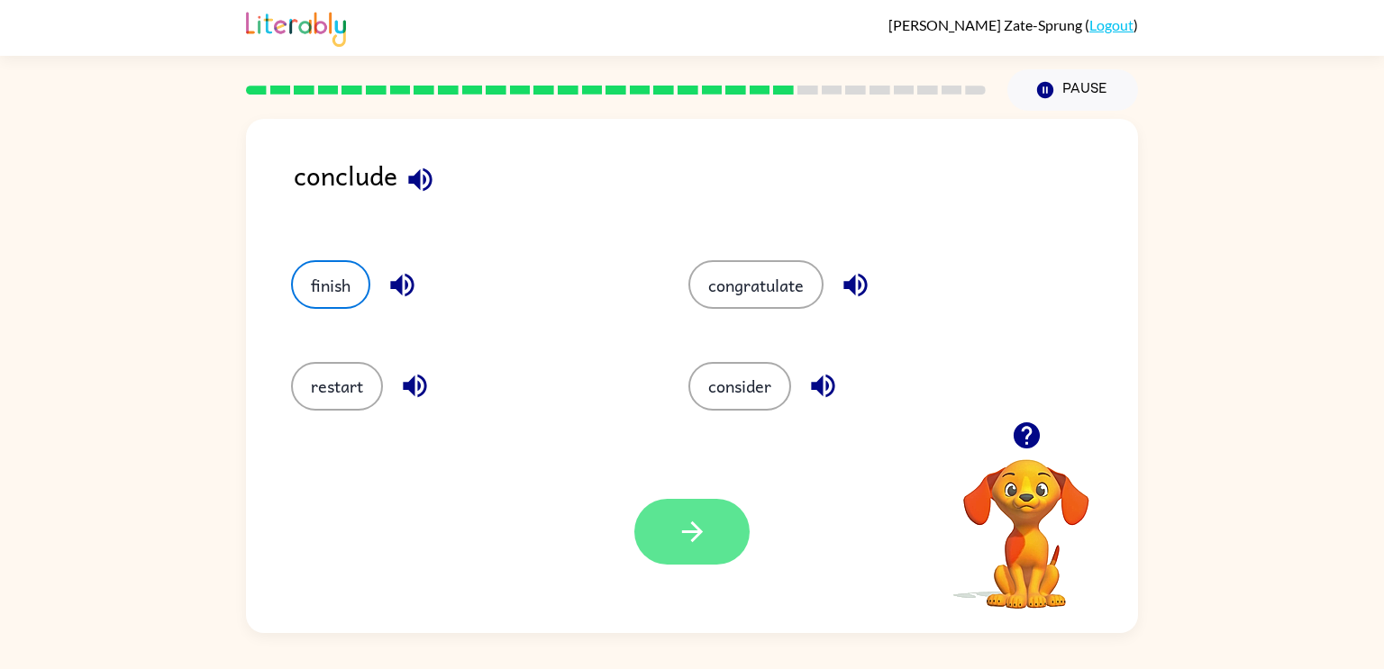
click at [704, 536] on icon "button" at bounding box center [692, 532] width 32 height 32
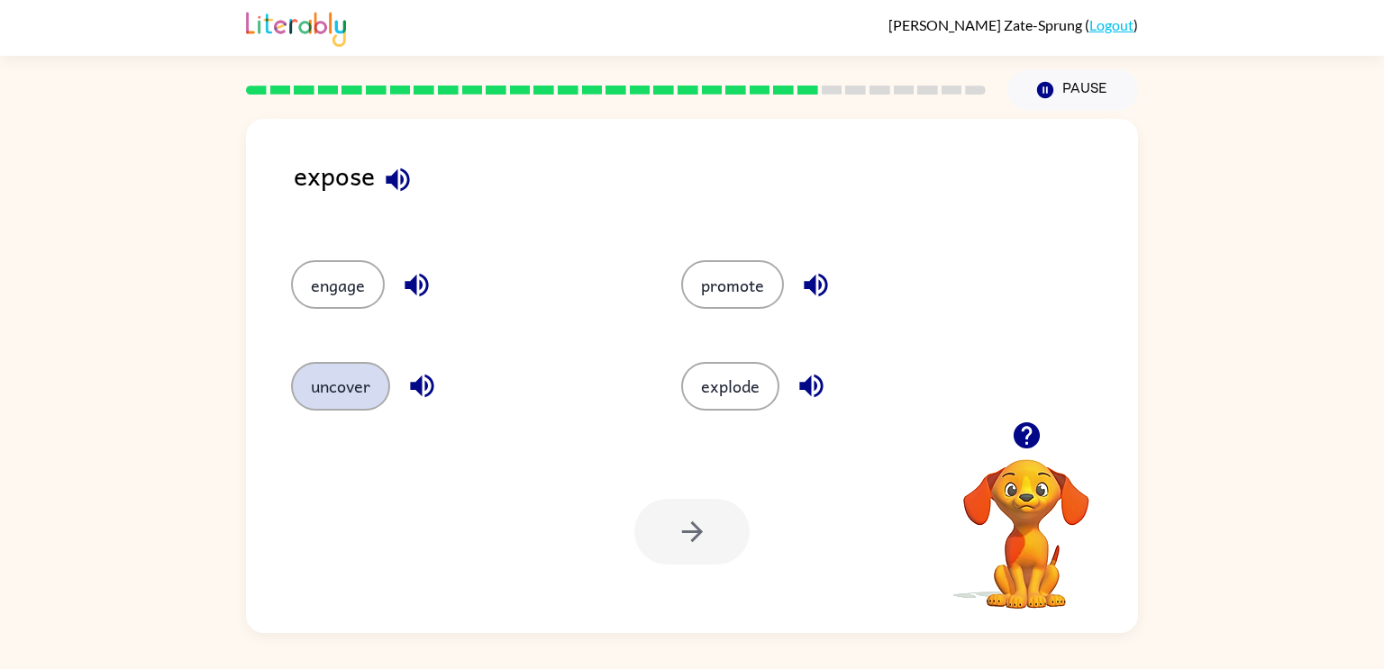
click at [342, 376] on button "uncover" at bounding box center [340, 386] width 99 height 49
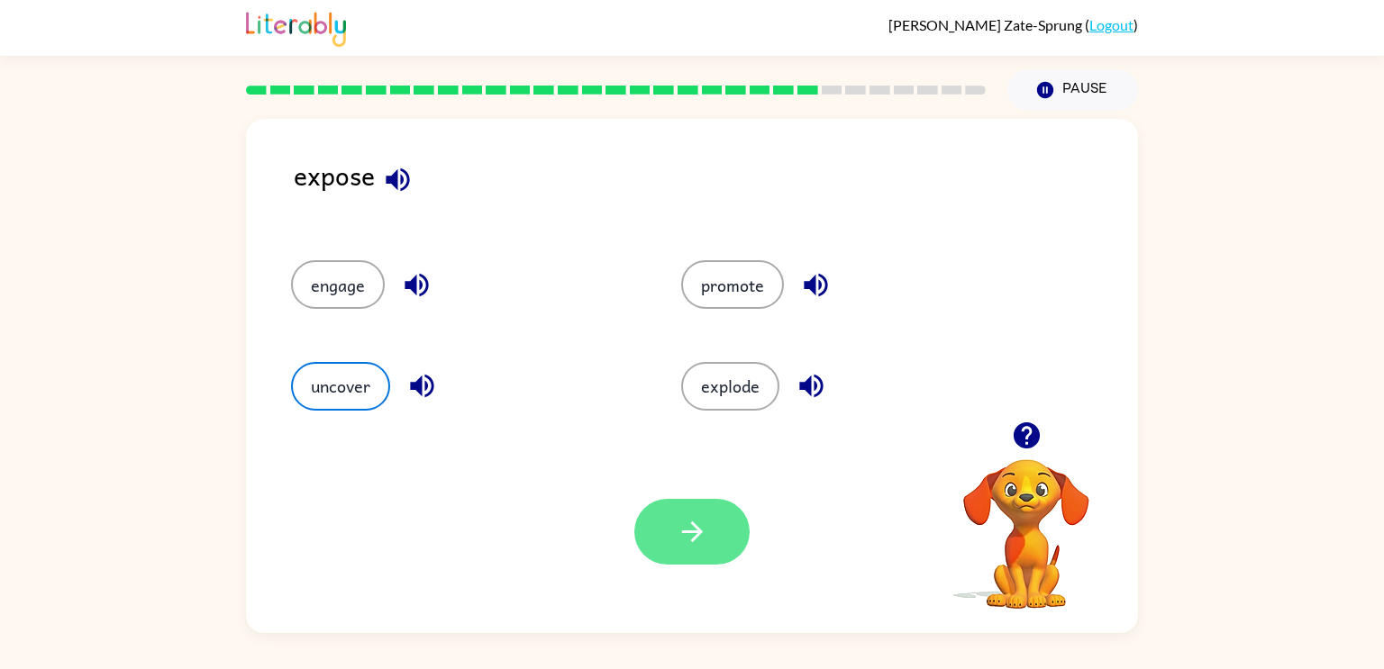
click at [659, 549] on button "button" at bounding box center [691, 532] width 115 height 66
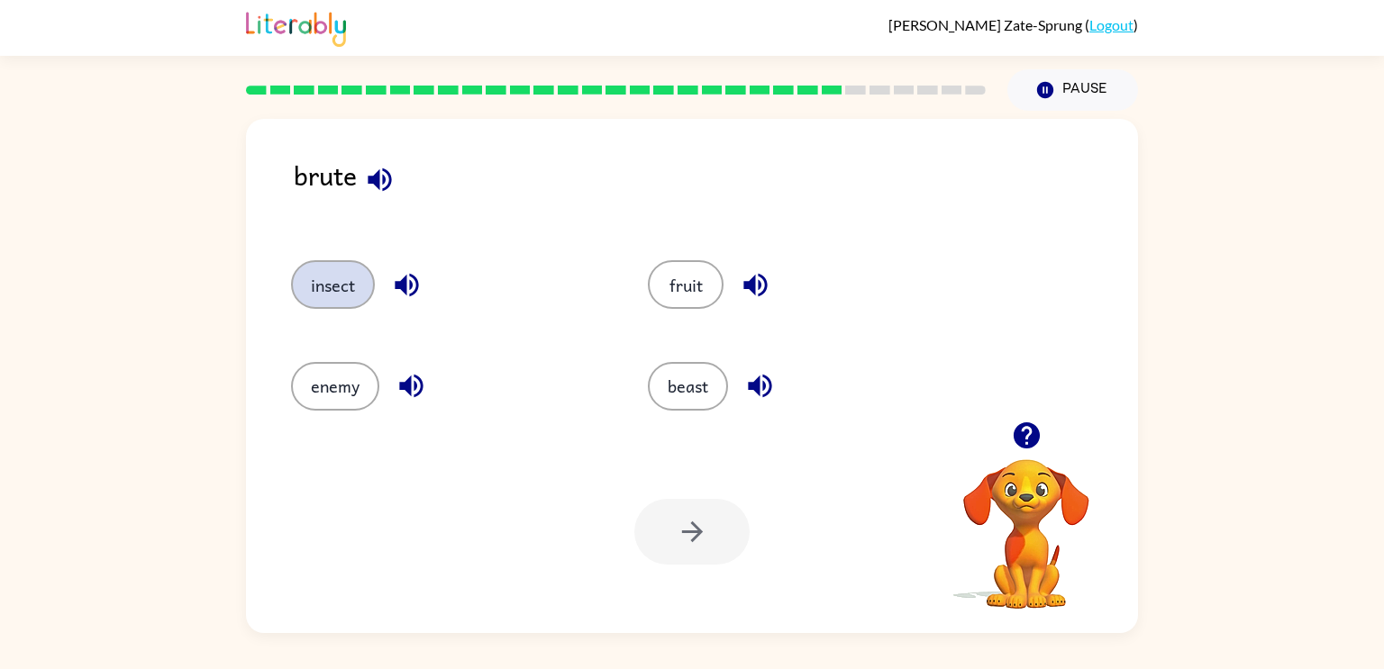
click at [327, 288] on button "insect" at bounding box center [333, 284] width 84 height 49
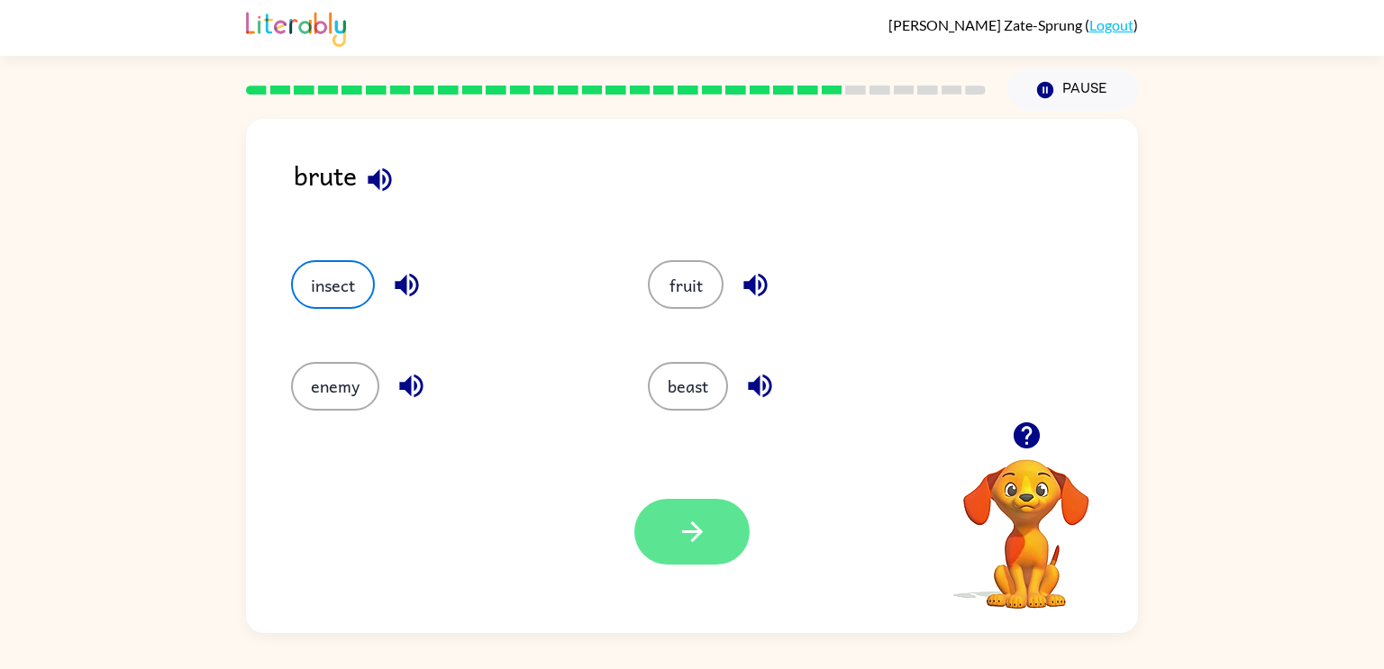
click at [685, 526] on icon "button" at bounding box center [692, 532] width 32 height 32
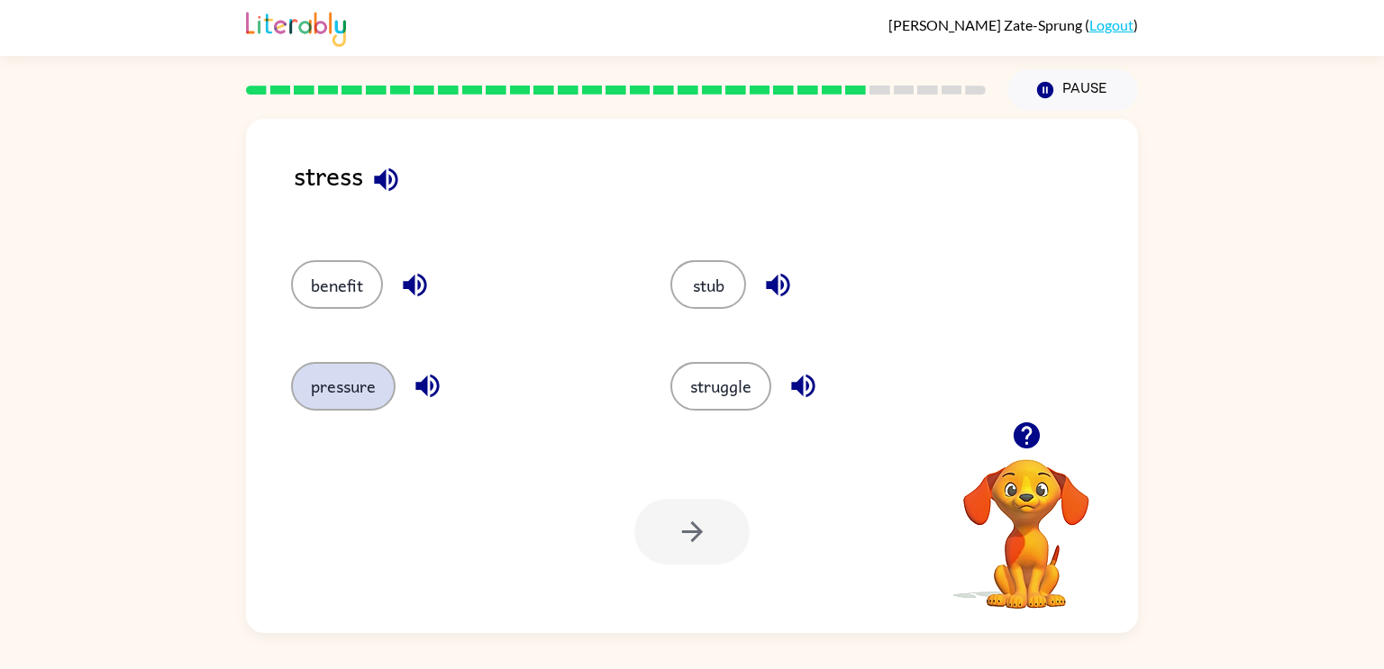
click at [359, 377] on button "pressure" at bounding box center [343, 386] width 104 height 49
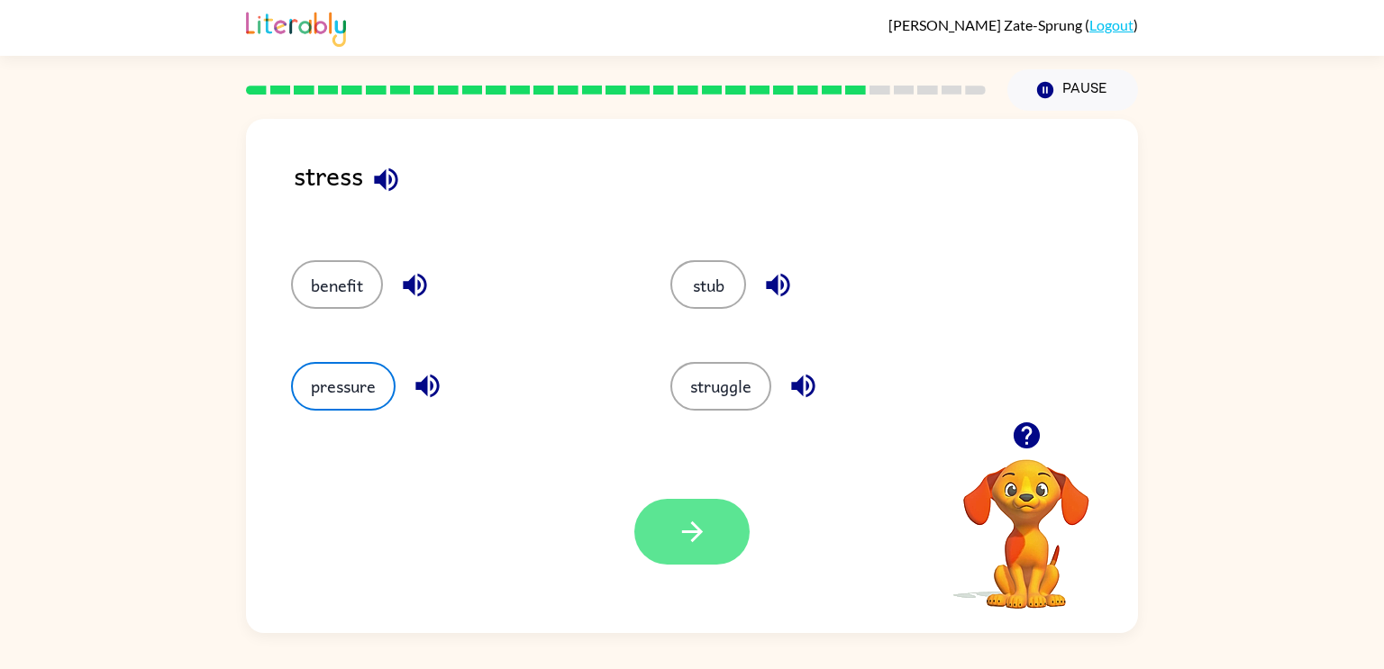
click at [725, 527] on button "button" at bounding box center [691, 532] width 115 height 66
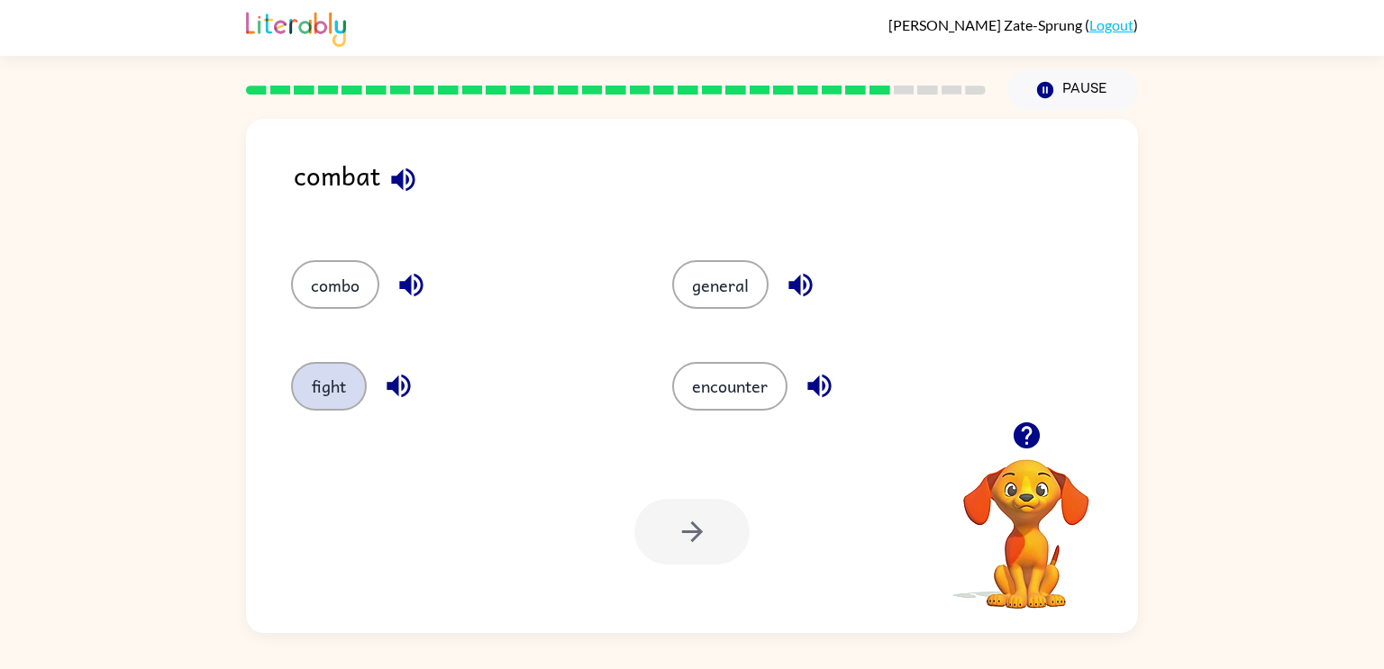
click at [333, 398] on button "fight" at bounding box center [329, 386] width 76 height 49
click at [662, 541] on button "button" at bounding box center [691, 532] width 115 height 66
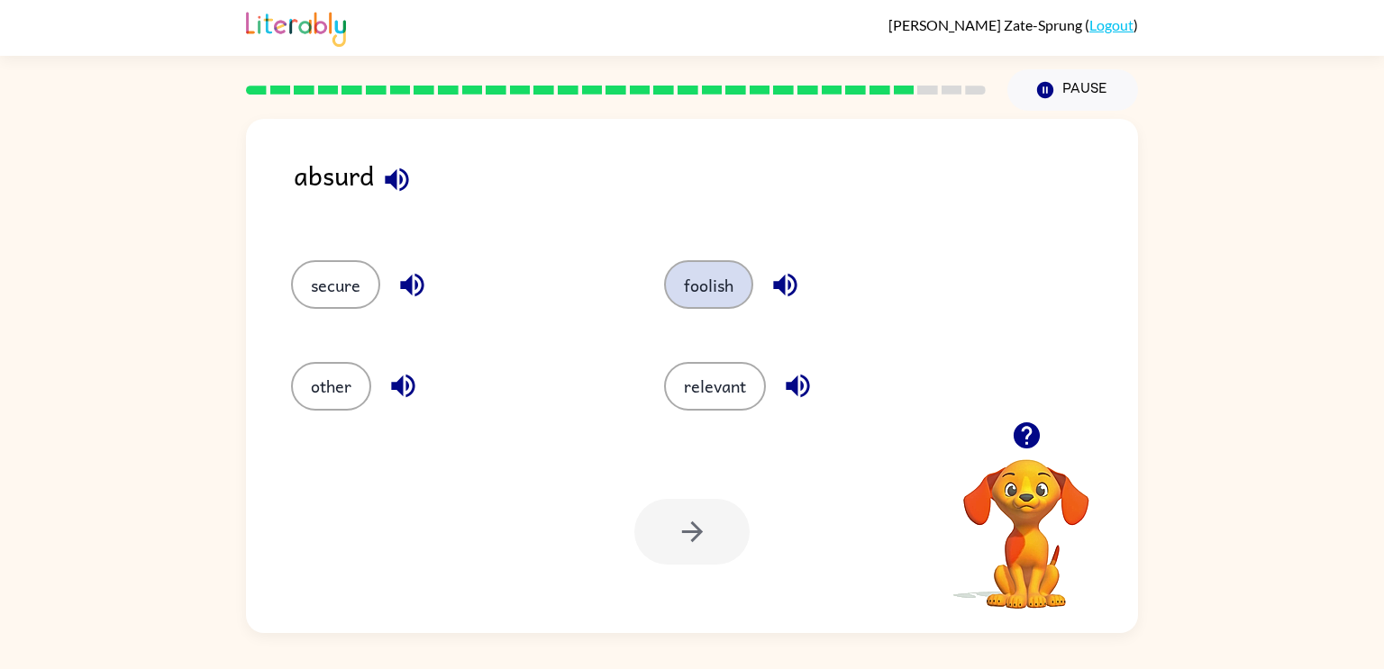
click at [688, 295] on button "foolish" at bounding box center [708, 284] width 89 height 49
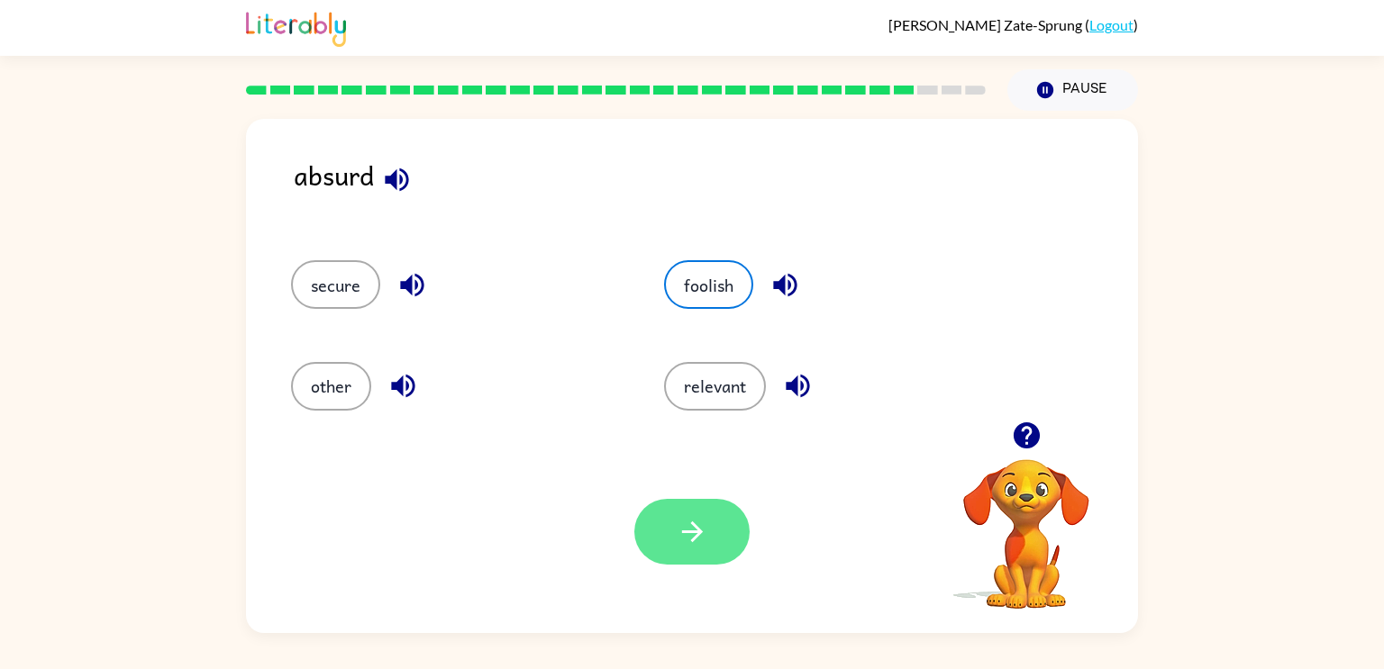
click at [687, 540] on icon "button" at bounding box center [692, 532] width 32 height 32
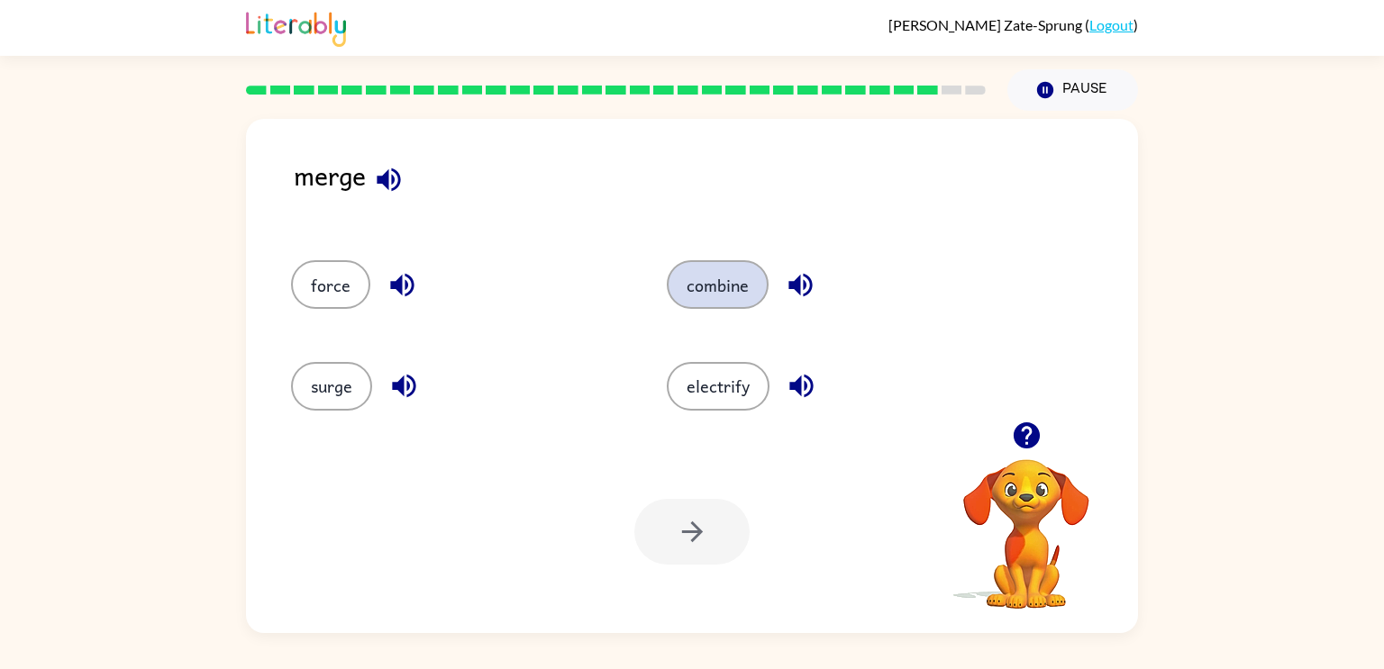
click at [710, 286] on button "combine" at bounding box center [718, 284] width 102 height 49
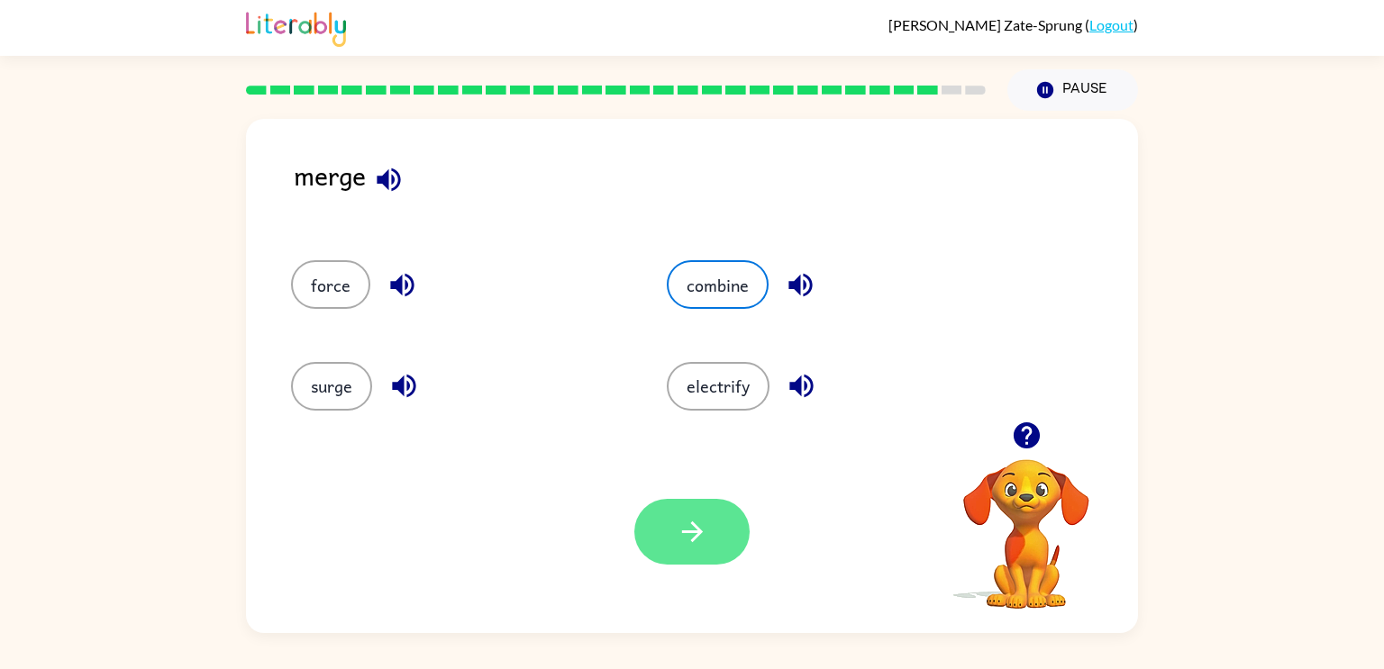
click at [704, 540] on icon "button" at bounding box center [692, 532] width 32 height 32
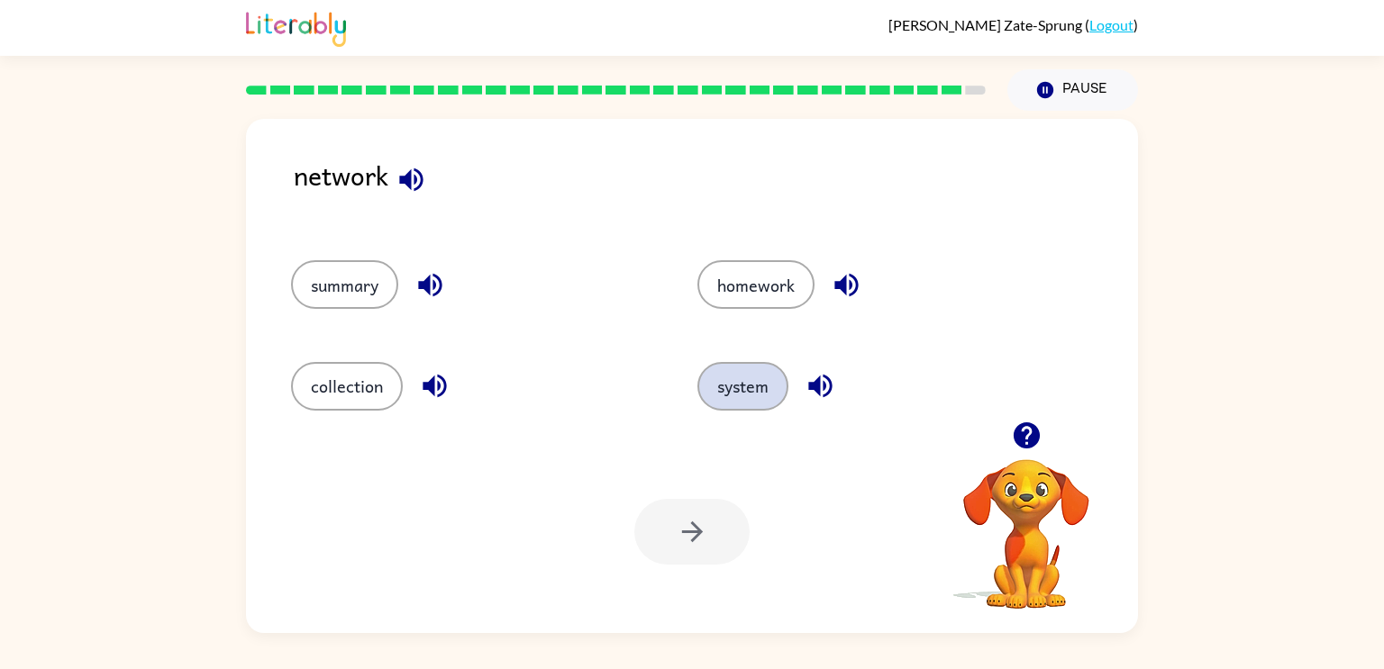
click at [749, 390] on button "system" at bounding box center [742, 386] width 91 height 49
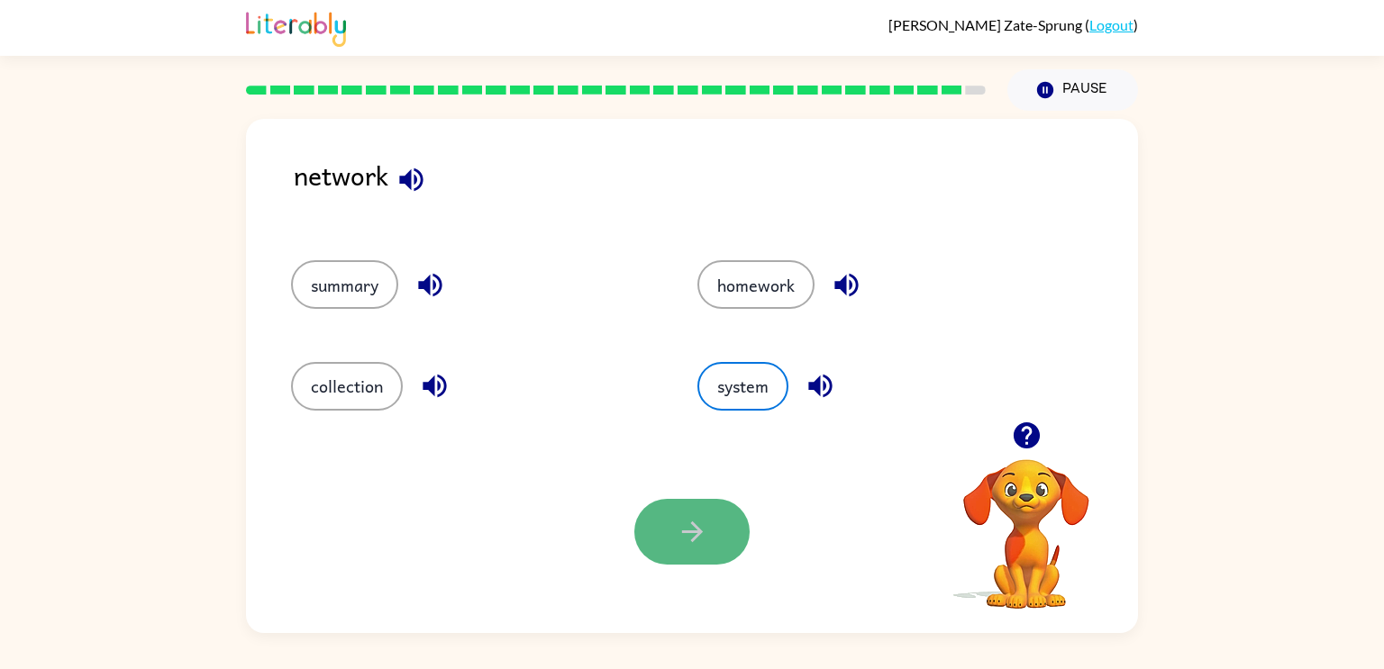
click at [673, 542] on button "button" at bounding box center [691, 532] width 115 height 66
